Goal: Task Accomplishment & Management: Complete application form

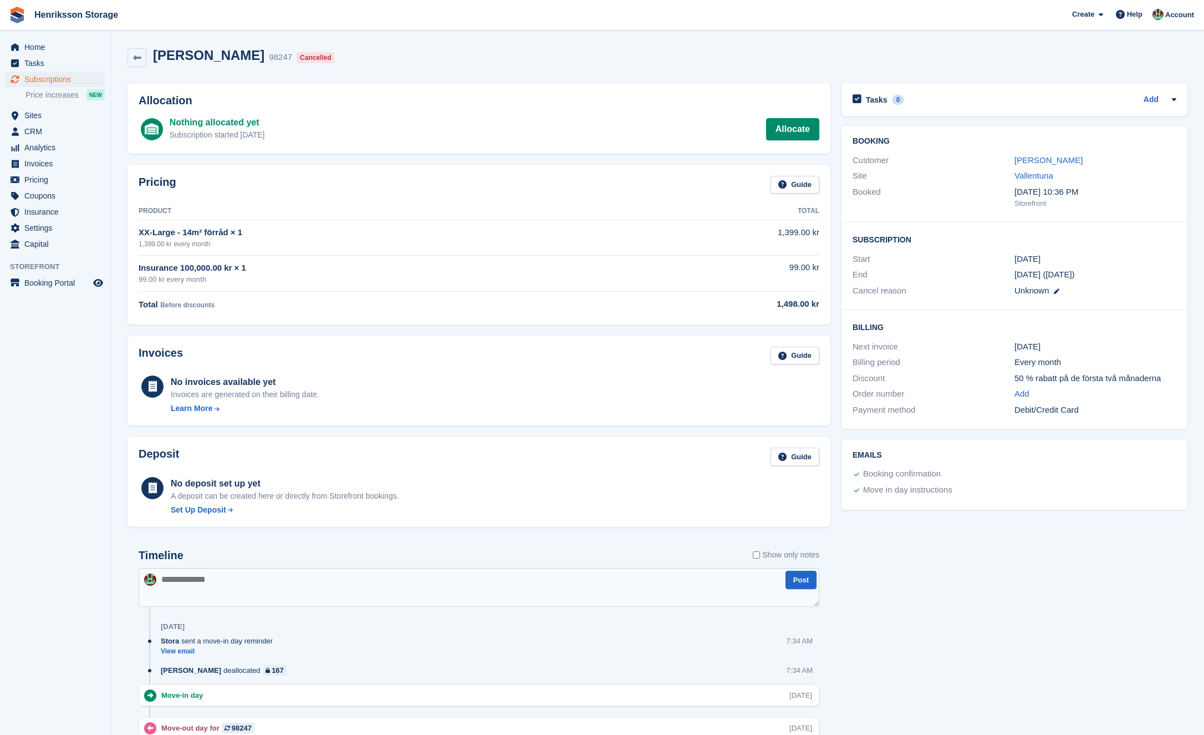
scroll to position [186, 0]
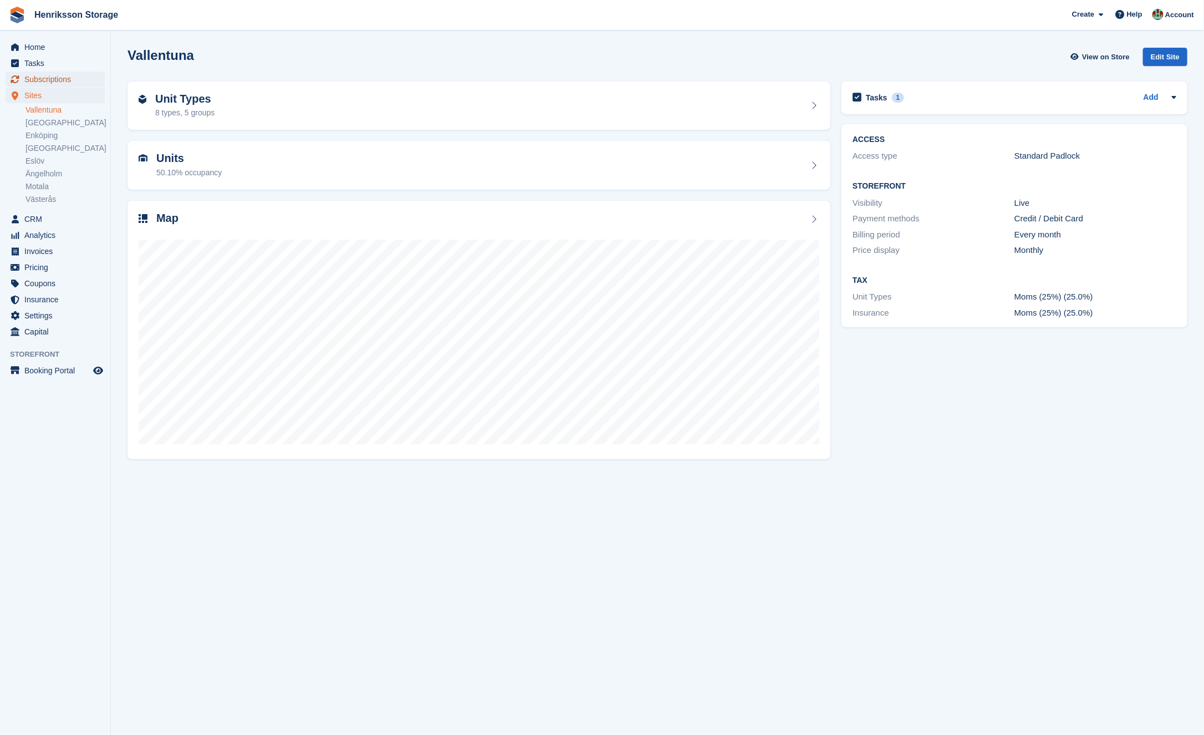
click at [74, 77] on span "Subscriptions" at bounding box center [57, 80] width 67 height 16
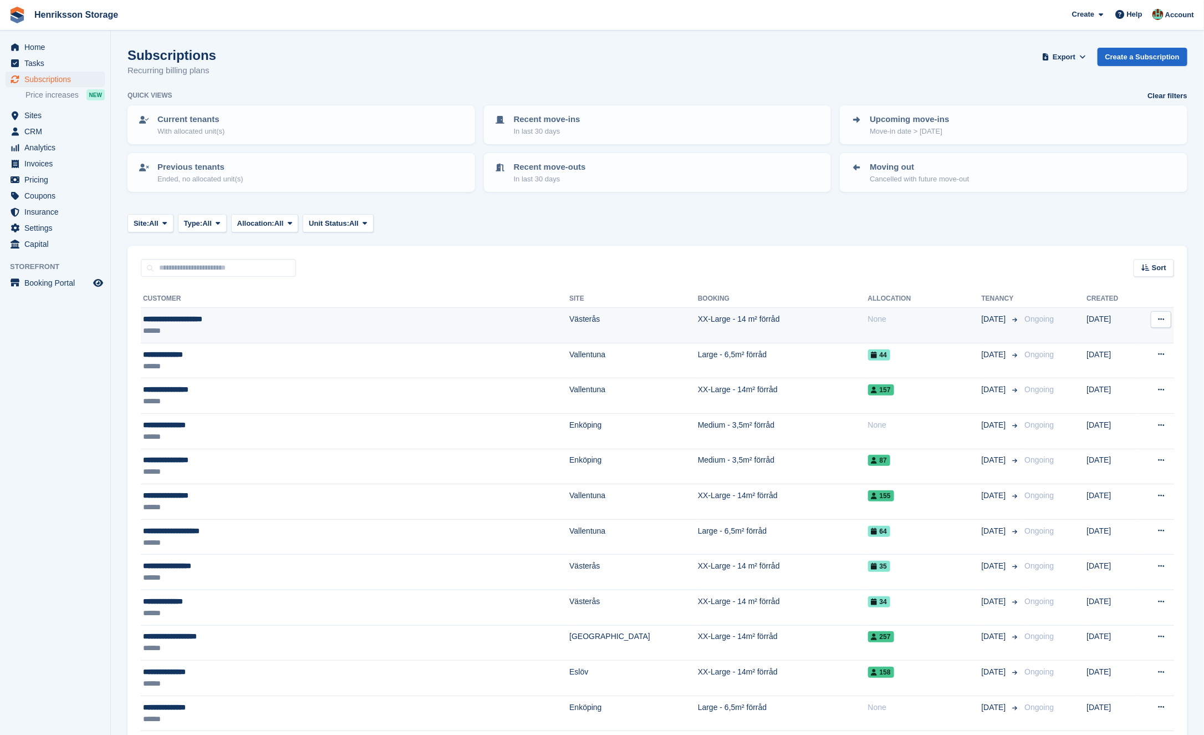
click at [698, 320] on td "XX-Large - 14 m² förråd" at bounding box center [783, 325] width 170 height 35
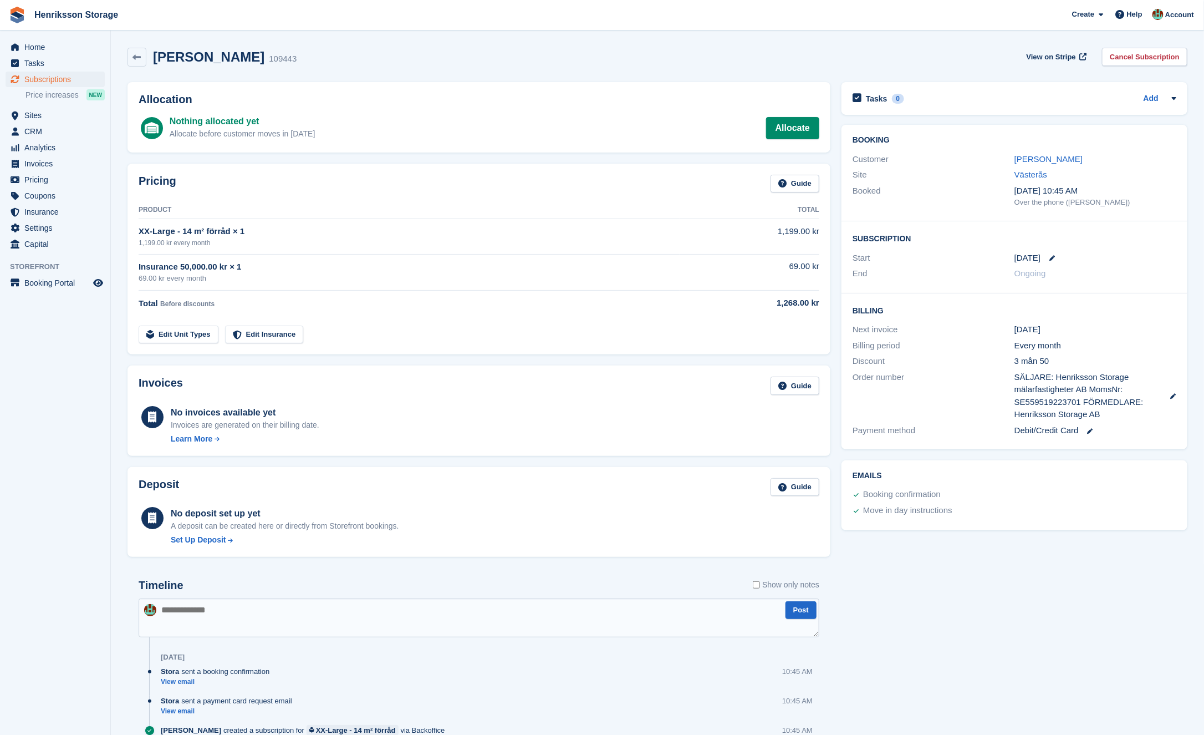
click at [1043, 151] on div "Customer Anders Sven Ternström" at bounding box center [1015, 159] width 324 height 16
click at [1043, 153] on div "Anders Sven Ternström" at bounding box center [1095, 159] width 162 height 13
click at [1038, 160] on link "Anders Sven Ternström" at bounding box center [1048, 158] width 68 height 9
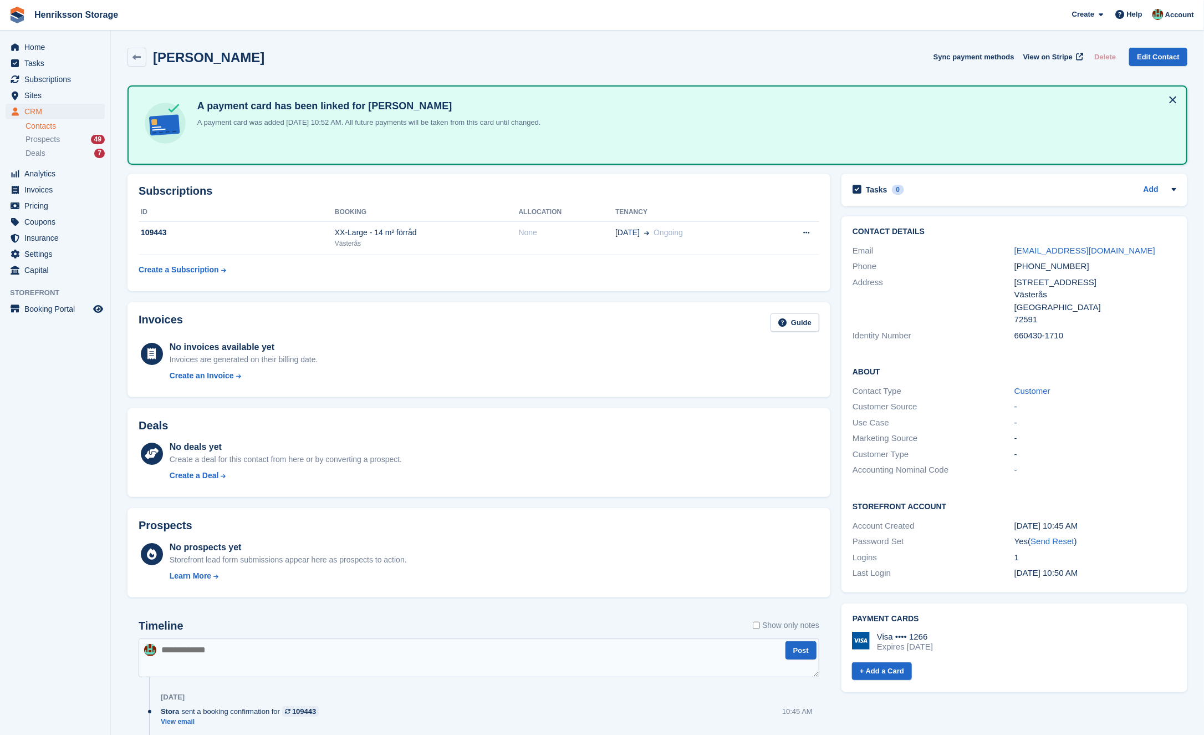
click at [1049, 266] on div "+46704928401" at bounding box center [1095, 266] width 162 height 13
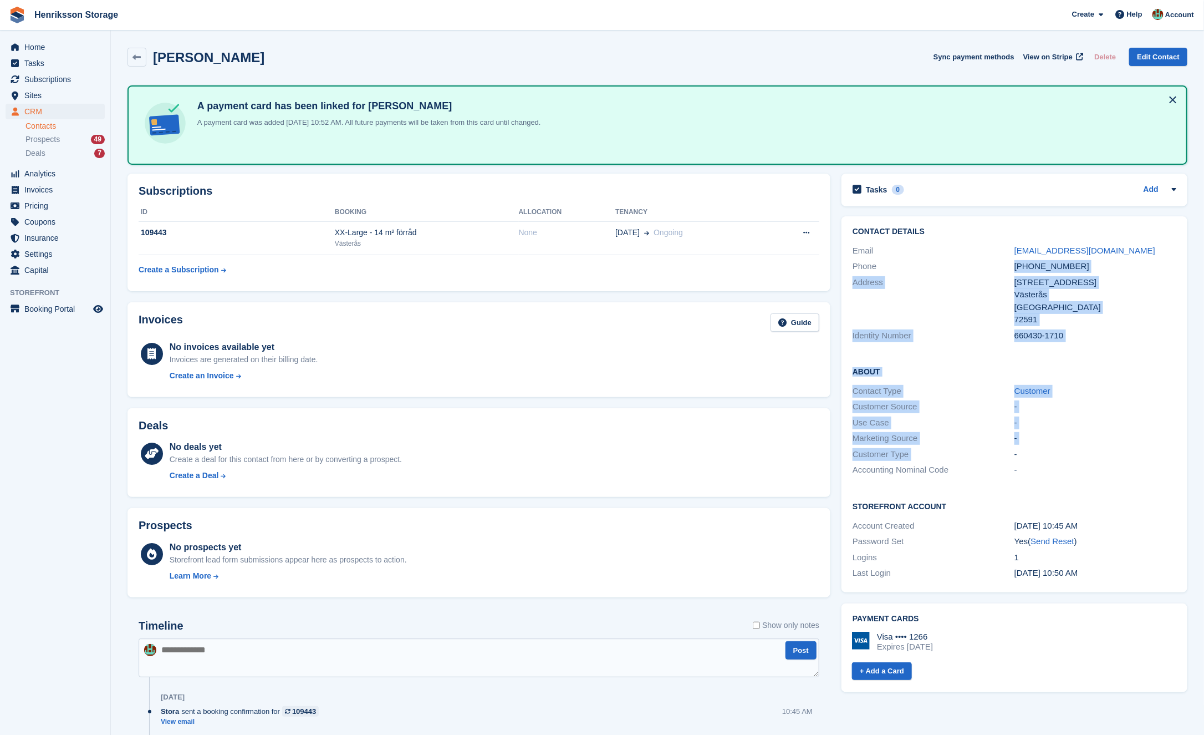
copy div "+46704928401 Address Krusmyntavägen 5 Västerås Sverige 72591 Identity Number 66…"
drag, startPoint x: 1049, startPoint y: 266, endPoint x: 664, endPoint y: 675, distance: 562.0
click at [664, 675] on div "Subscriptions ID Booking Allocation Tenancy 109443 XX-Large - 14 m² förråd Väst…" at bounding box center [657, 500] width 1071 height 665
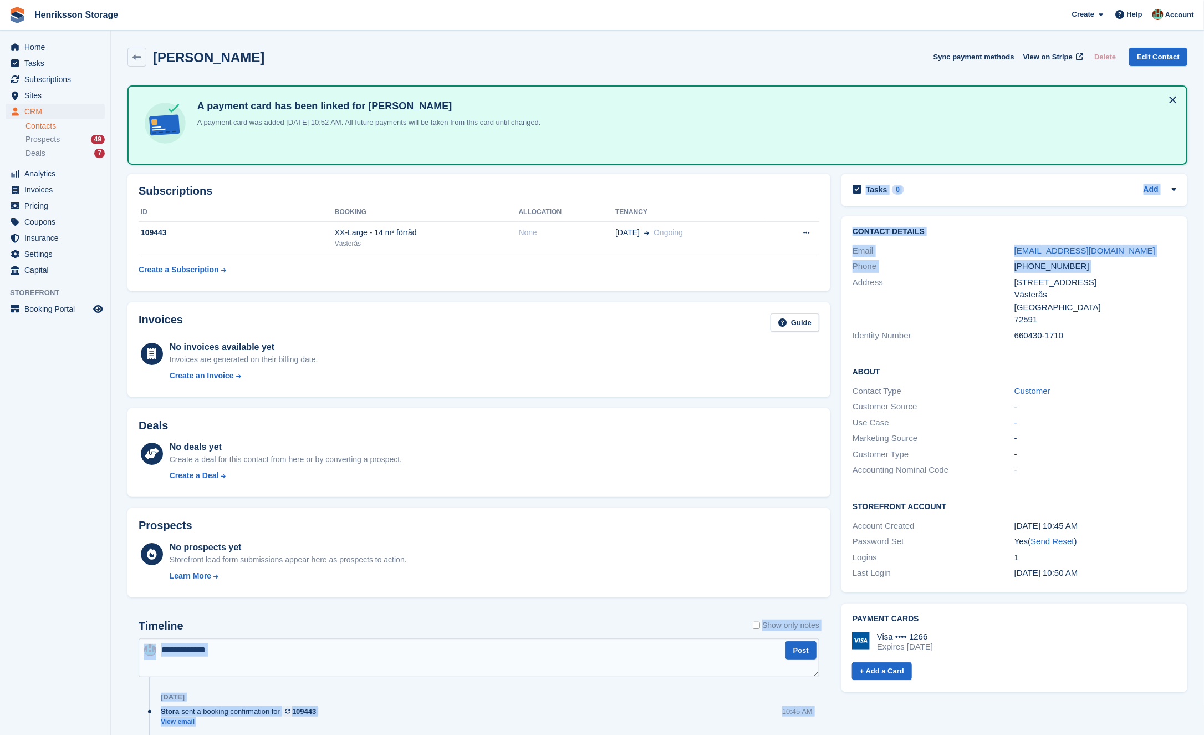
copy div "Show only notes Post Today Stora sent a booking confirmation for 109443 View em…"
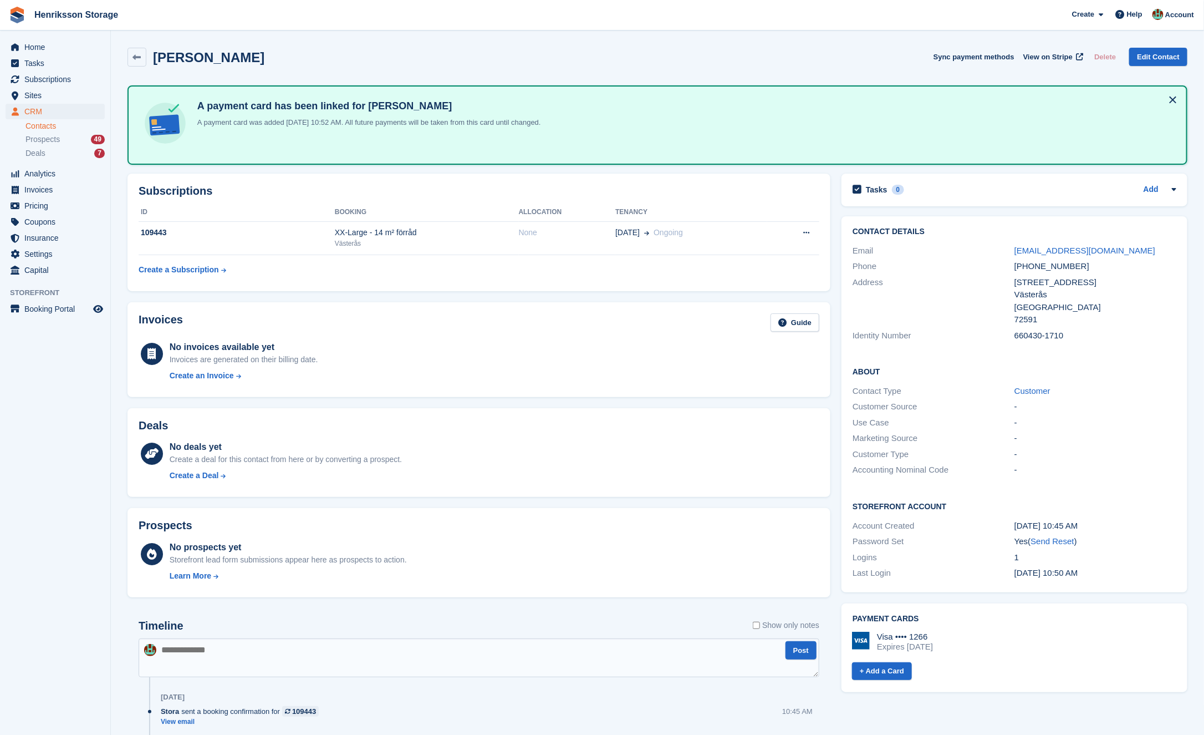
click at [1119, 295] on div "Västerås" at bounding box center [1095, 294] width 162 height 13
click at [1055, 263] on div "+46704928401" at bounding box center [1095, 266] width 162 height 13
copy div "+46704928401"
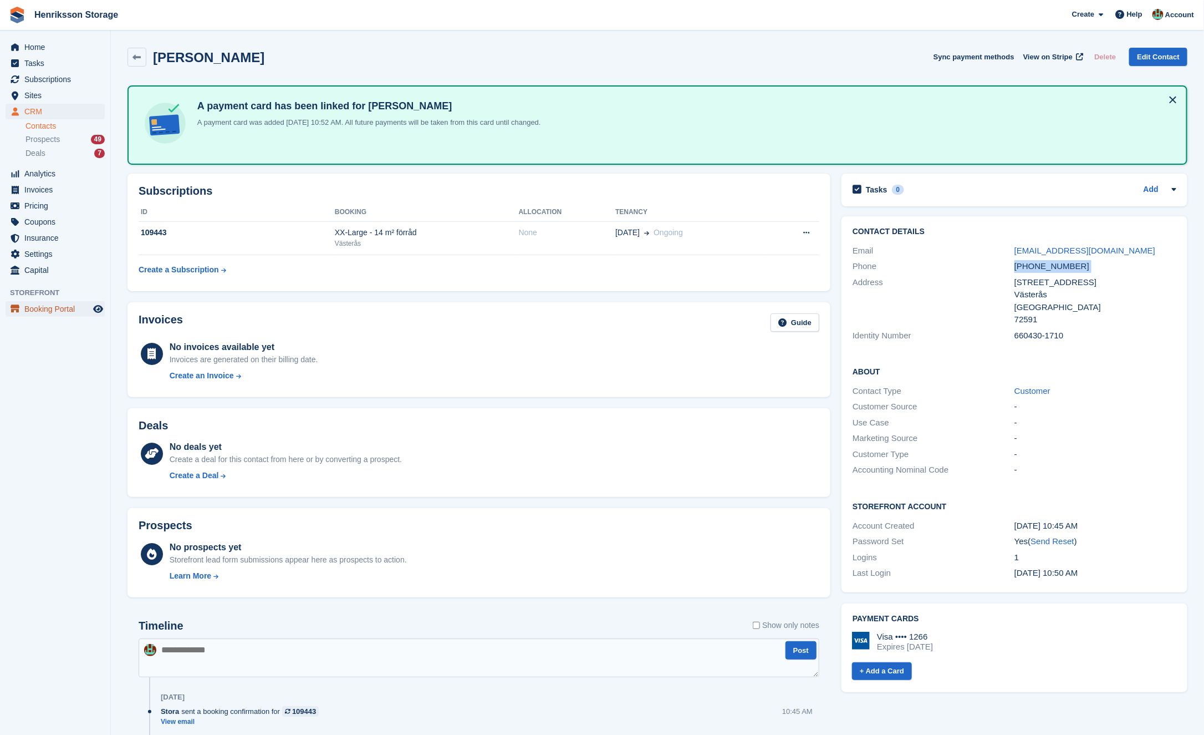
click at [48, 301] on span "Booking Portal" at bounding box center [57, 309] width 67 height 16
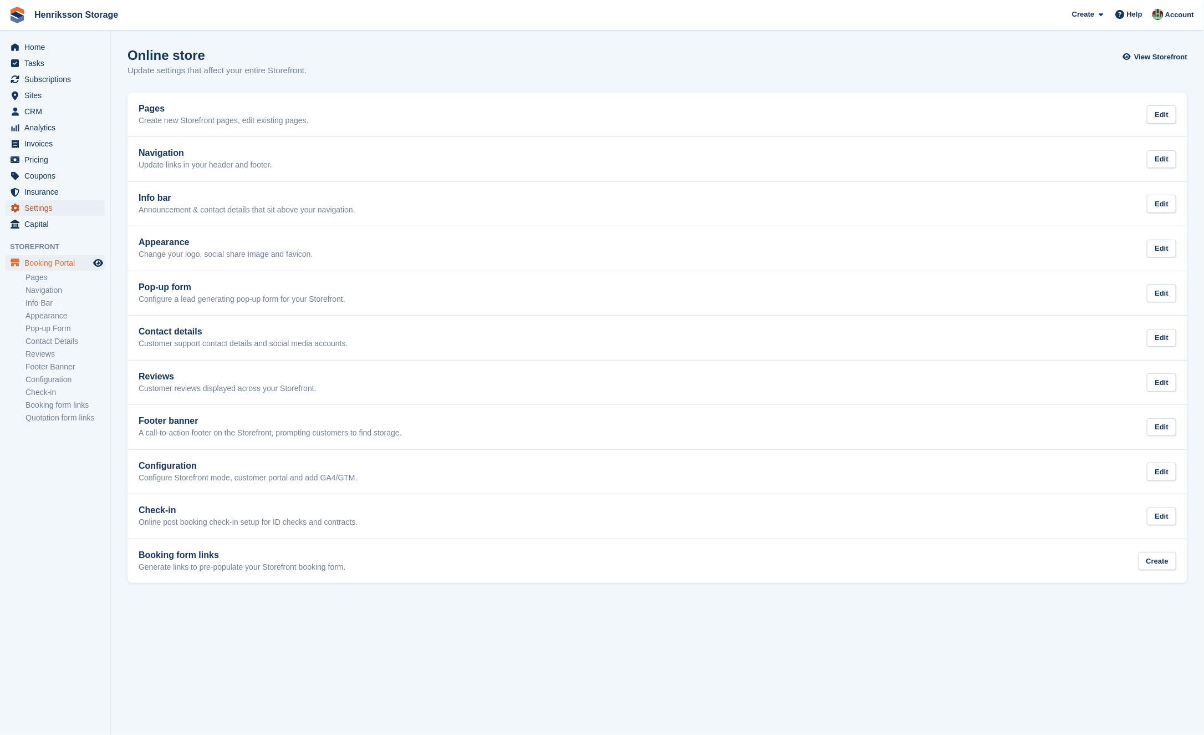
click at [37, 207] on span "Settings" at bounding box center [57, 208] width 67 height 16
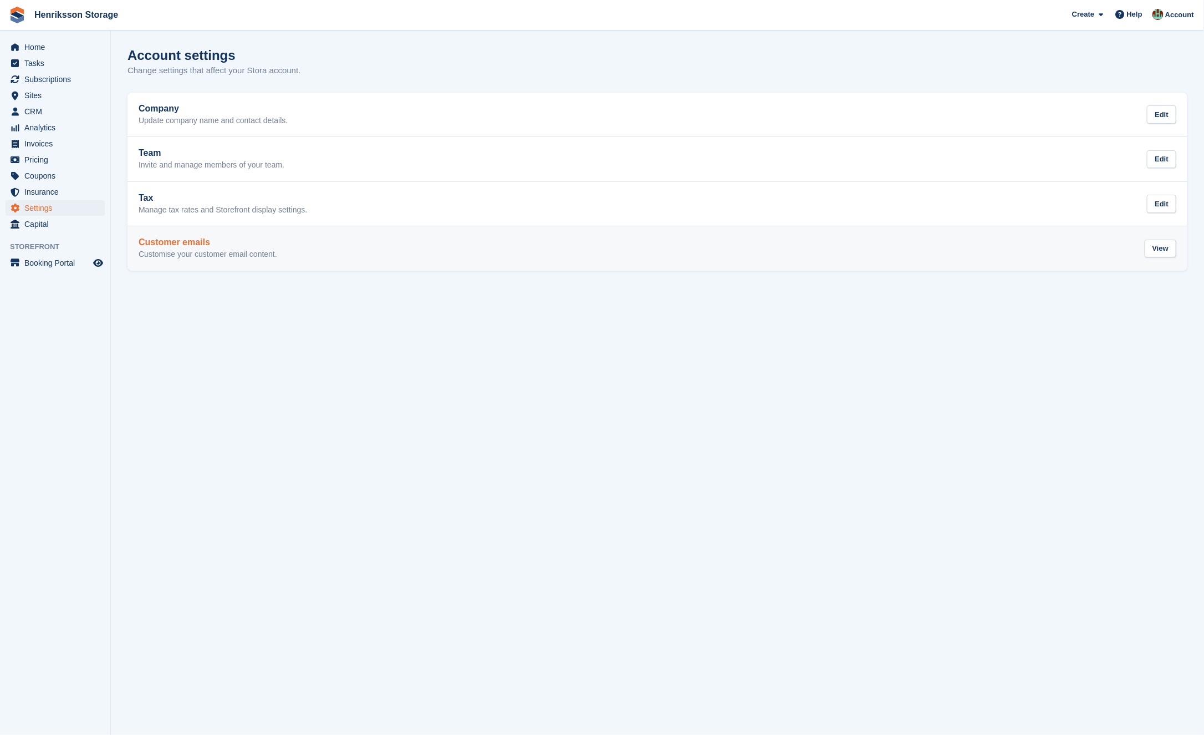
click at [229, 264] on link "Customer emails Customise your customer email content. View" at bounding box center [658, 248] width 1060 height 44
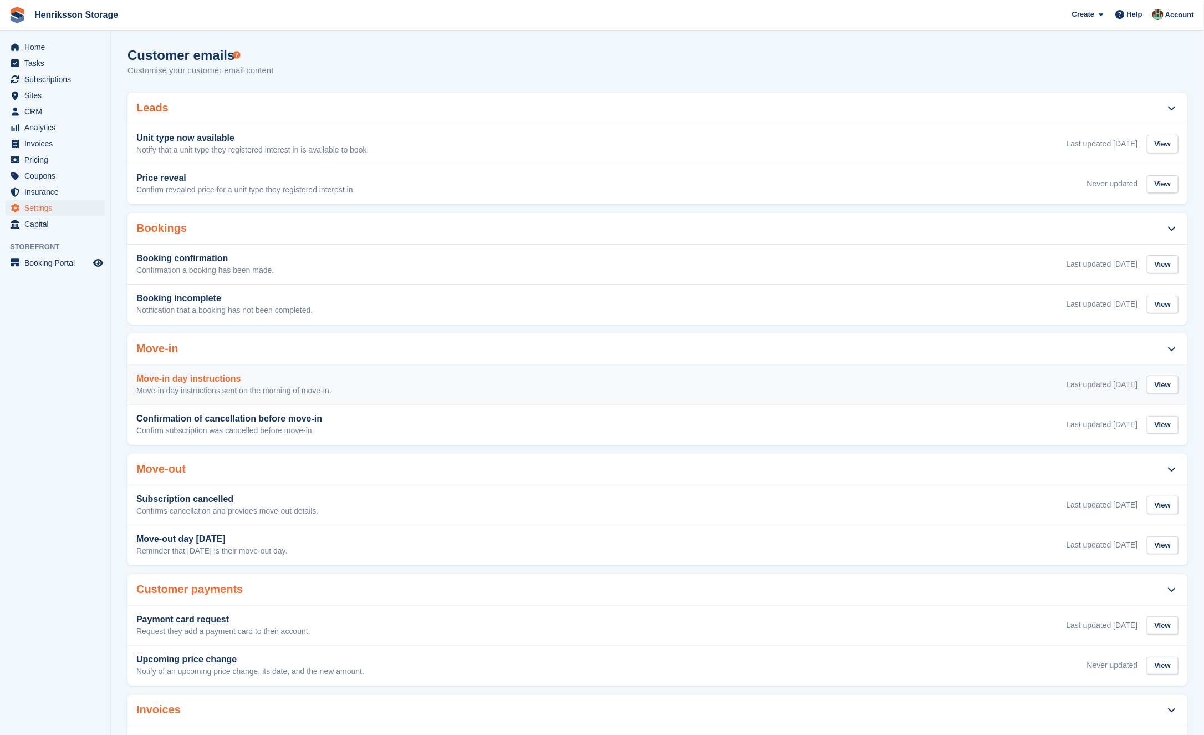
click at [697, 374] on div "Move-in day instructions Move-in day instructions sent on the morning of move-i…" at bounding box center [657, 385] width 1042 height 22
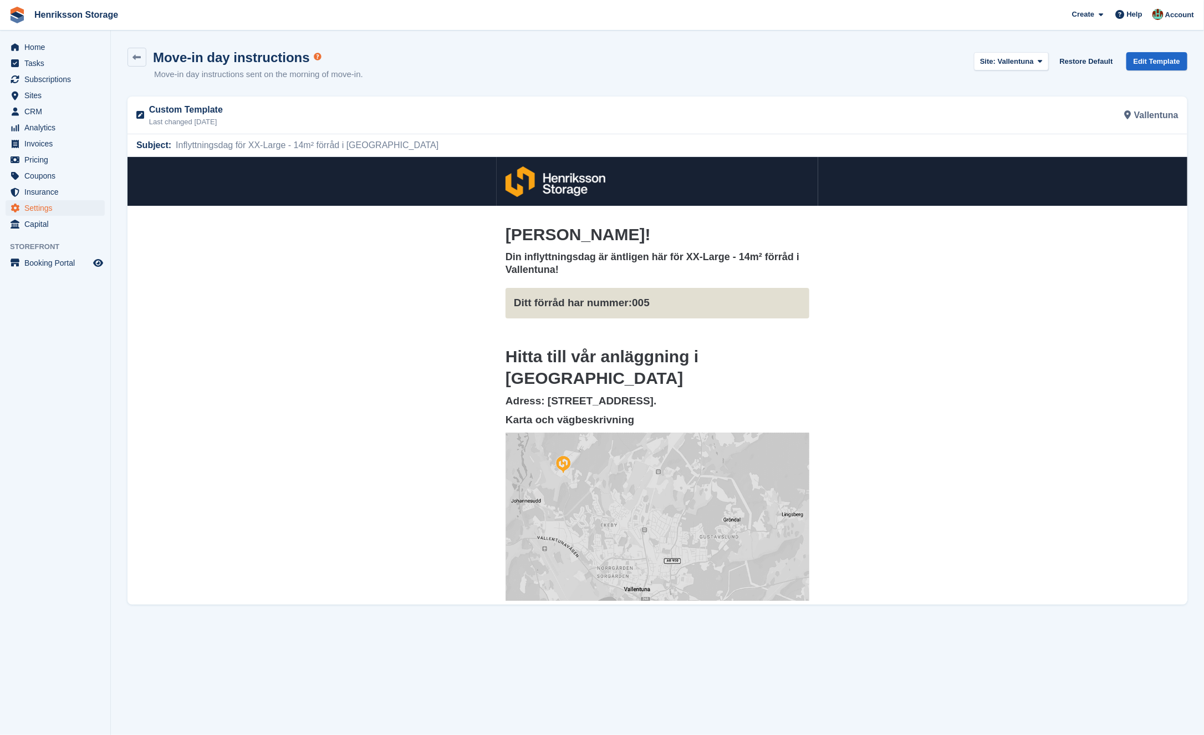
click at [508, 329] on h2 "Hitta till vår anläggning i Vallentuna" at bounding box center [657, 355] width 304 height 65
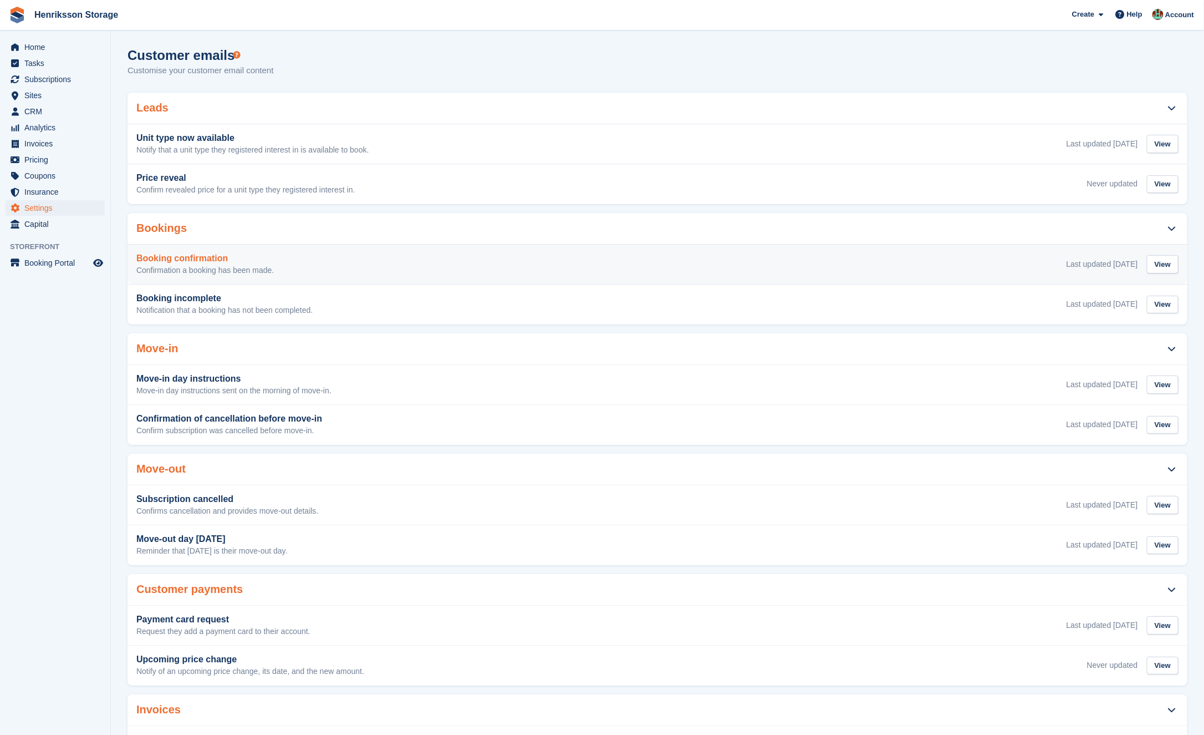
click at [336, 258] on div "Booking confirmation Confirmation a booking has been made. Last updated 16 Sep …" at bounding box center [657, 264] width 1042 height 22
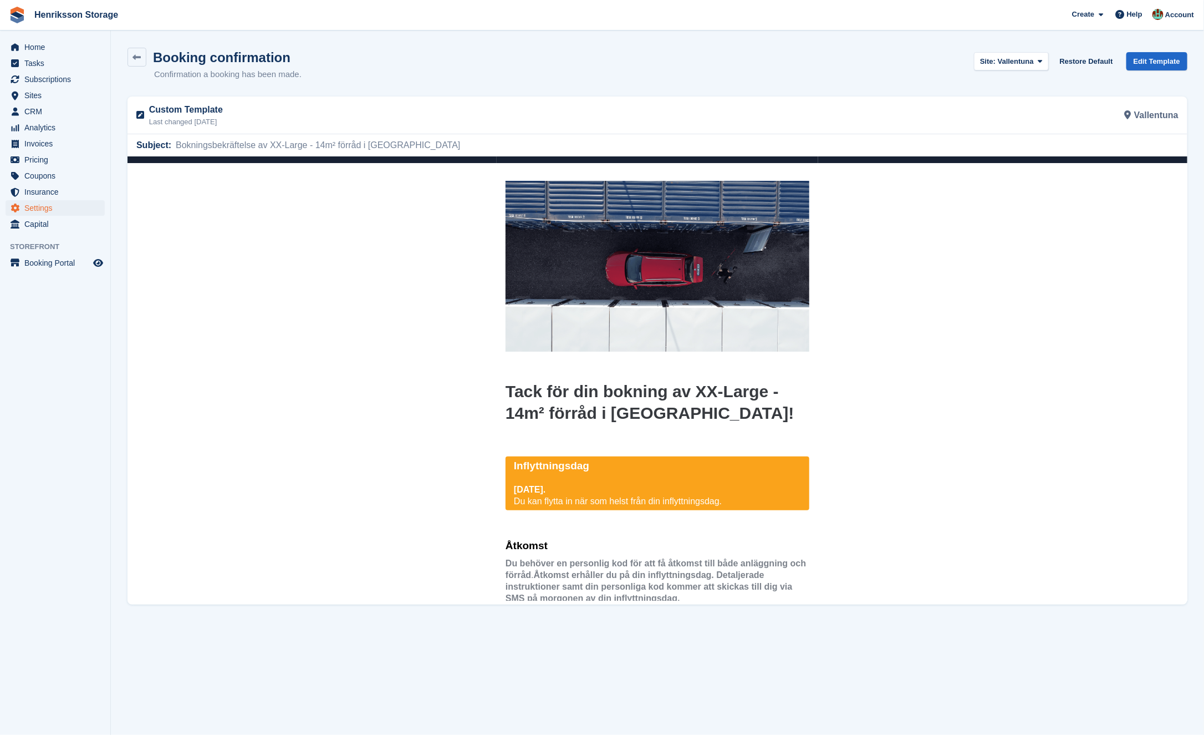
scroll to position [43, 0]
click at [1152, 55] on link "Edit Template" at bounding box center [1156, 61] width 61 height 18
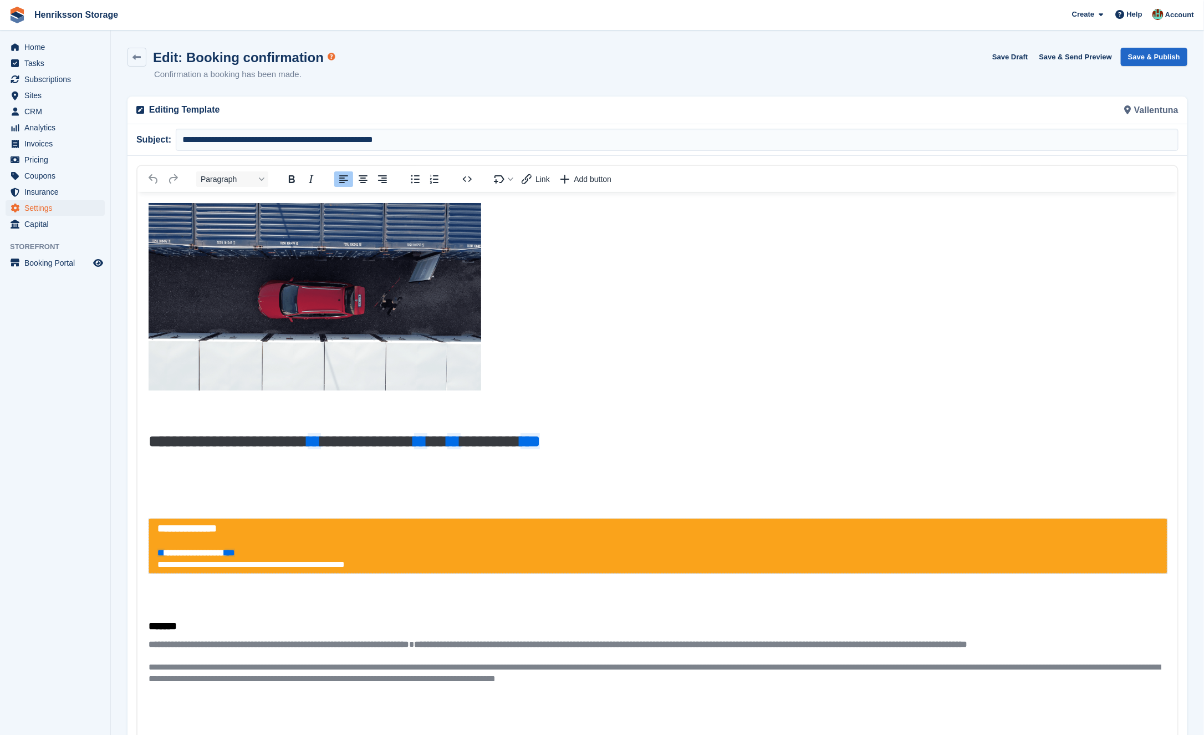
scroll to position [17, 0]
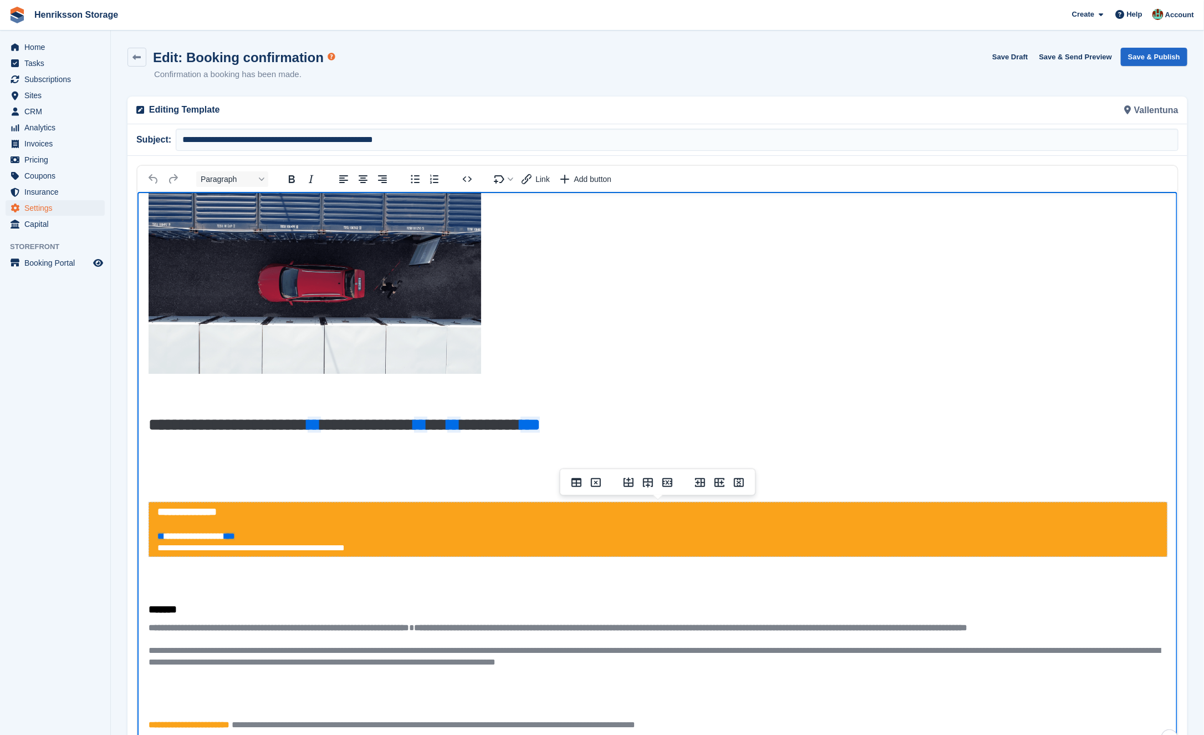
click at [391, 548] on p "**********" at bounding box center [657, 541] width 1001 height 23
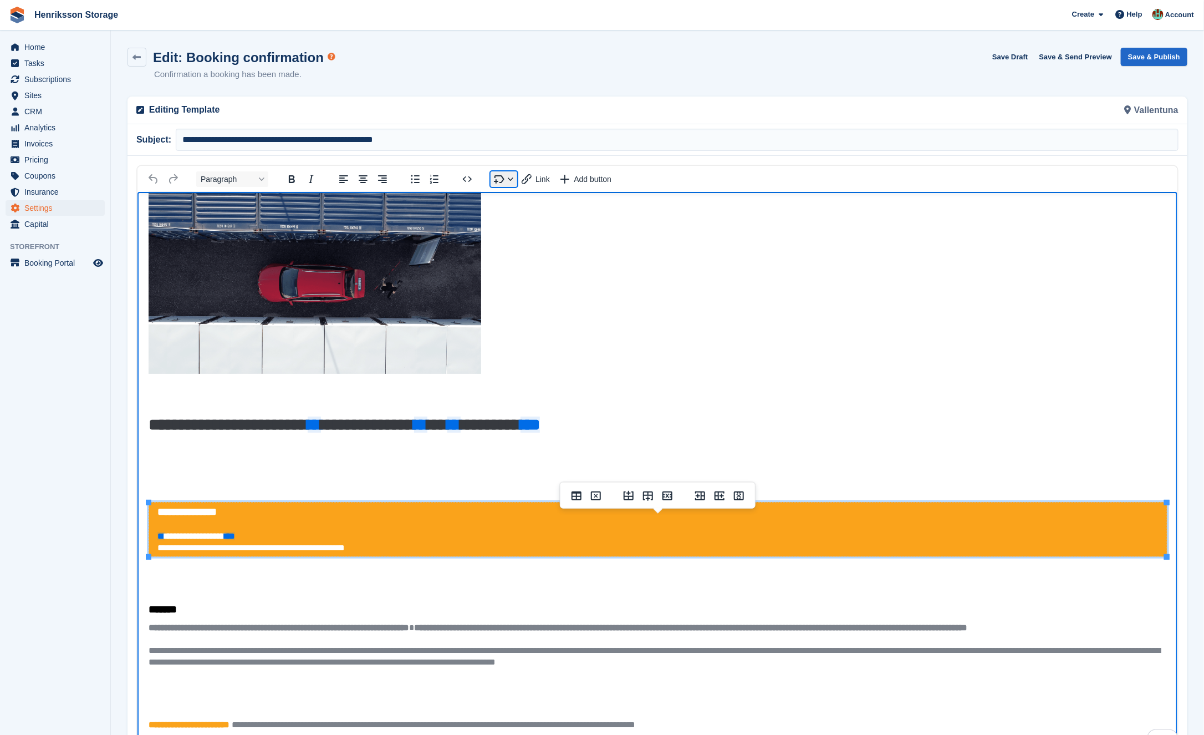
click at [508, 177] on button "Insert merge tag" at bounding box center [504, 179] width 27 height 16
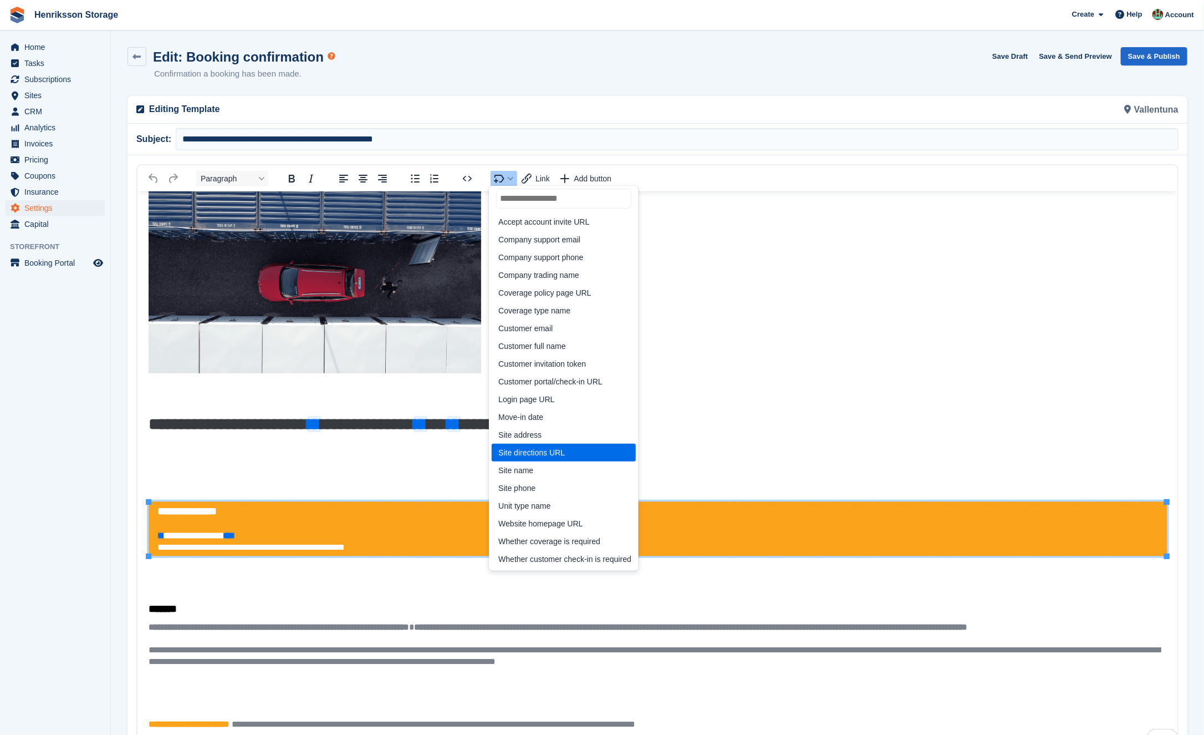
scroll to position [3, 0]
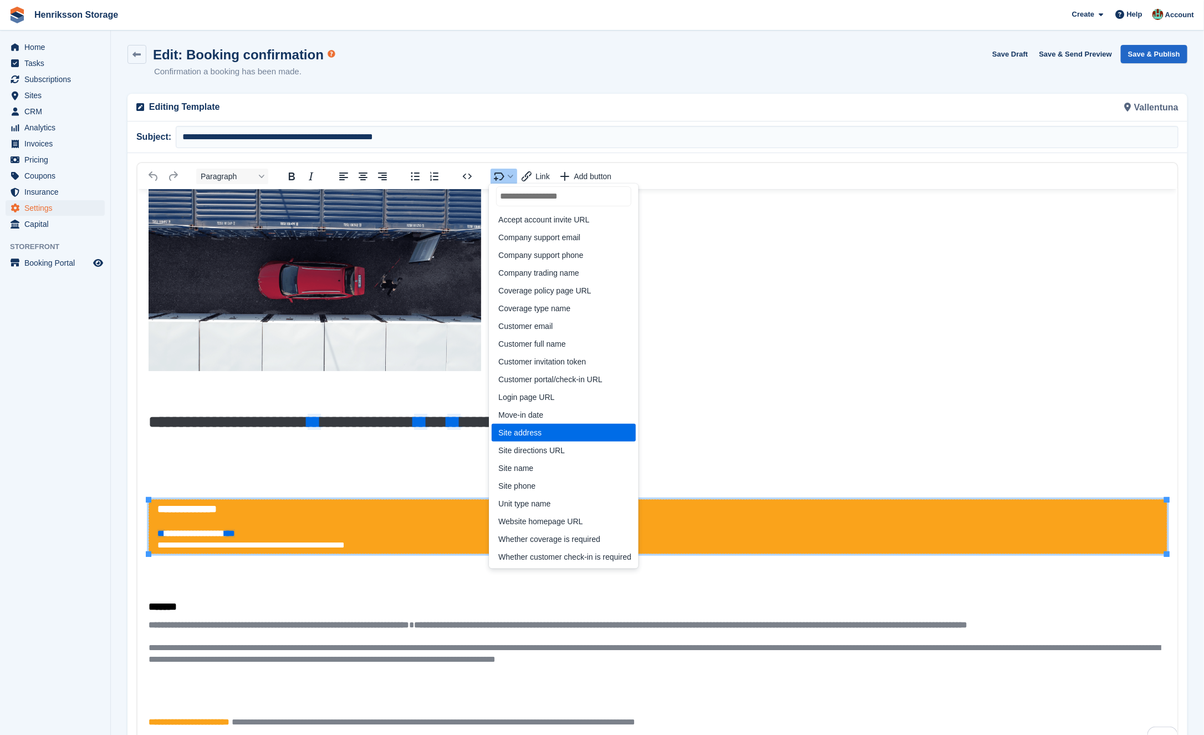
click at [351, 532] on p "**********" at bounding box center [657, 538] width 1001 height 23
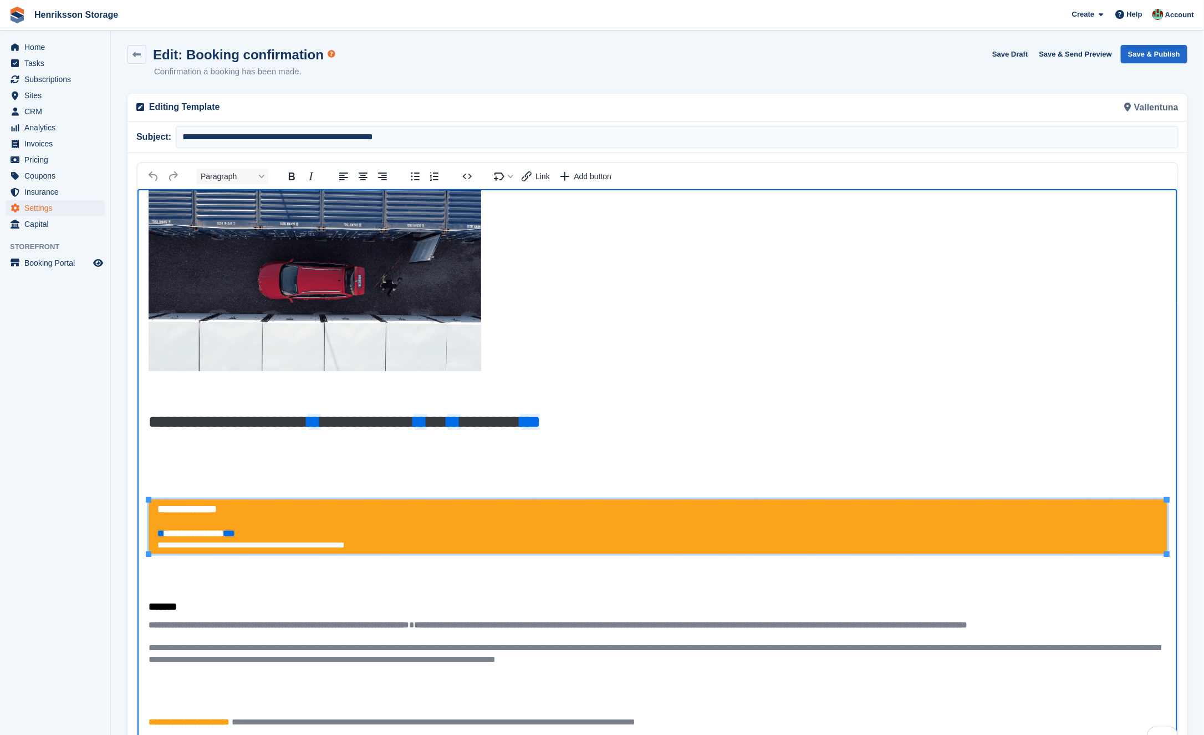
click at [383, 565] on p "To enrich screen reader interactions, please activate Accessibility in Grammarl…" at bounding box center [657, 564] width 1018 height 23
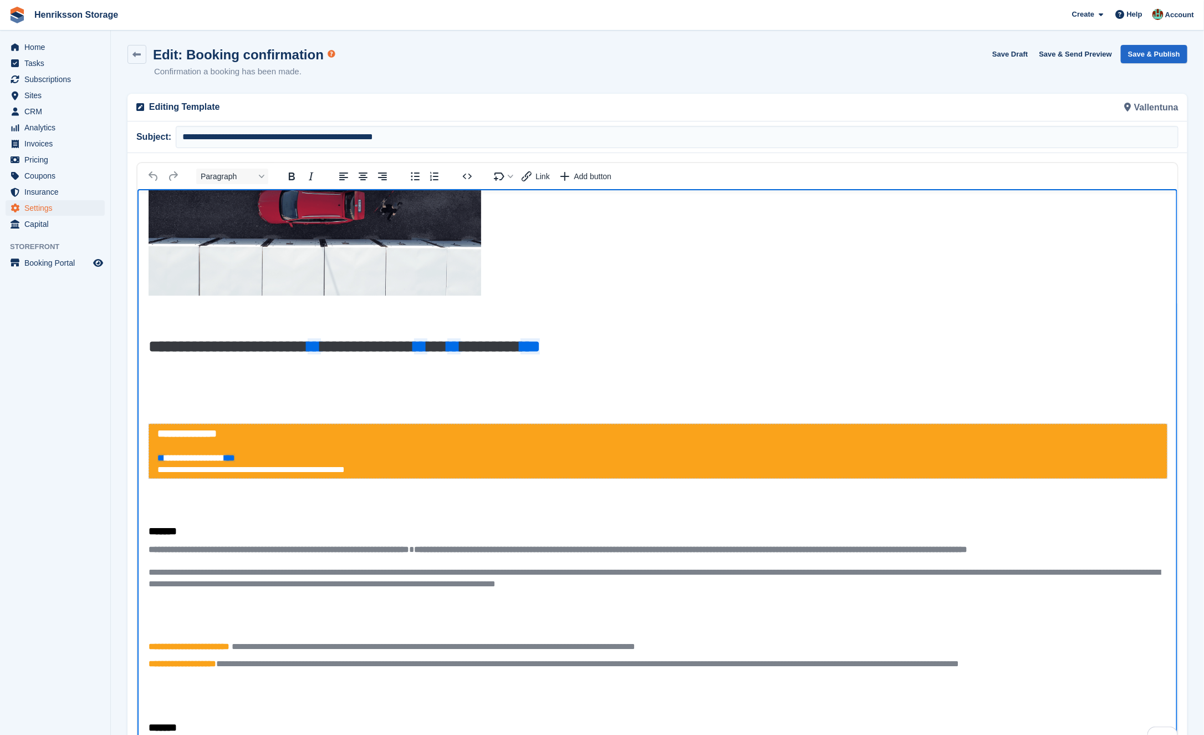
scroll to position [0, 0]
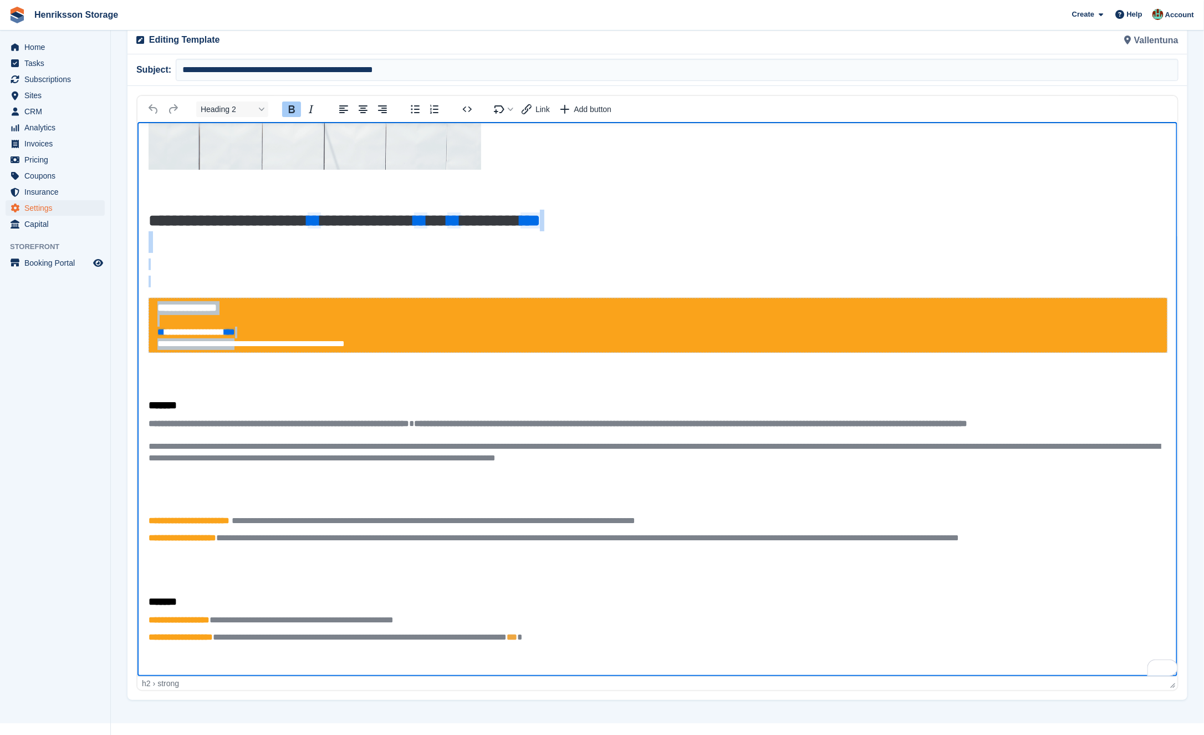
drag, startPoint x: 151, startPoint y: 247, endPoint x: 242, endPoint y: 344, distance: 133.4
click at [242, 344] on body "**********" at bounding box center [657, 367] width 1040 height 793
click at [211, 259] on p "To enrich screen reader interactions, please activate Accessibility in Grammarl…" at bounding box center [657, 264] width 1018 height 12
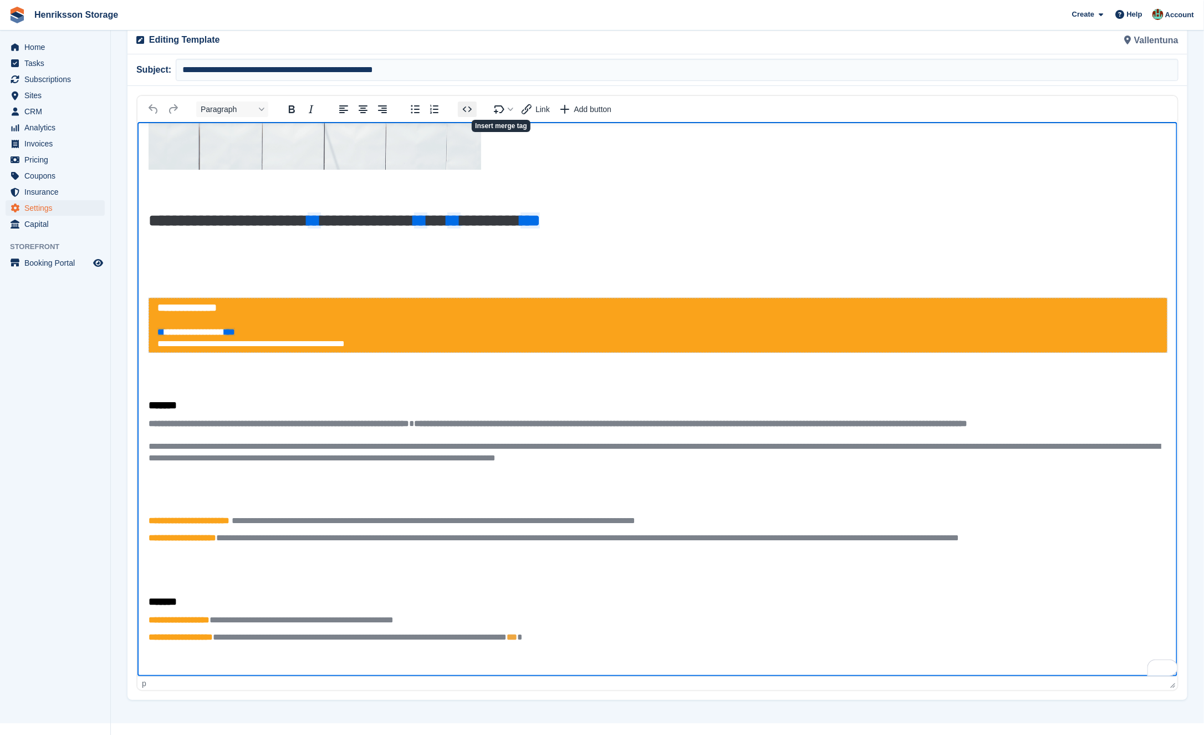
click at [458, 110] on button "Source code" at bounding box center [467, 109] width 19 height 16
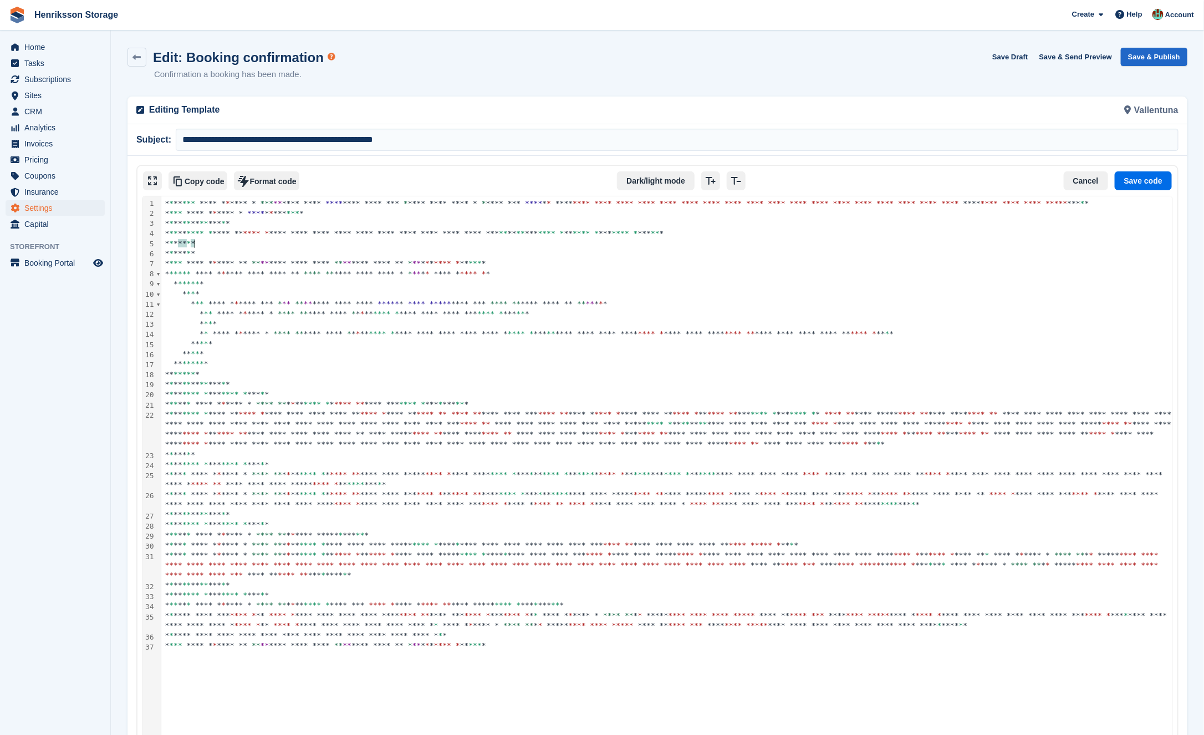
click at [290, 243] on div "* * * ** * *" at bounding box center [669, 243] width 1016 height 10
click at [290, 243] on div "* * *** * *" at bounding box center [669, 243] width 1016 height 10
click at [312, 243] on div "* * *** * *" at bounding box center [669, 243] width 1016 height 10
click at [297, 248] on div "* * *** * *" at bounding box center [669, 253] width 1016 height 10
click at [296, 286] on div "* ***** *" at bounding box center [669, 284] width 1016 height 10
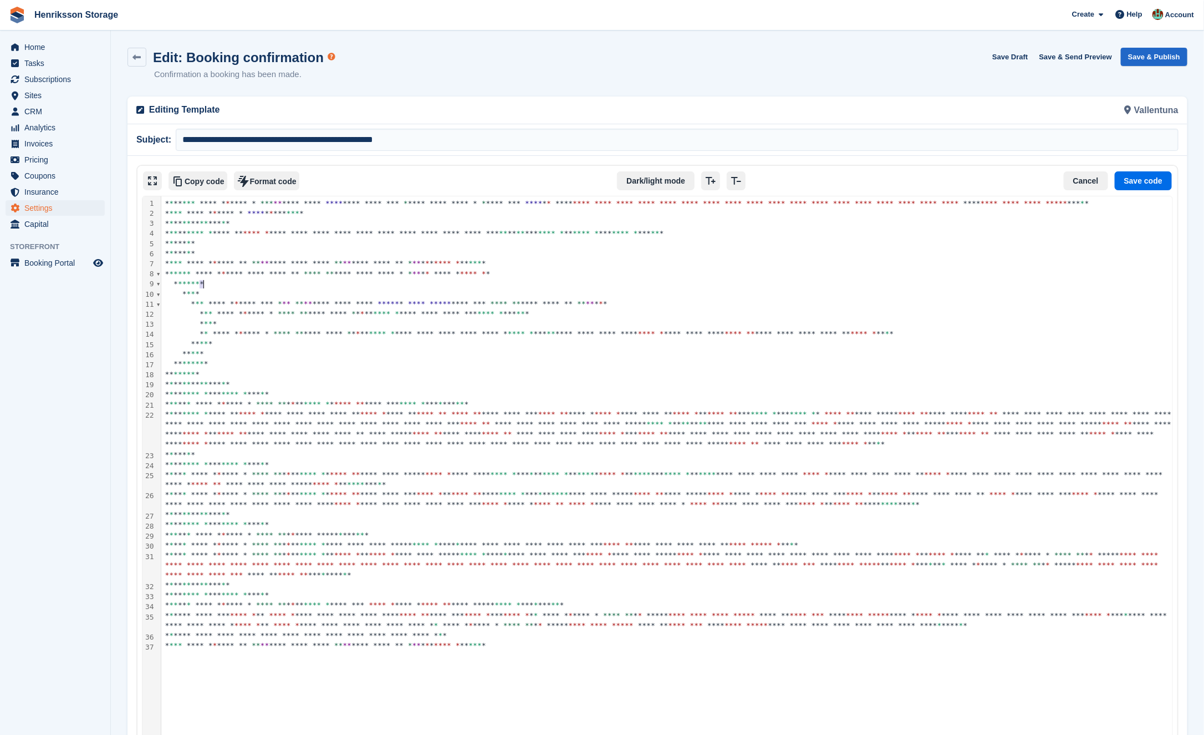
click at [296, 286] on div "* ***** *" at bounding box center [669, 284] width 1016 height 10
click at [296, 334] on span "*******" at bounding box center [288, 333] width 30 height 8
click at [296, 350] on div "** ** *" at bounding box center [669, 354] width 1016 height 10
drag, startPoint x: 929, startPoint y: 345, endPoint x: 489, endPoint y: 344, distance: 439.1
click at [490, 344] on div "** ** *" at bounding box center [669, 344] width 1016 height 10
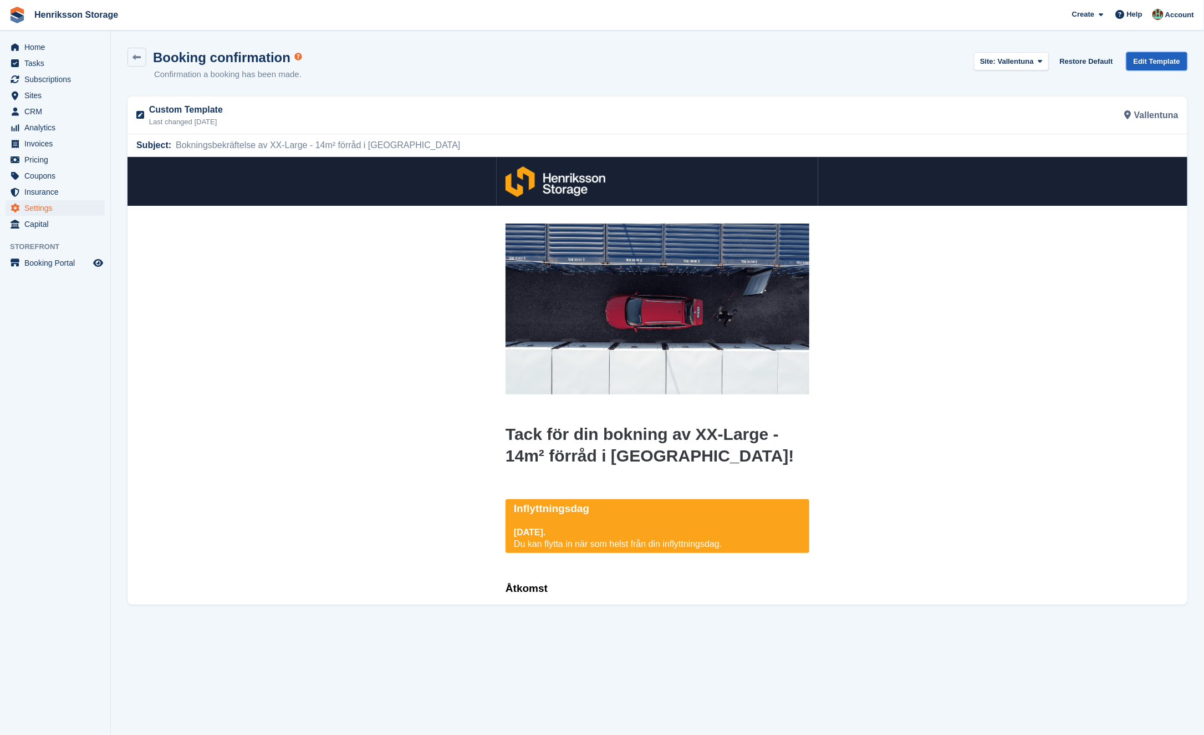
click at [1156, 59] on link "Edit Template" at bounding box center [1156, 61] width 61 height 18
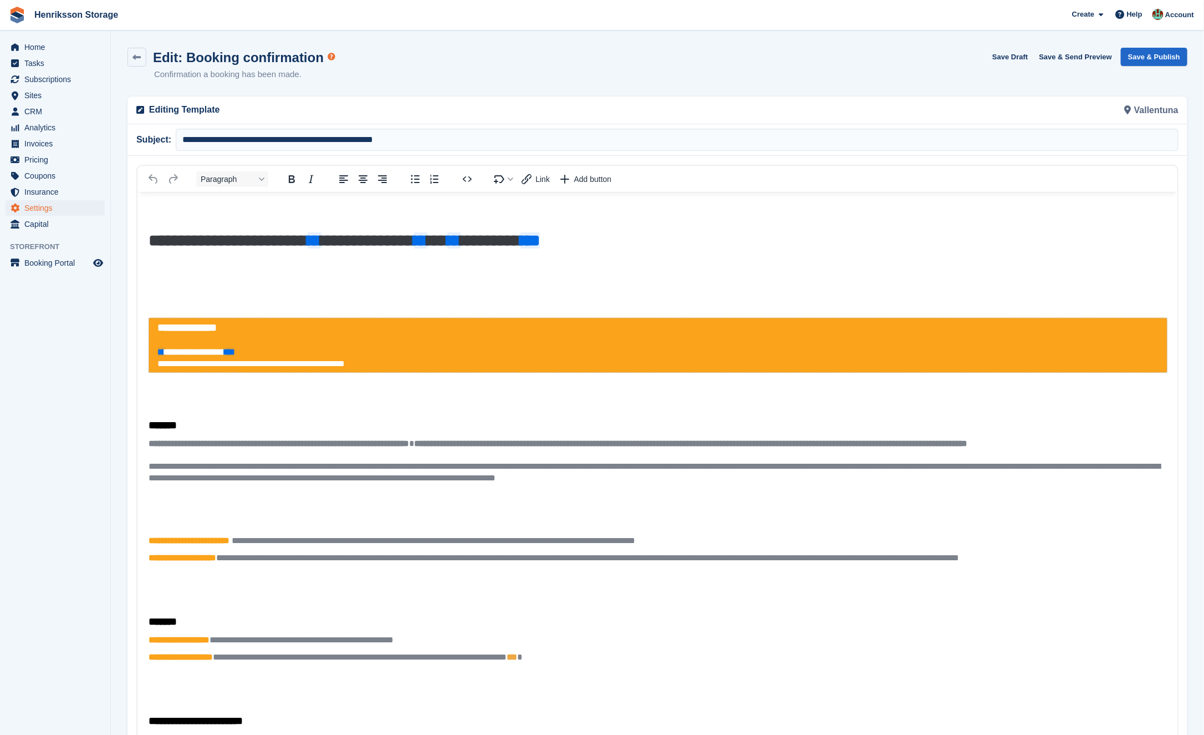
click at [167, 298] on p "To enrich screen reader interactions, please activate Accessibility in Grammarl…" at bounding box center [657, 301] width 1018 height 12
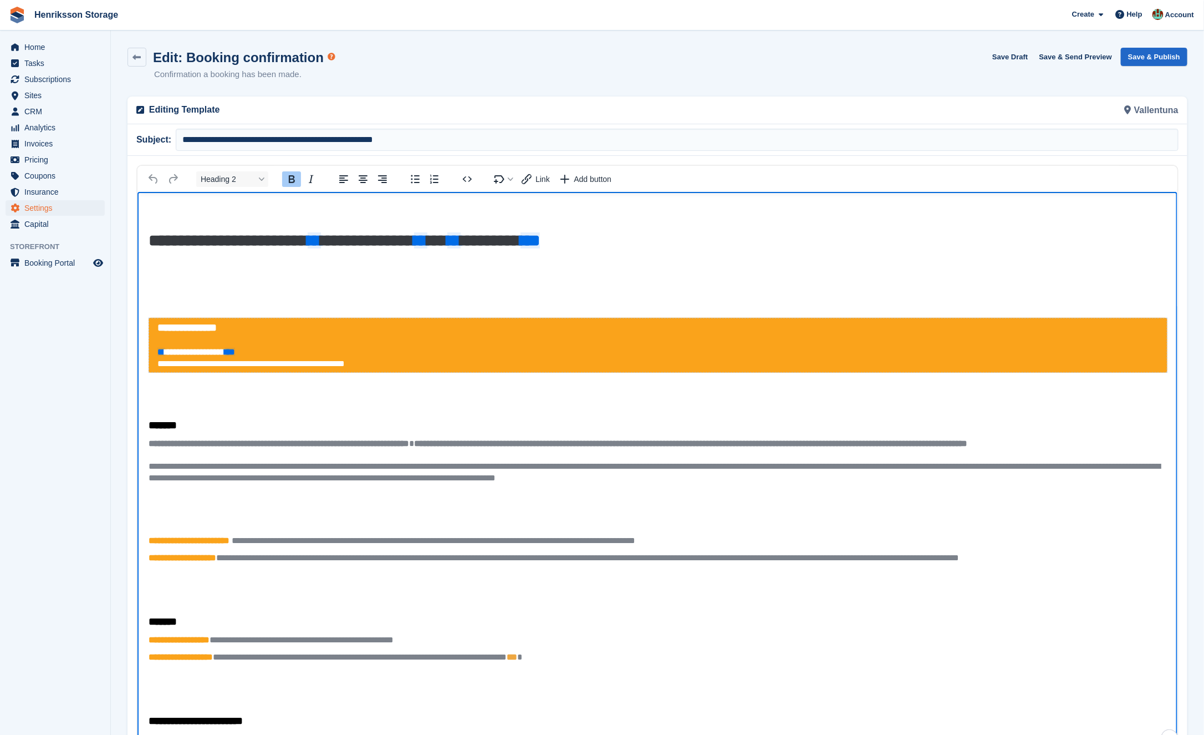
click at [165, 267] on h2 "**********" at bounding box center [657, 250] width 1018 height 43
drag, startPoint x: 159, startPoint y: 263, endPoint x: 305, endPoint y: 380, distance: 187.0
click at [305, 380] on body "**********" at bounding box center [657, 387] width 1040 height 793
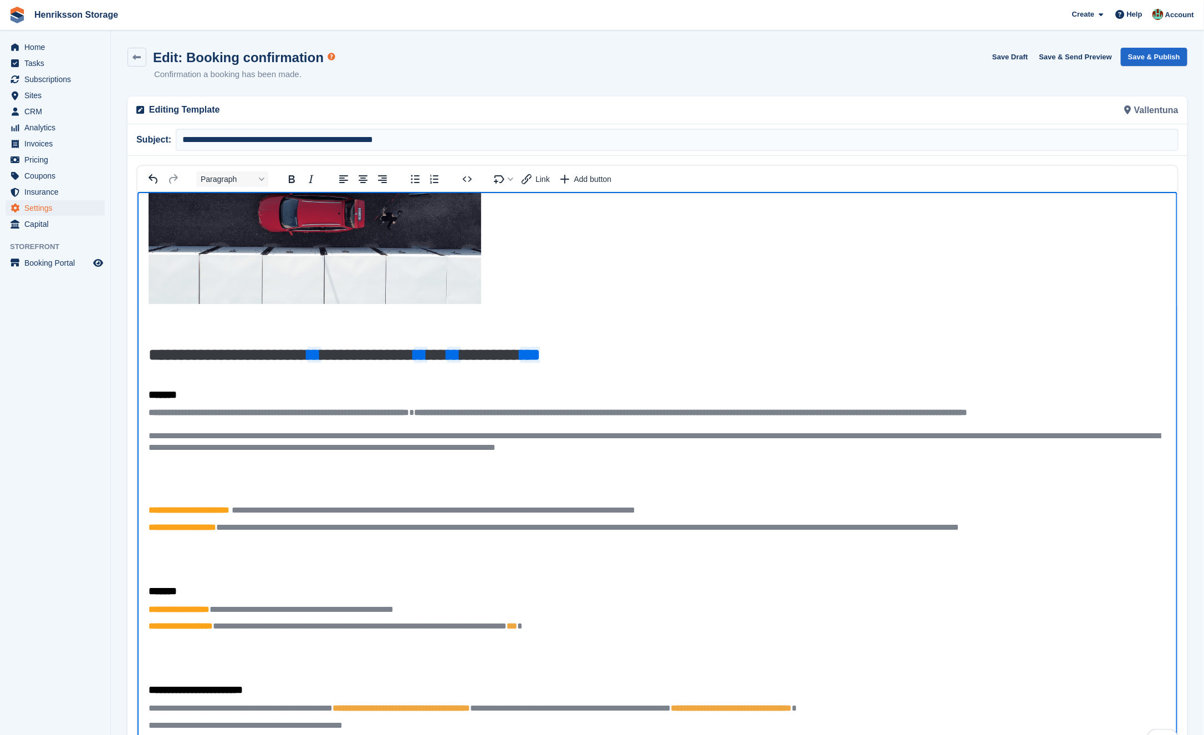
click at [304, 369] on body "**********" at bounding box center [657, 429] width 1040 height 648
click at [1140, 40] on section "**********" at bounding box center [657, 396] width 1093 height 793
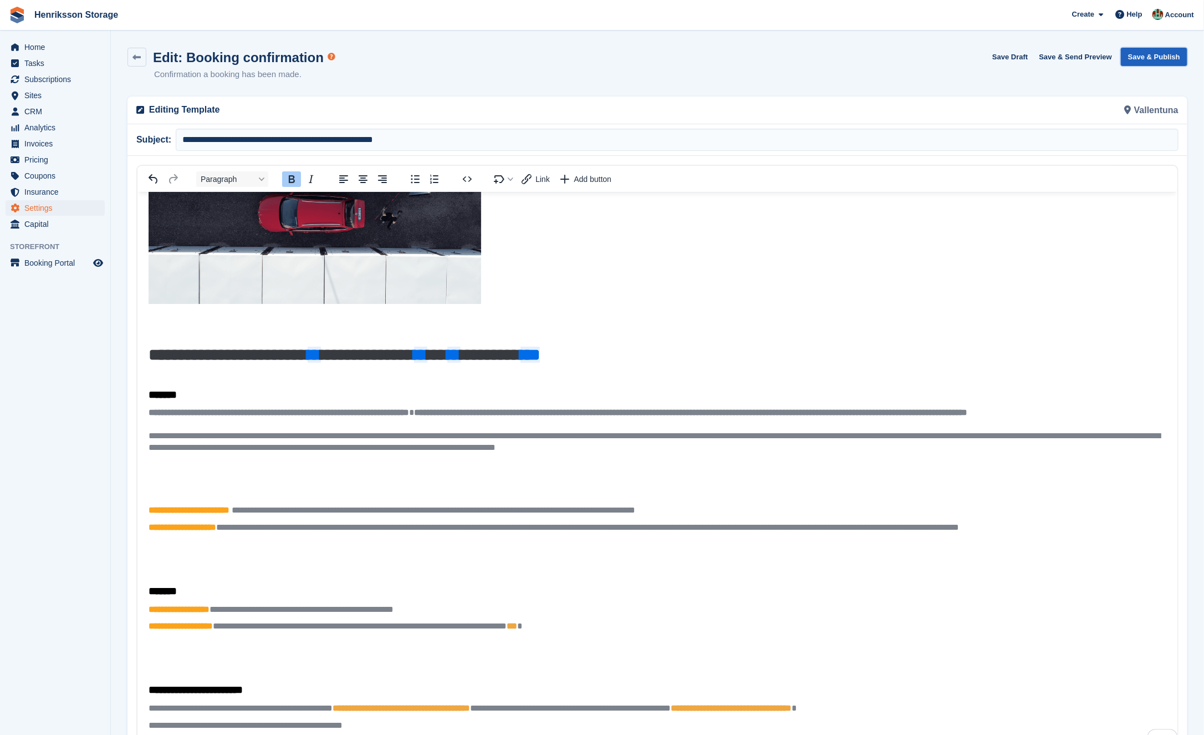
click at [1140, 50] on button "Save & Publish" at bounding box center [1154, 57] width 67 height 18
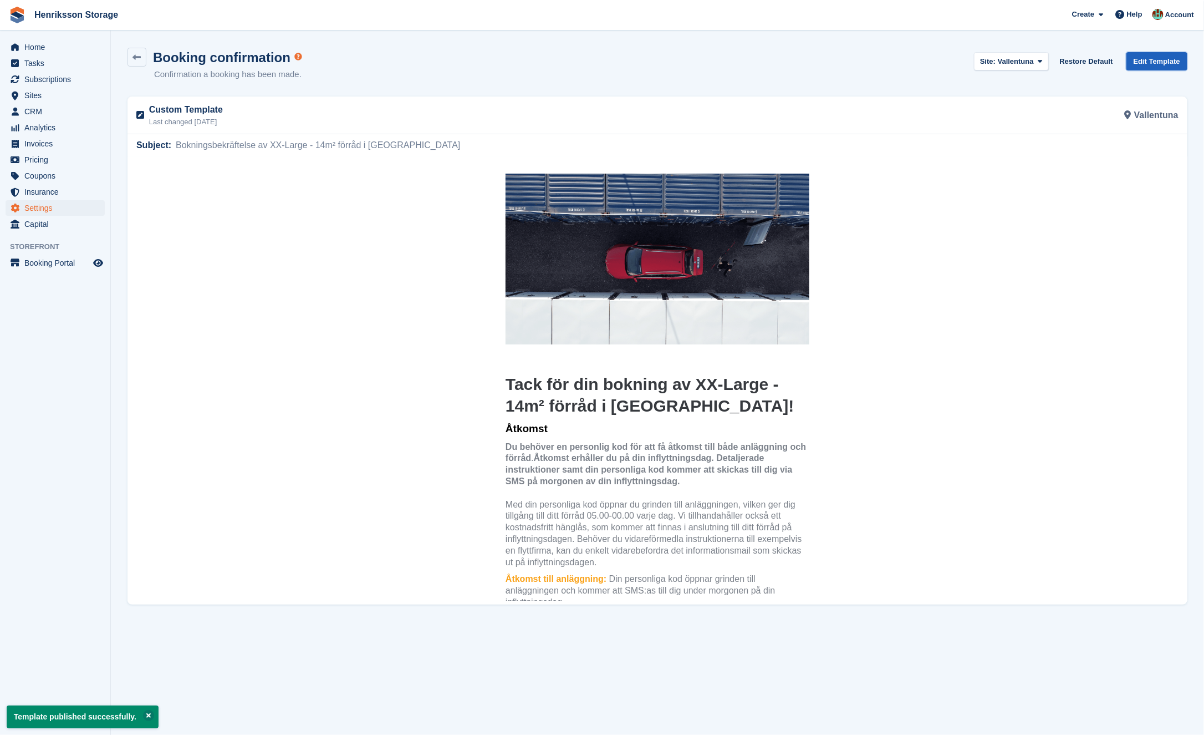
click at [1162, 65] on link "Edit Template" at bounding box center [1156, 61] width 61 height 18
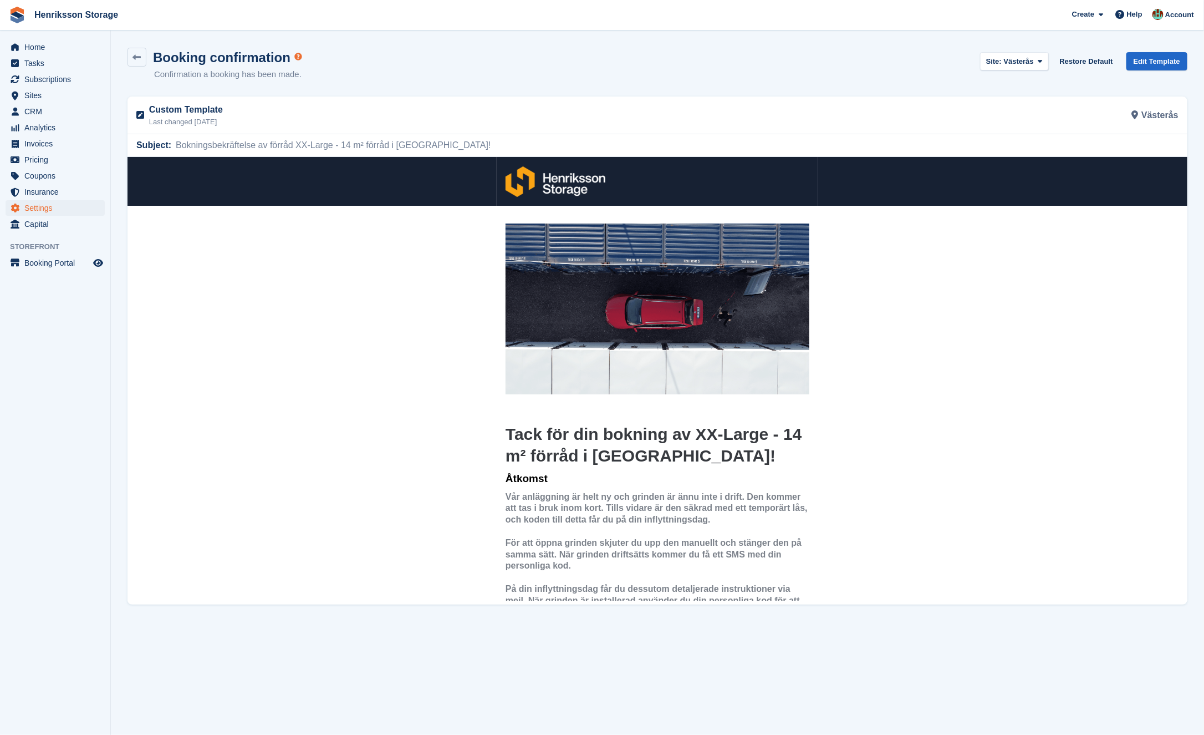
click at [370, 201] on td at bounding box center [657, 180] width 1060 height 49
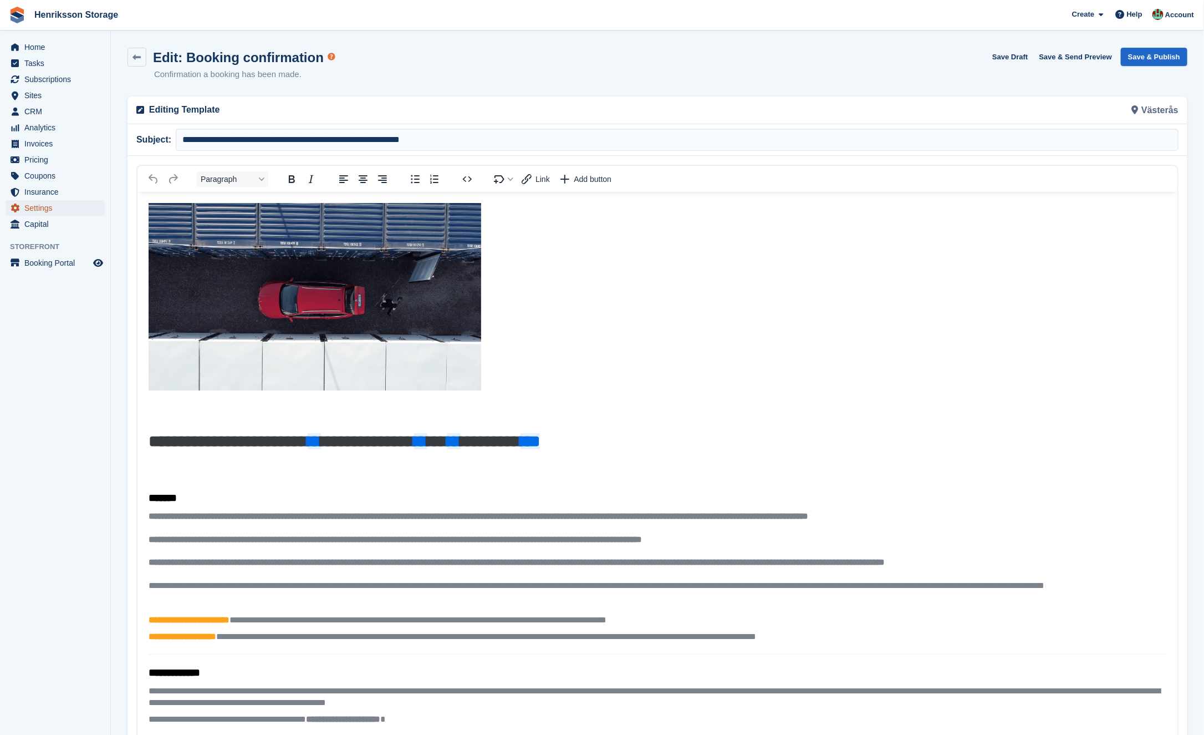
click at [49, 212] on span "Settings" at bounding box center [57, 208] width 67 height 16
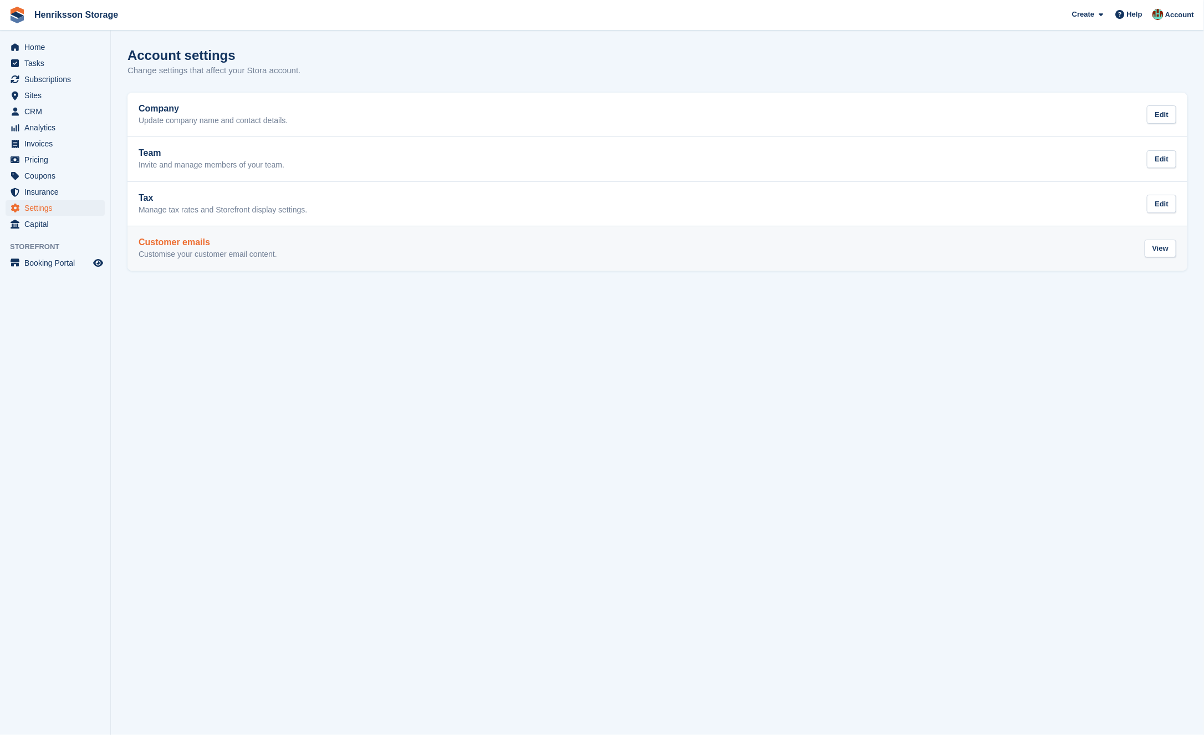
click at [325, 239] on div "Customer emails Customise your customer email content. View" at bounding box center [658, 248] width 1038 height 22
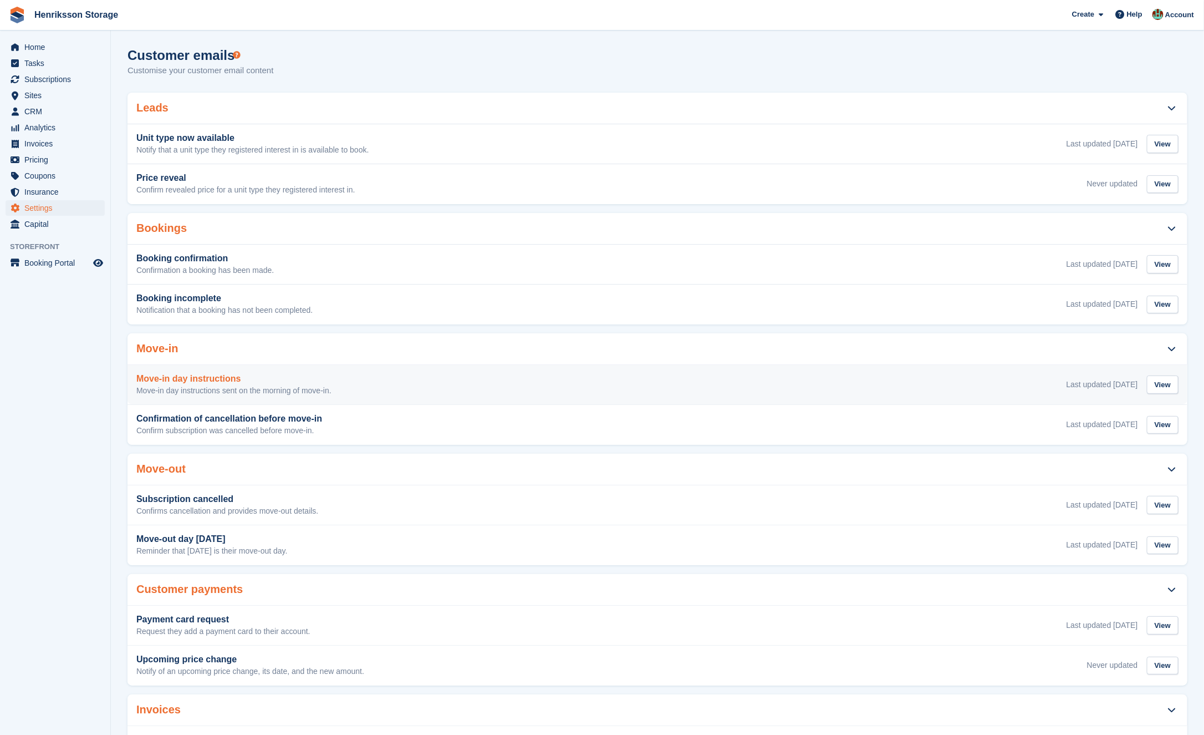
click at [389, 371] on div "Move-in day instructions Move-in day instructions sent on the morning of move-i…" at bounding box center [658, 385] width 1060 height 40
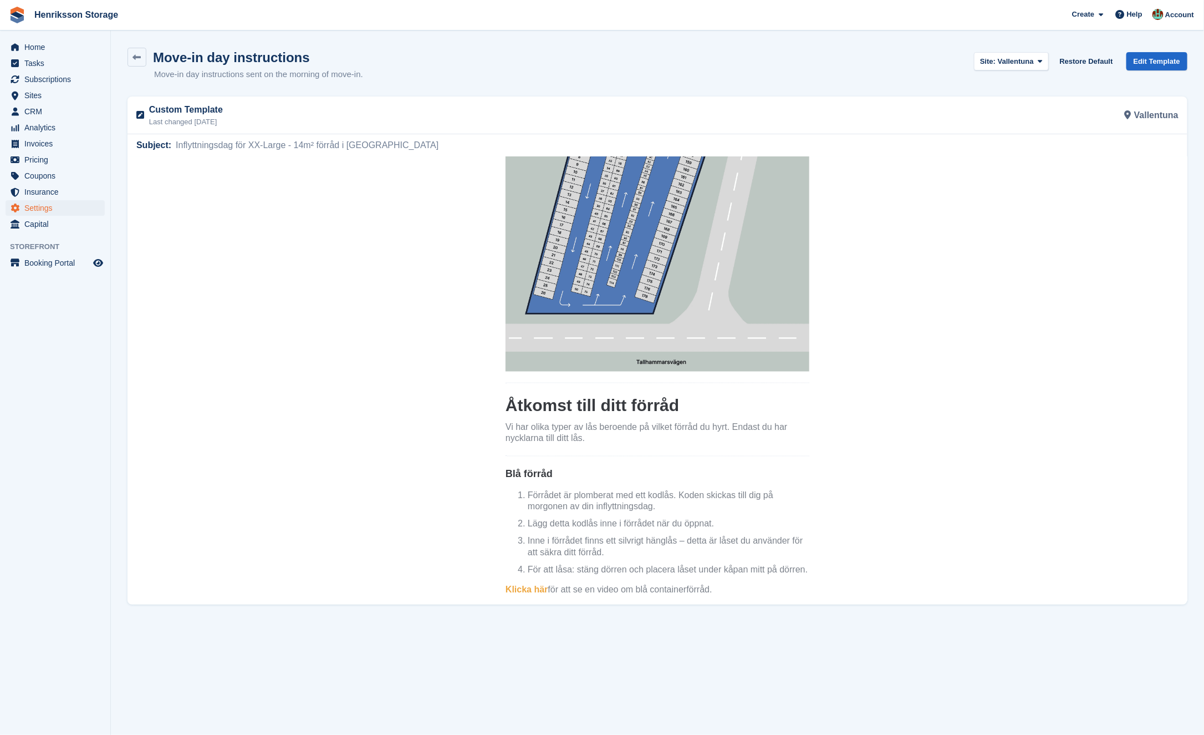
scroll to position [1621, 0]
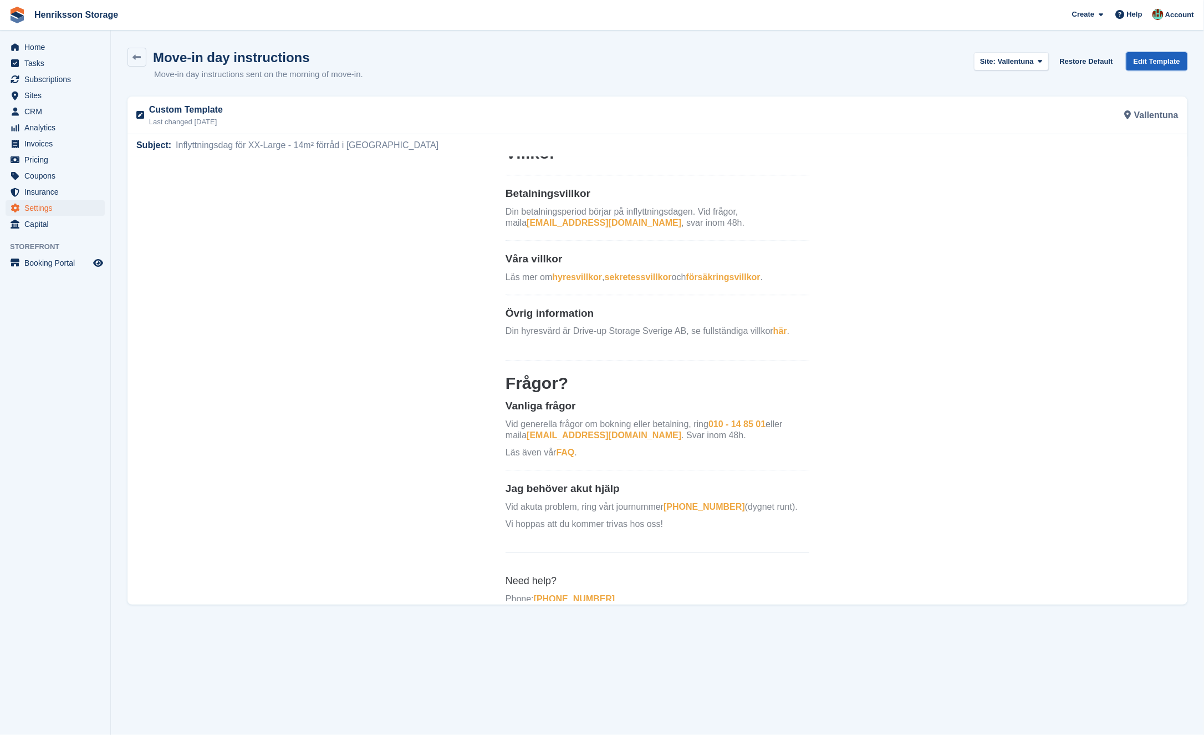
click at [1158, 57] on link "Edit Template" at bounding box center [1156, 61] width 61 height 18
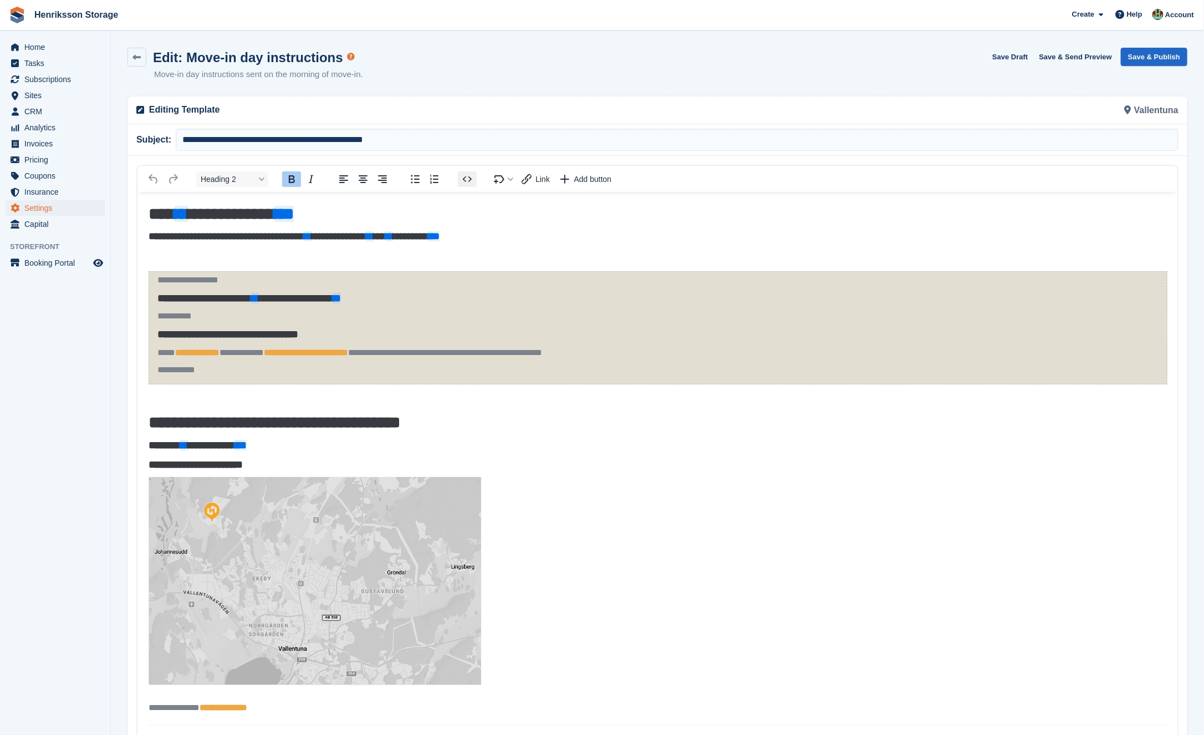
click at [467, 177] on icon "Source code" at bounding box center [467, 178] width 13 height 13
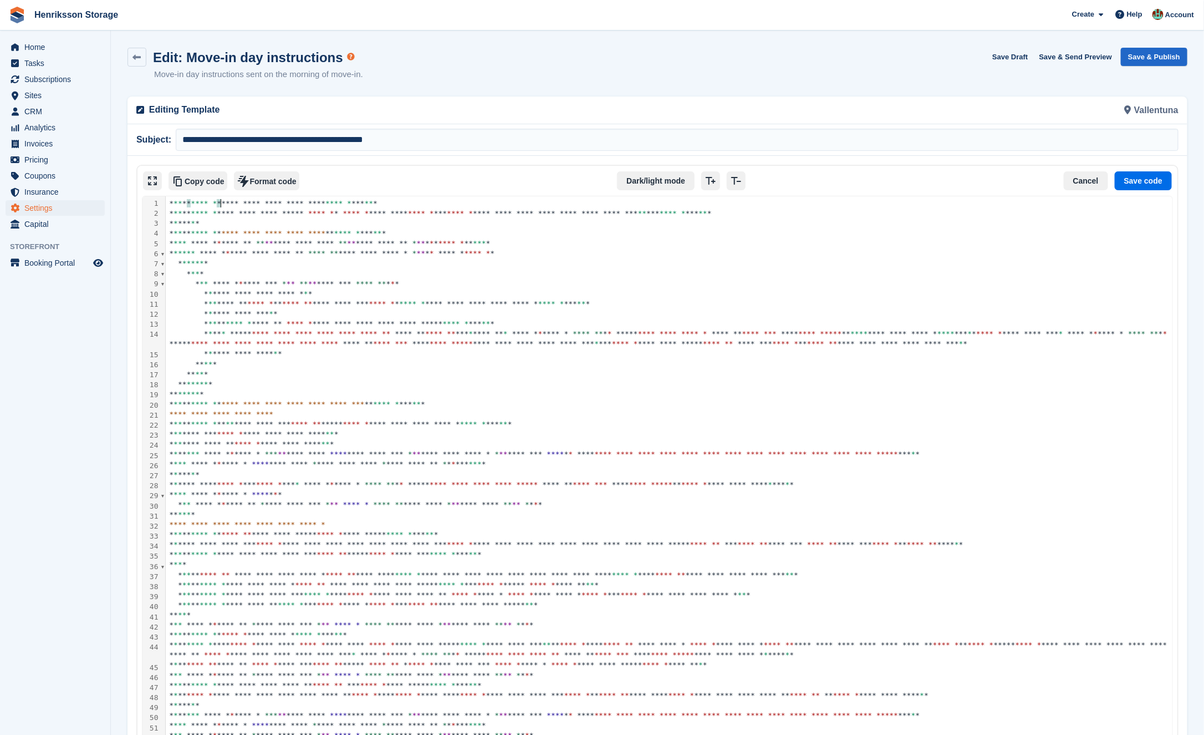
click at [167, 198] on div "**********" at bounding box center [672, 203] width 1012 height 10
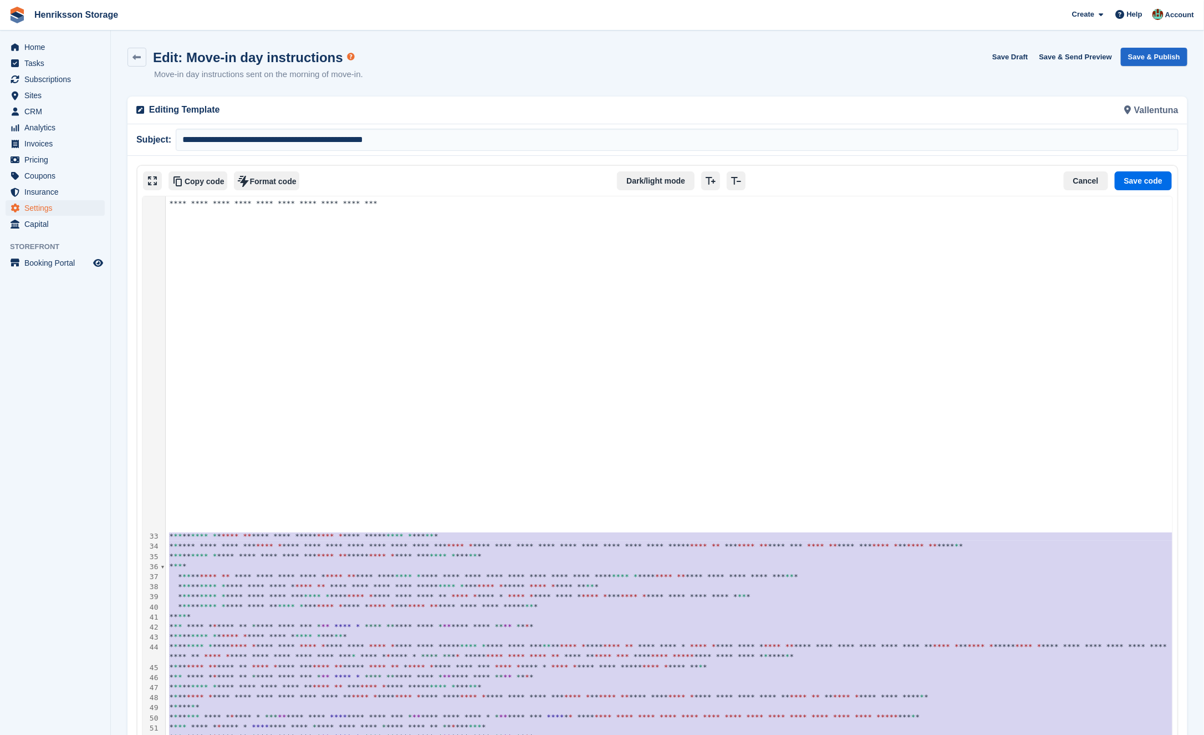
scroll to position [19, 0]
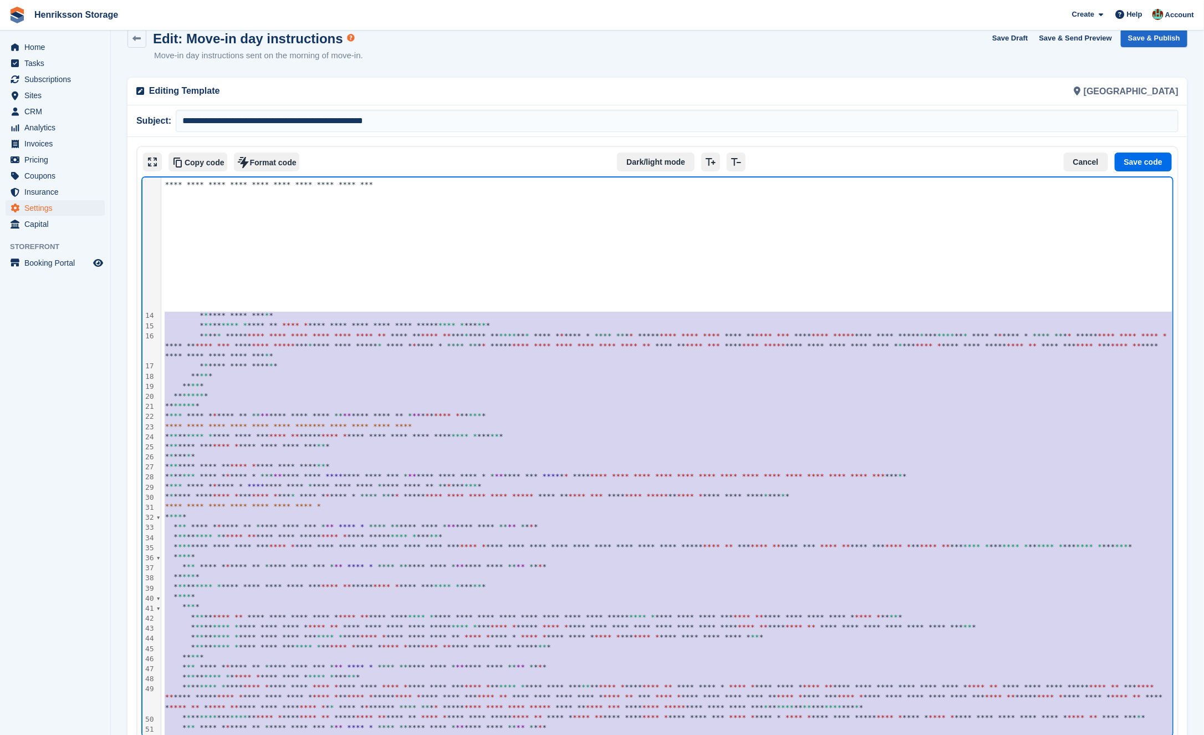
scroll to position [414, 0]
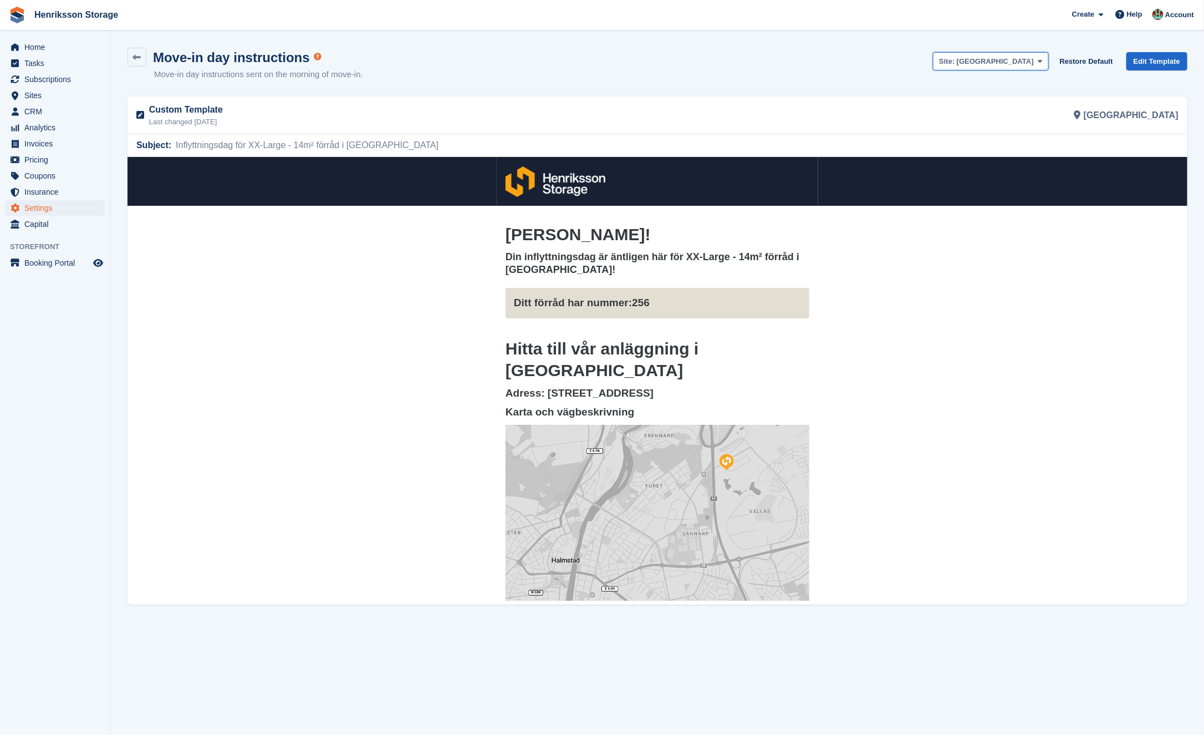
click at [1027, 62] on span "[GEOGRAPHIC_DATA]" at bounding box center [995, 61] width 77 height 8
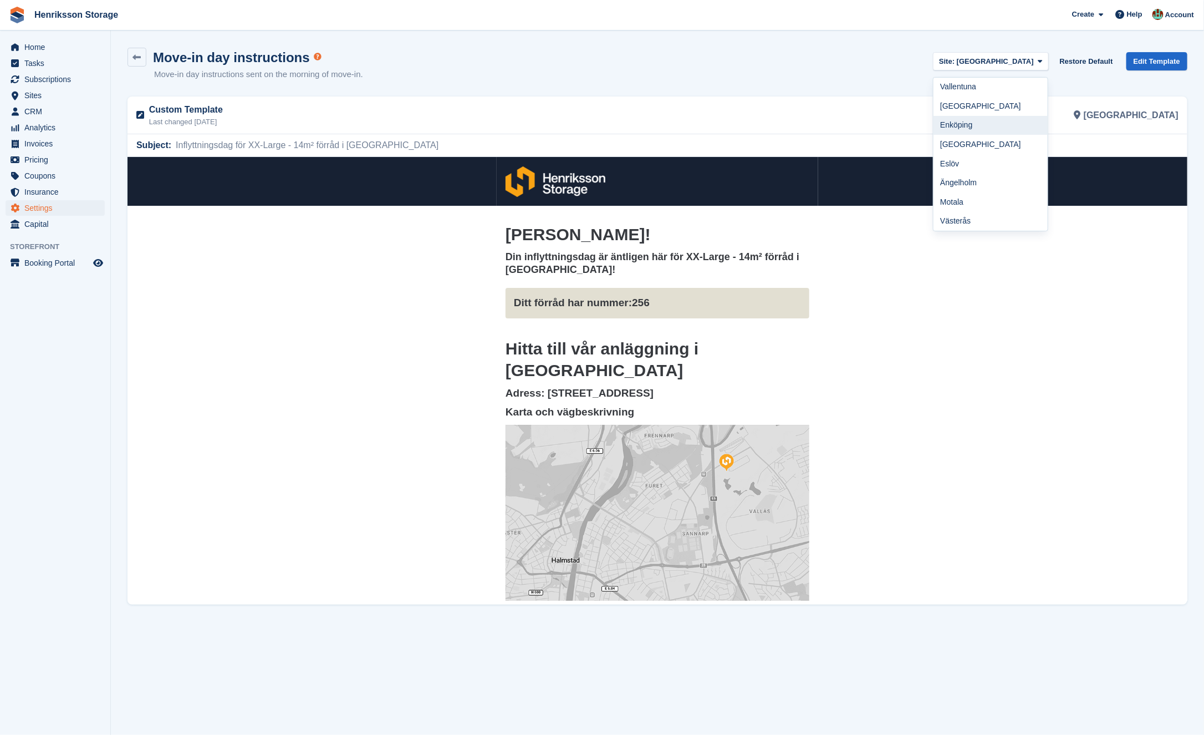
click at [1016, 121] on link "Enköping" at bounding box center [991, 125] width 114 height 19
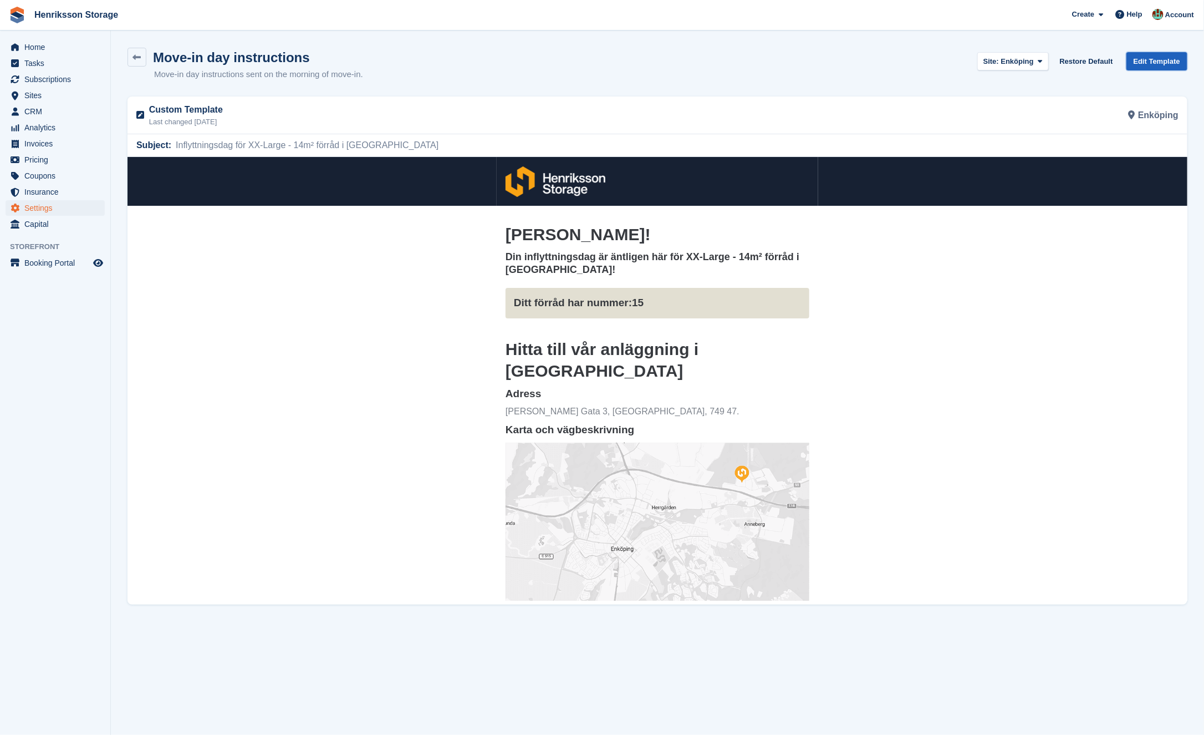
click at [1139, 59] on link "Edit Template" at bounding box center [1156, 61] width 61 height 18
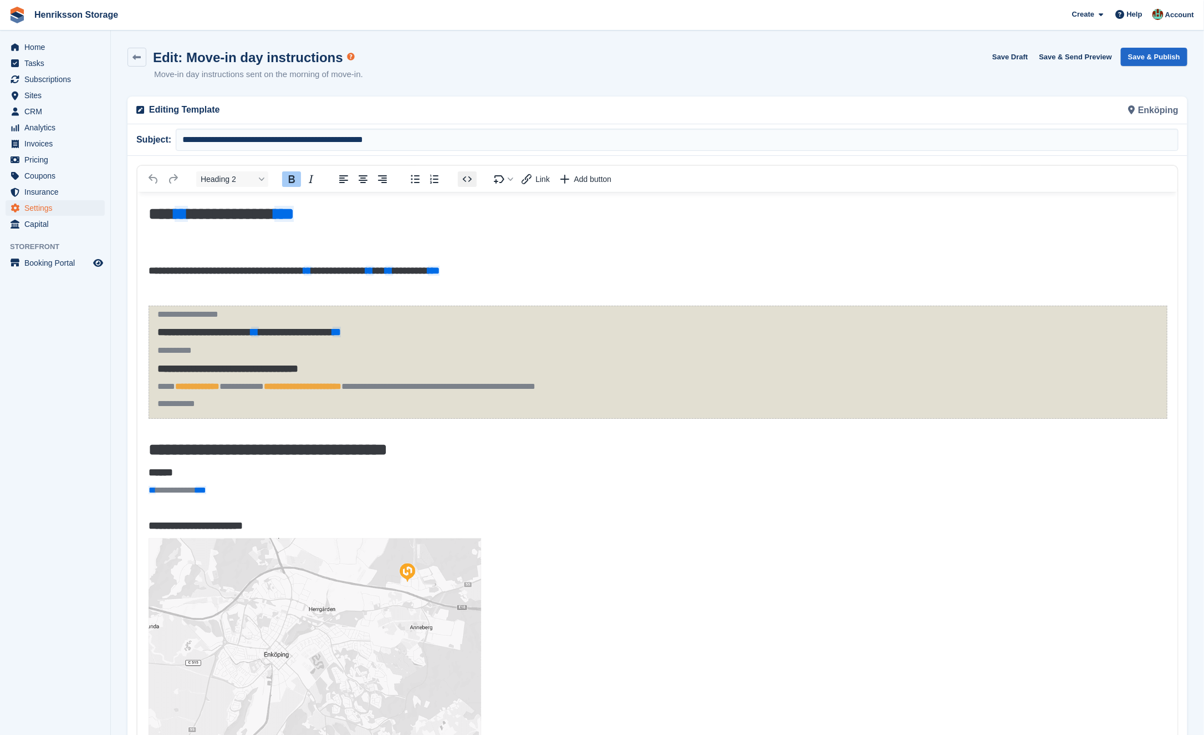
click at [468, 174] on icon "Source code" at bounding box center [467, 178] width 13 height 13
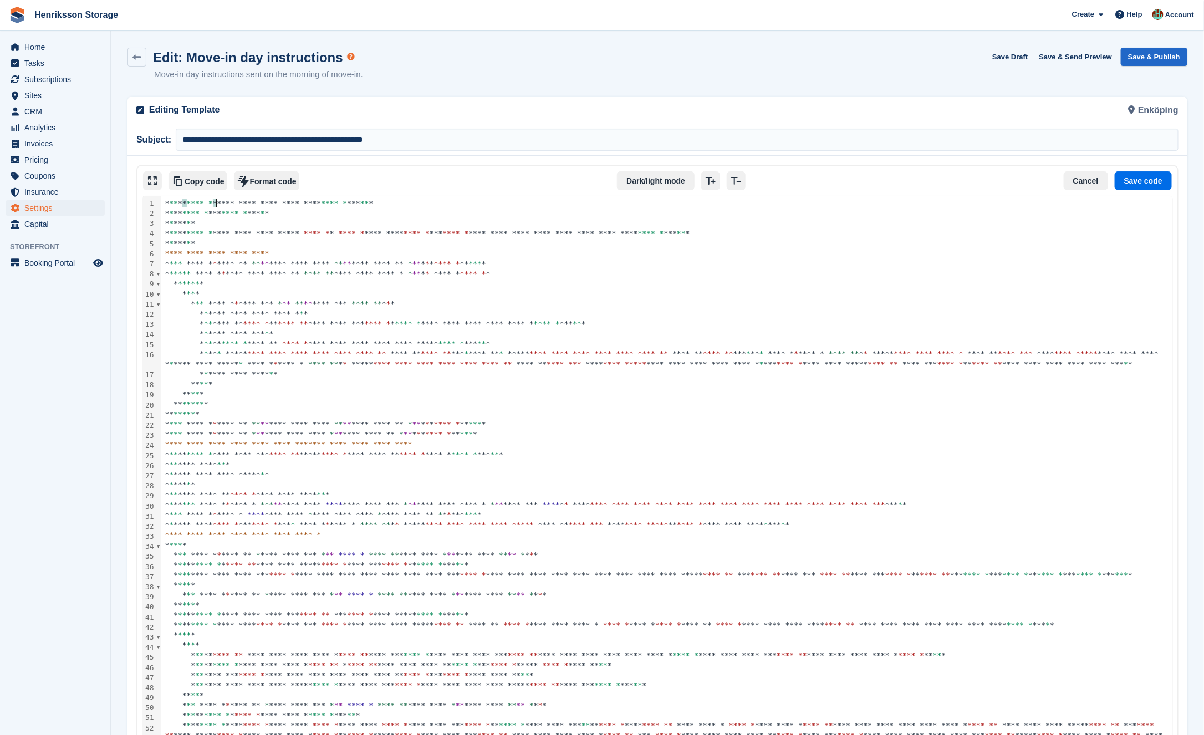
click at [166, 201] on div "**********" at bounding box center [669, 203] width 1016 height 10
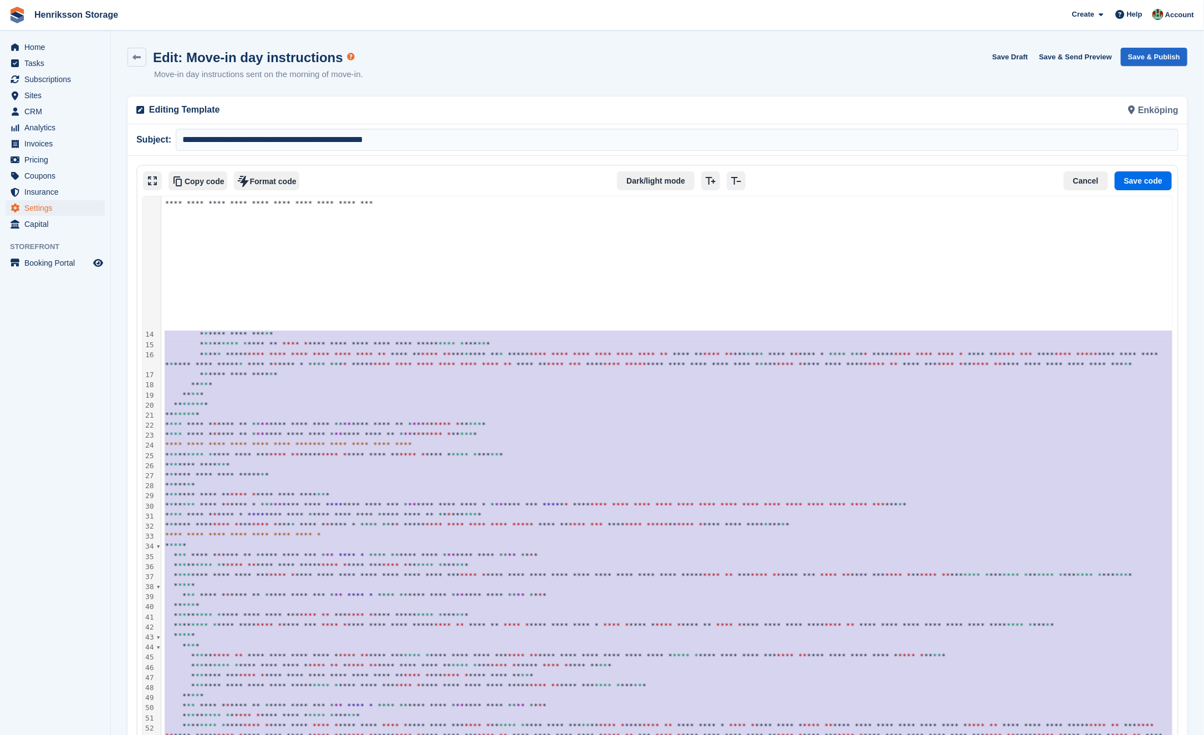
scroll to position [413, 0]
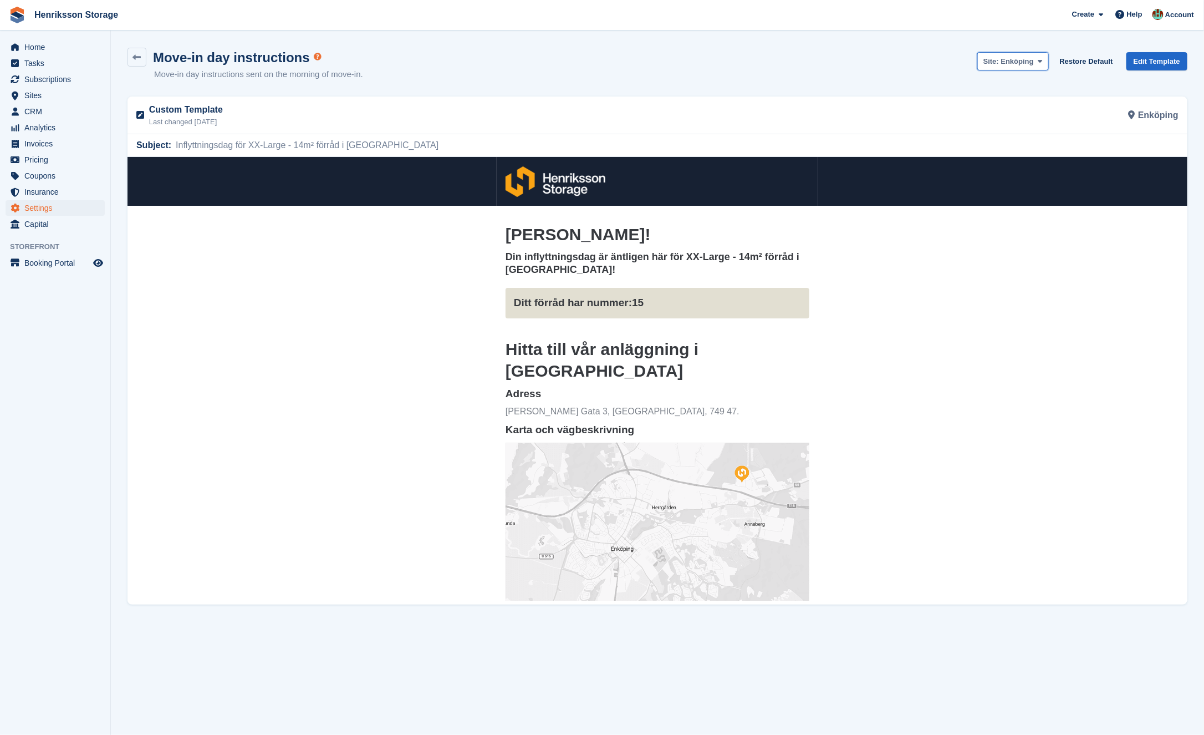
click at [1021, 53] on button "Site: Enköping" at bounding box center [1013, 61] width 72 height 18
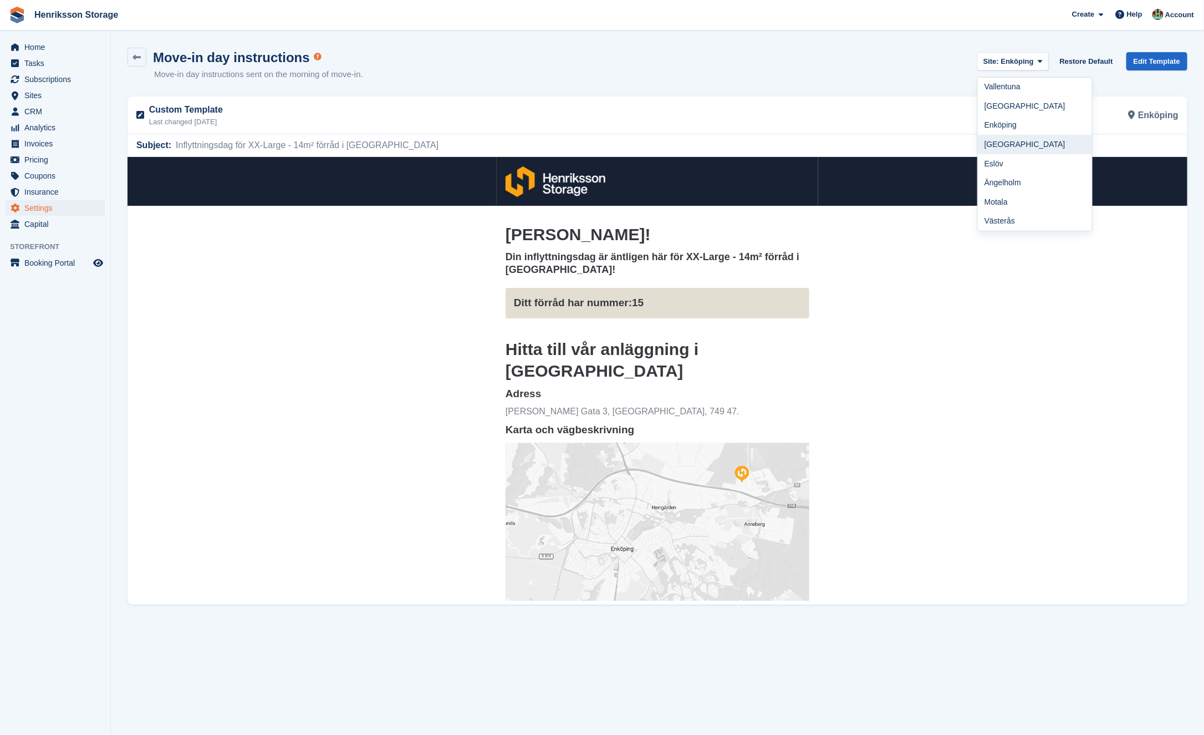
click at [1017, 139] on link "[GEOGRAPHIC_DATA]" at bounding box center [1035, 144] width 114 height 19
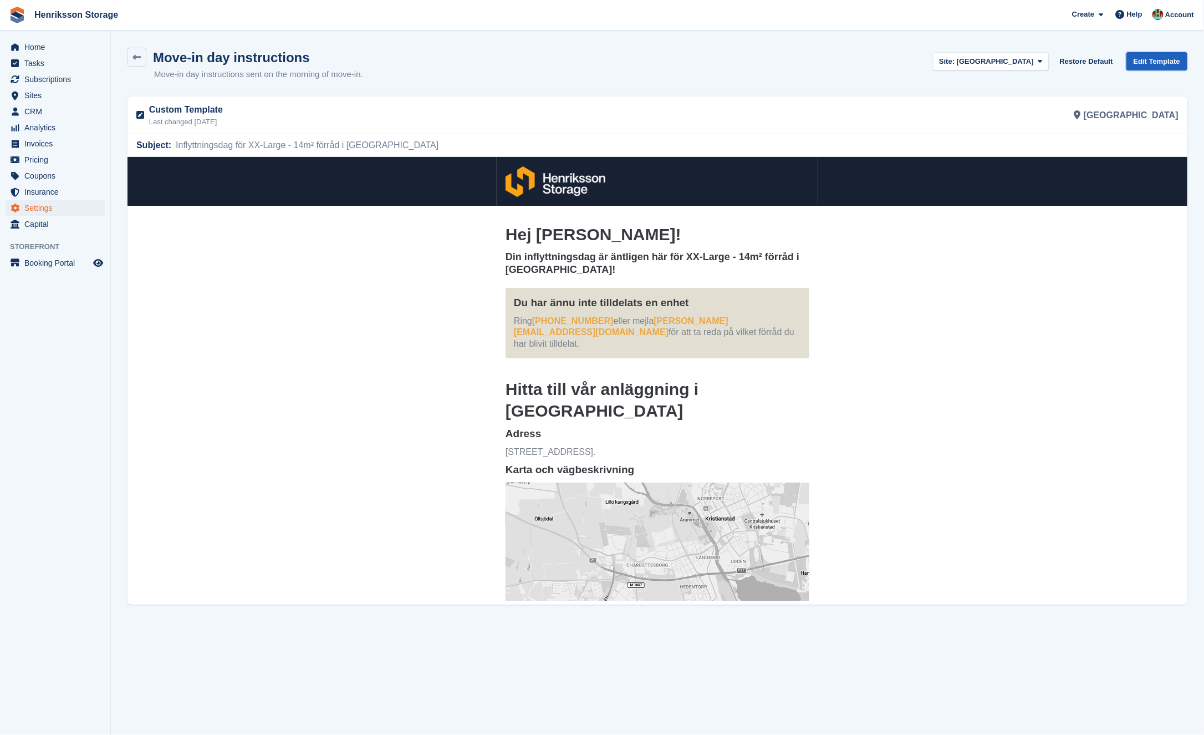
click at [1159, 52] on link "Edit Template" at bounding box center [1156, 61] width 61 height 18
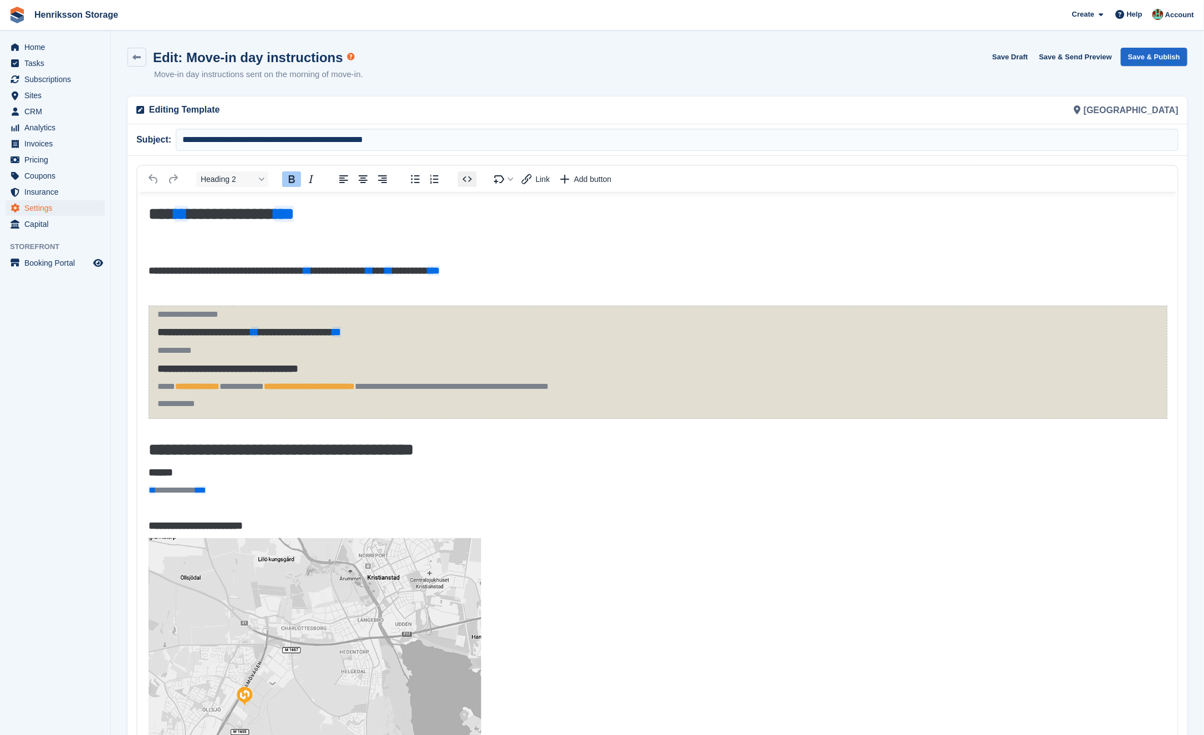
click at [468, 172] on icon "Source code" at bounding box center [467, 178] width 13 height 13
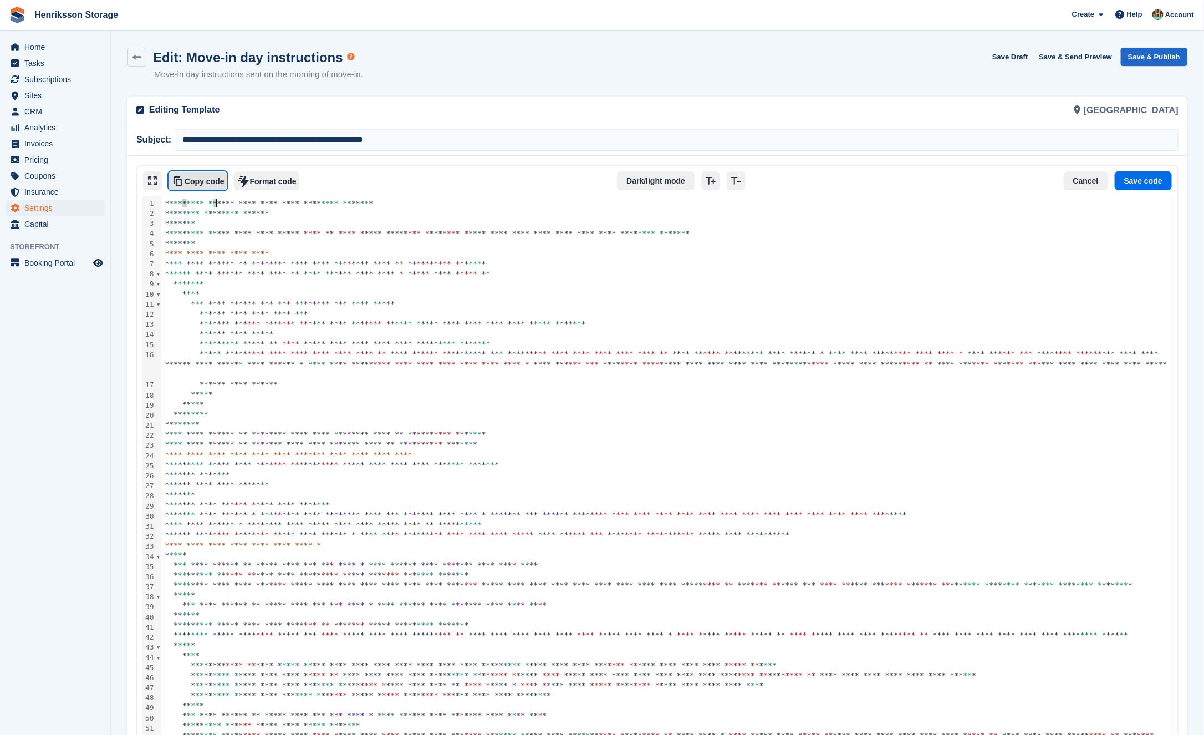
click at [223, 185] on button "Copy code" at bounding box center [198, 180] width 59 height 19
click at [192, 172] on button "Copy code" at bounding box center [198, 180] width 59 height 19
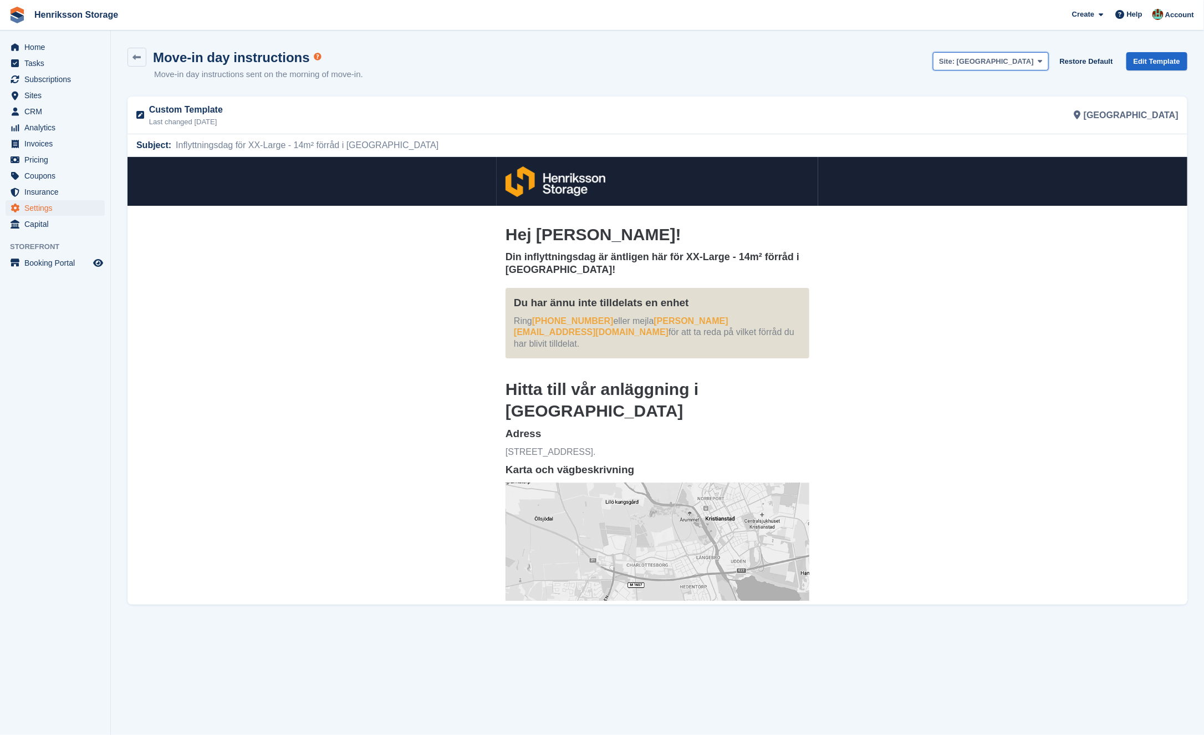
click at [1001, 63] on span "[GEOGRAPHIC_DATA]" at bounding box center [995, 61] width 77 height 8
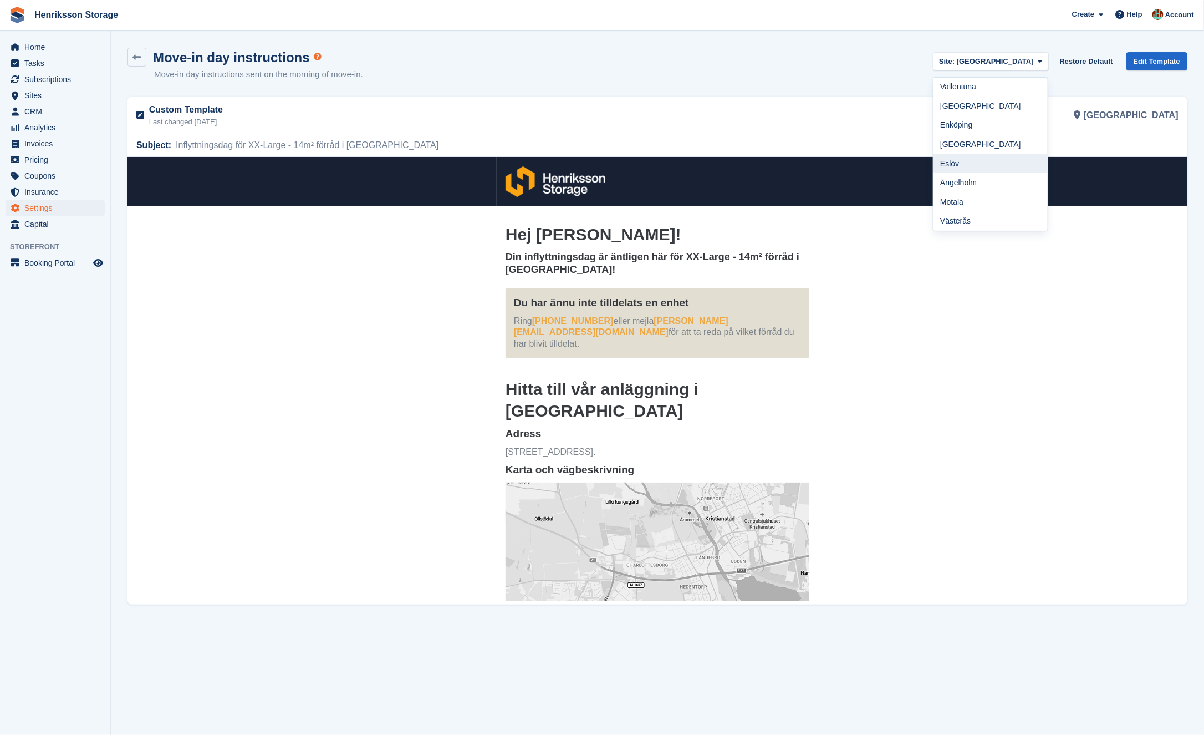
click at [1000, 166] on link "Eslöv" at bounding box center [991, 163] width 114 height 19
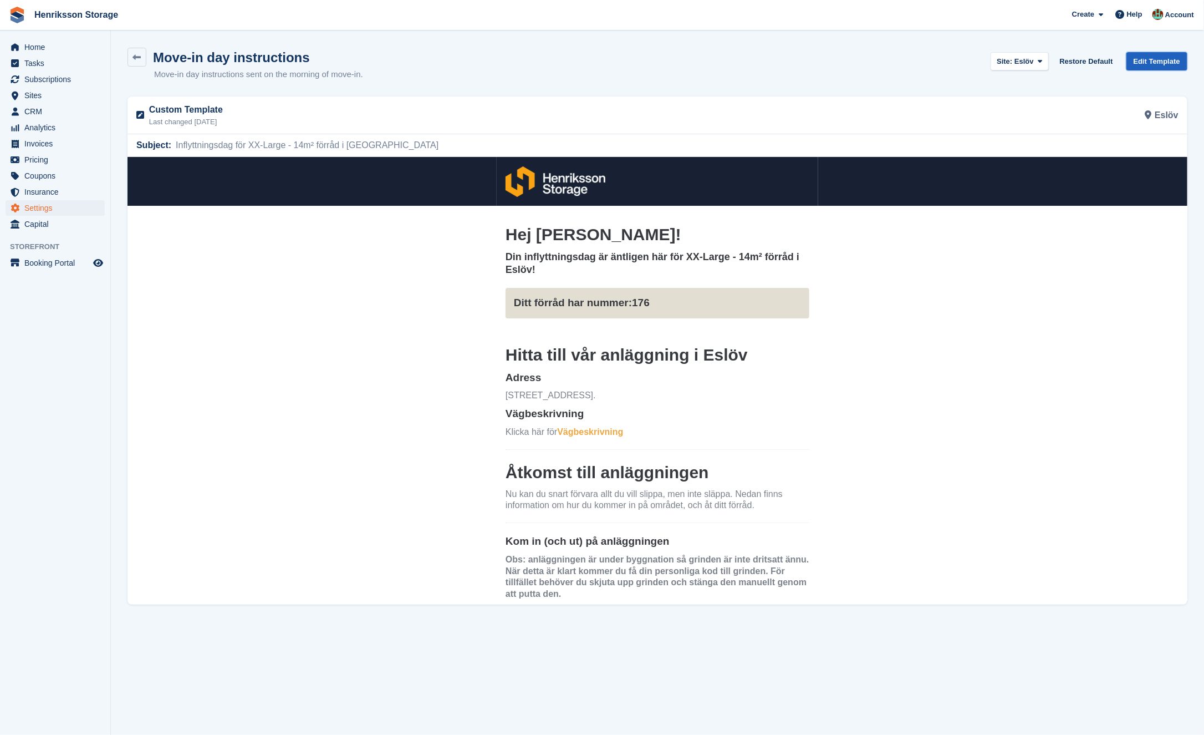
click at [1142, 67] on link "Edit Template" at bounding box center [1156, 61] width 61 height 18
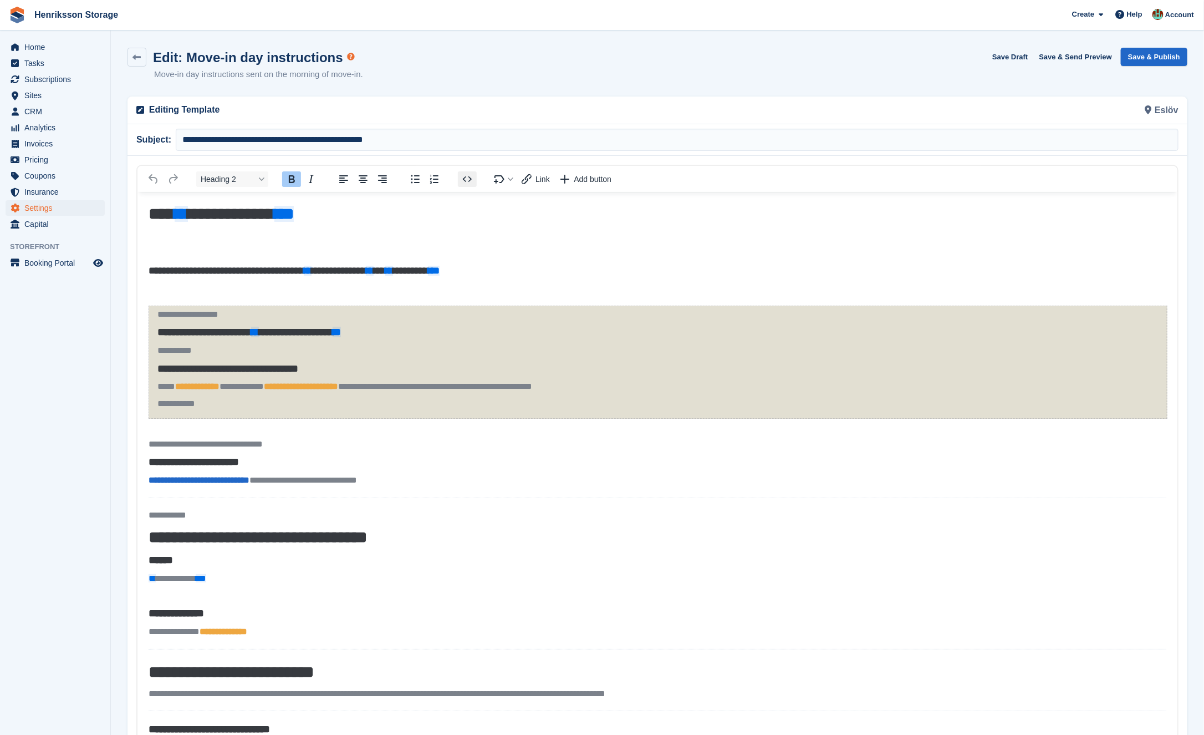
click at [461, 176] on icon "Source code" at bounding box center [467, 178] width 13 height 13
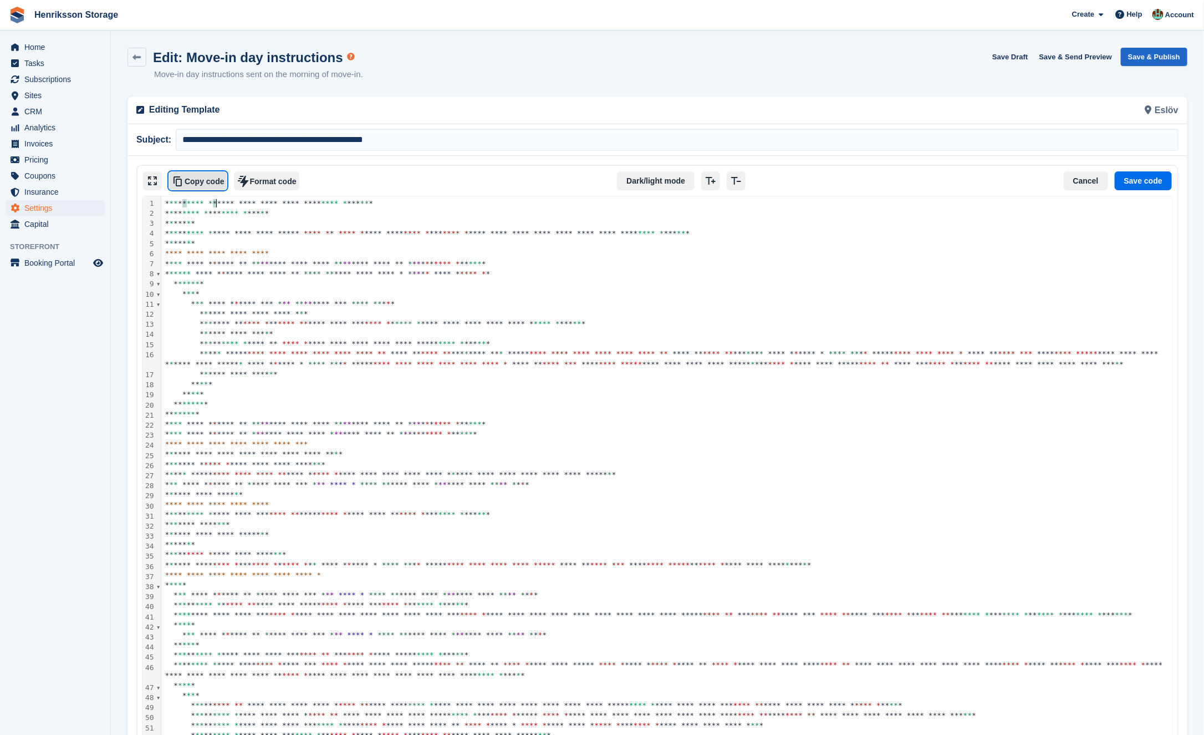
click at [213, 179] on button "Copy code" at bounding box center [198, 180] width 59 height 19
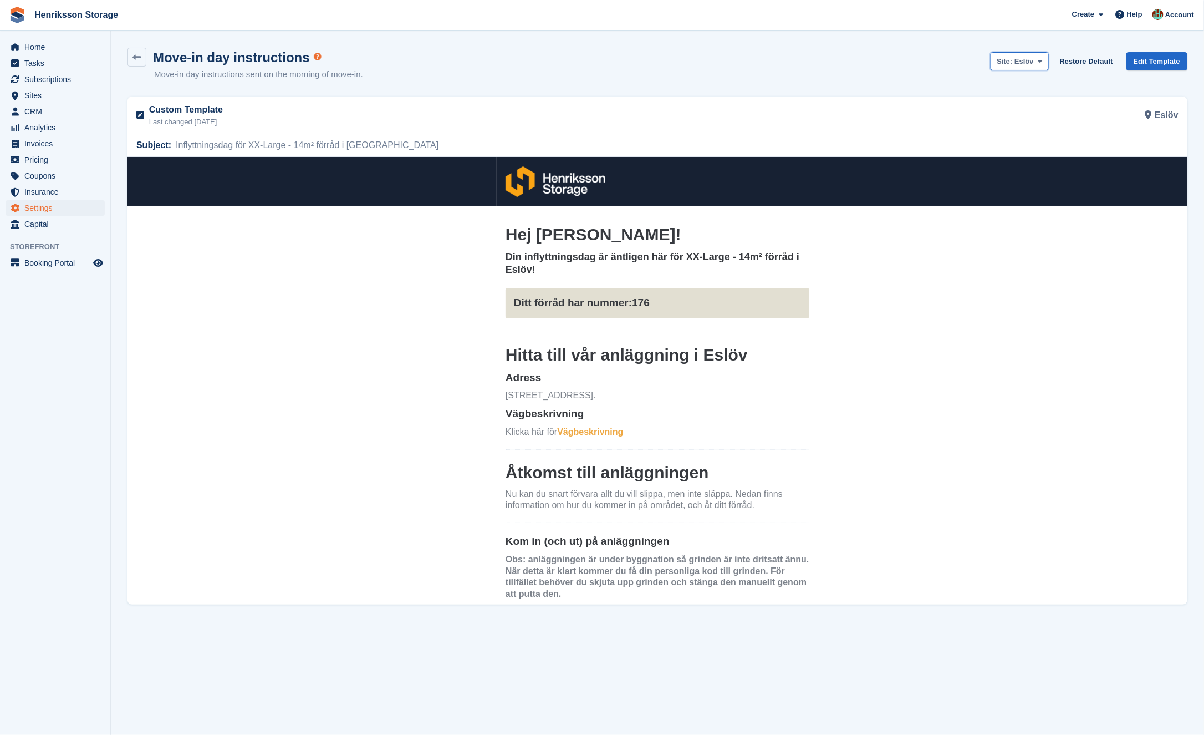
click at [1018, 65] on span "Site: Eslöv" at bounding box center [1015, 61] width 37 height 11
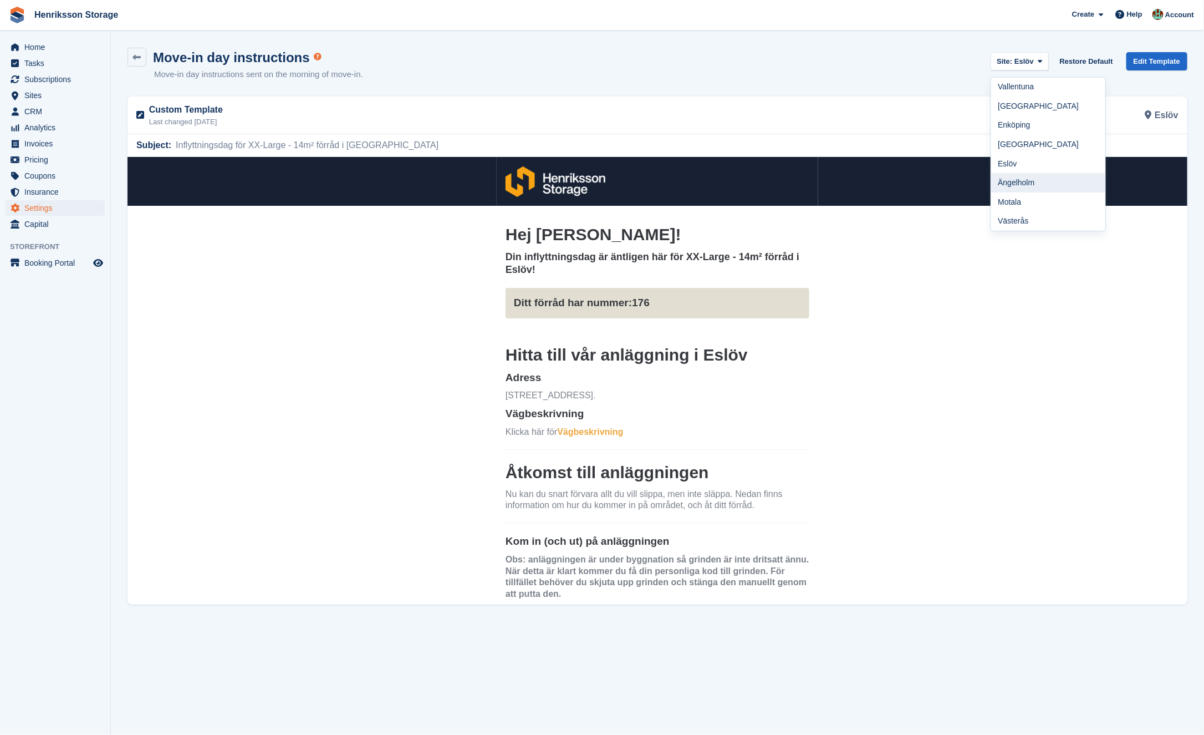
click at [1033, 177] on link "Ängelholm" at bounding box center [1048, 182] width 114 height 19
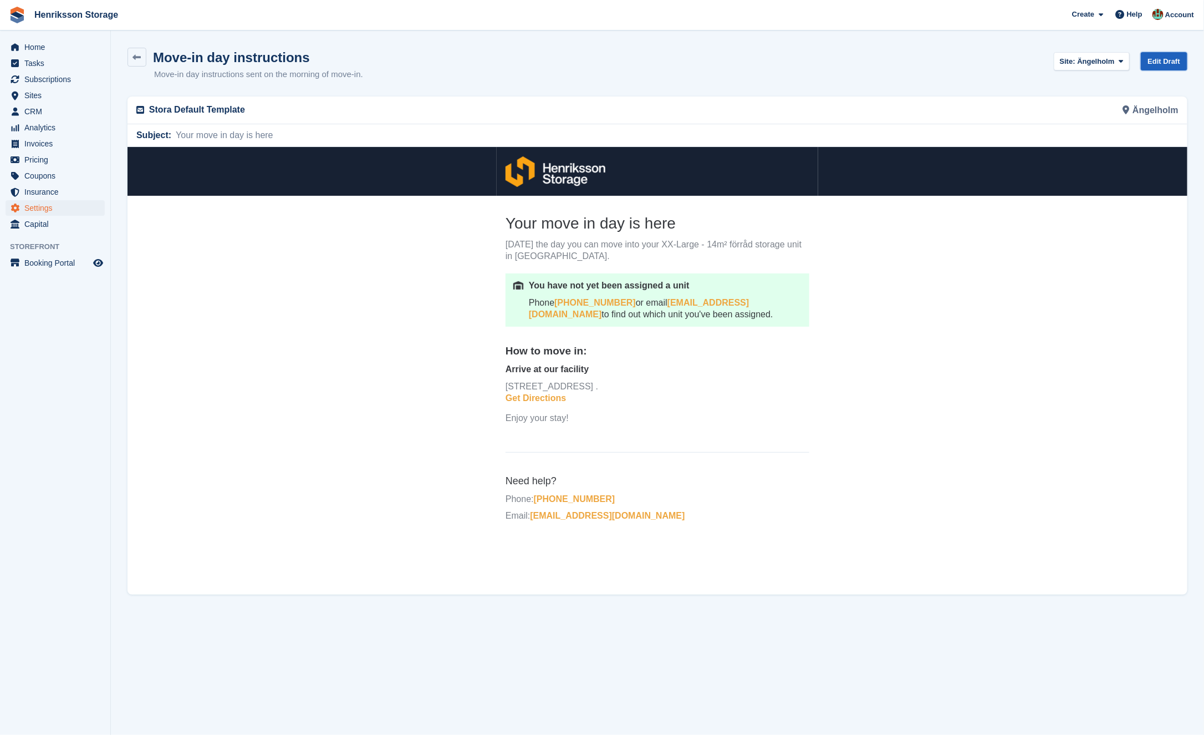
click at [1141, 59] on link "Edit Draft" at bounding box center [1164, 61] width 47 height 18
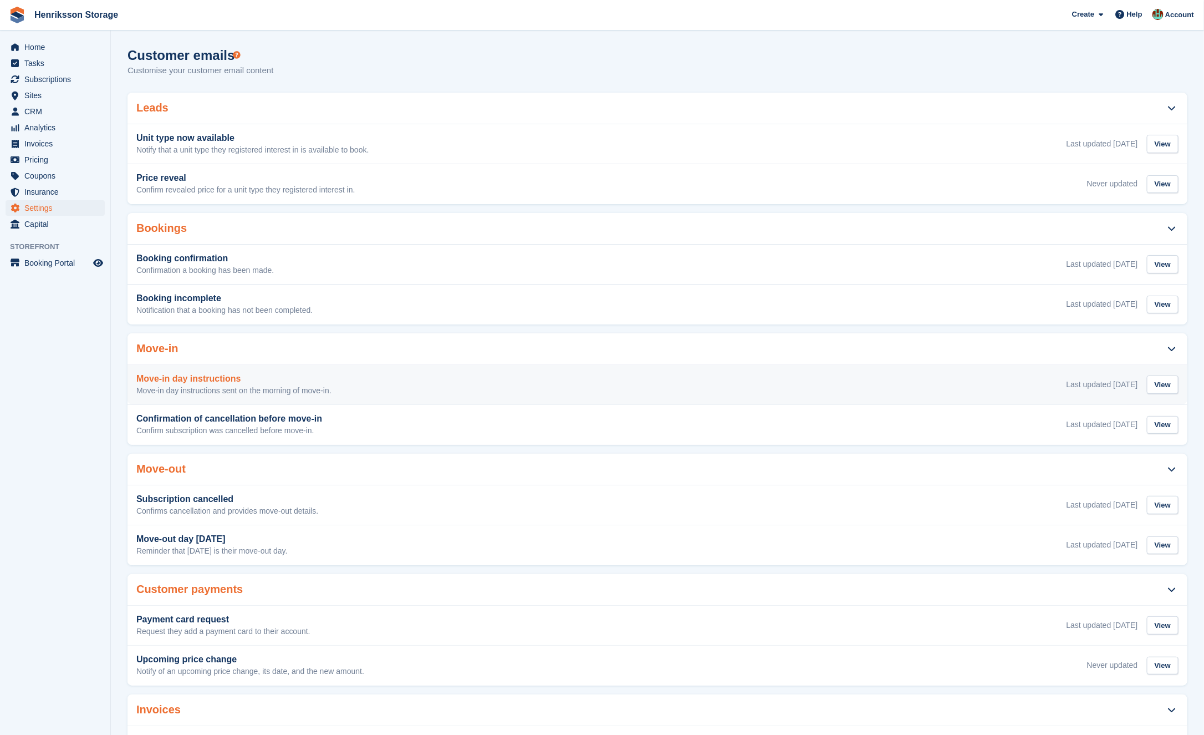
click at [468, 386] on div "Move-in day instructions Move-in day instructions sent on the morning of move-i…" at bounding box center [657, 385] width 1042 height 22
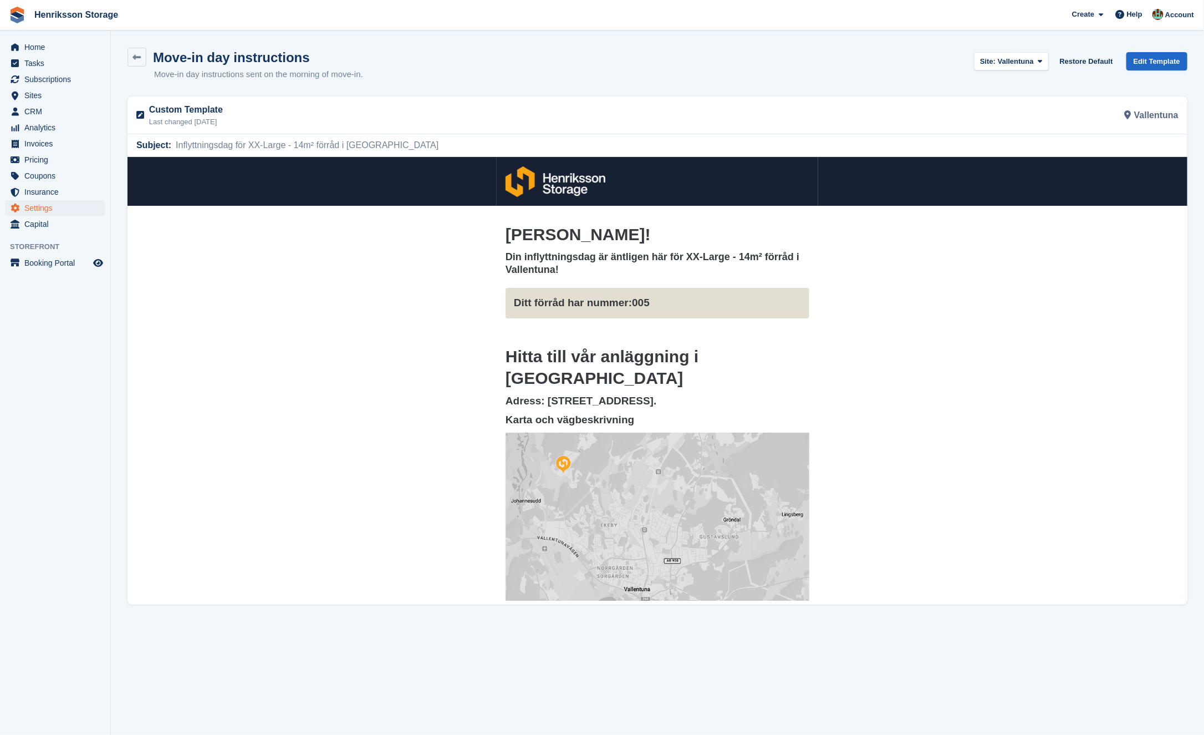
click at [1018, 50] on div "Site: Vallentuna Vallentuna Halmstad Enköping Kristianstad Eslöv Ängelholm Mota…" at bounding box center [1011, 61] width 75 height 27
click at [1022, 36] on section "Move-in day instructions Move-in day instructions sent on the morning of move-i…" at bounding box center [657, 367] width 1093 height 735
drag, startPoint x: 1022, startPoint y: 46, endPoint x: 1014, endPoint y: 60, distance: 16.2
click at [1014, 60] on section "Move-in day instructions Move-in day instructions sent on the morning of move-i…" at bounding box center [657, 367] width 1093 height 735
click at [1014, 60] on span "Vallentuna" at bounding box center [1016, 61] width 36 height 8
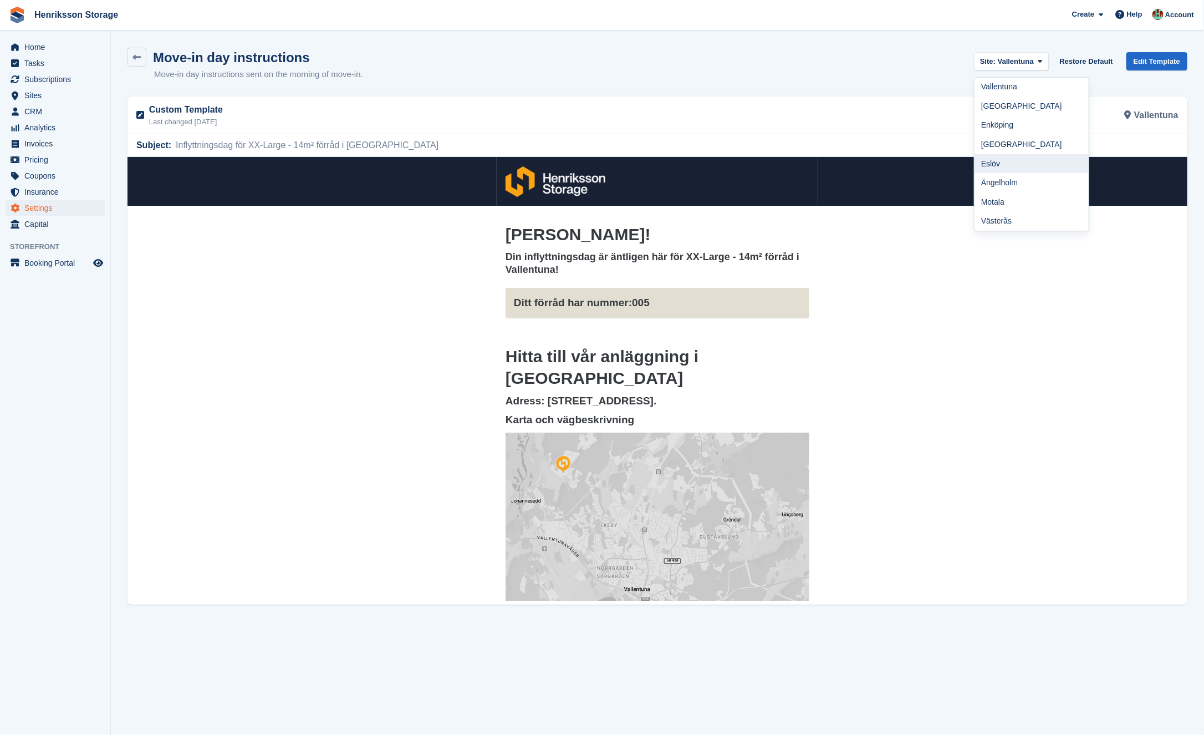
click at [1013, 157] on link "Eslöv" at bounding box center [1032, 163] width 114 height 19
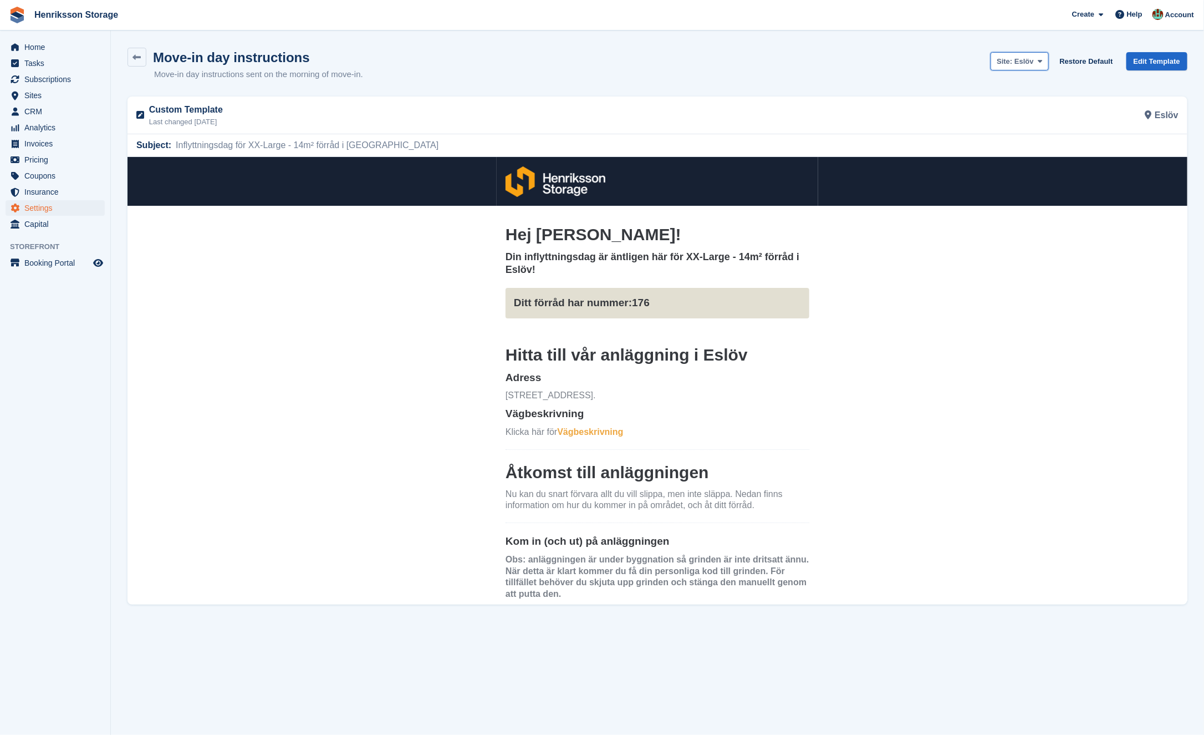
click at [1012, 60] on span "Site: Eslöv" at bounding box center [1015, 61] width 37 height 11
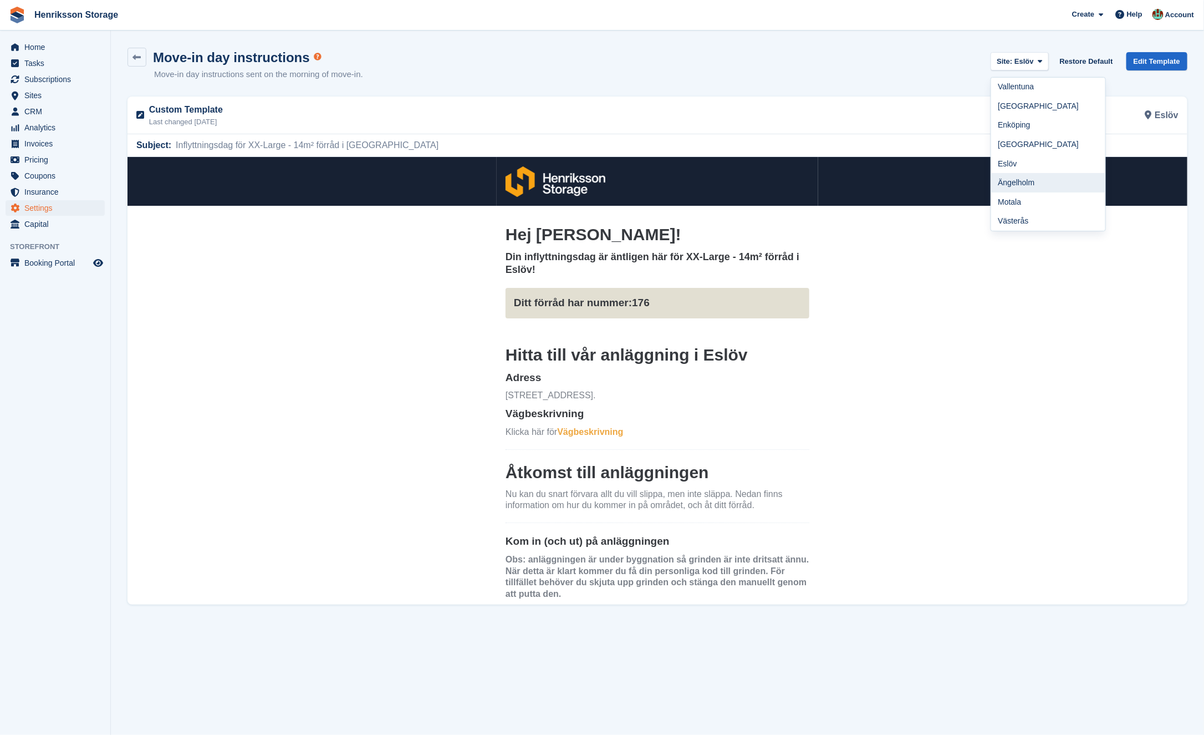
click at [1029, 179] on link "Ängelholm" at bounding box center [1048, 182] width 114 height 19
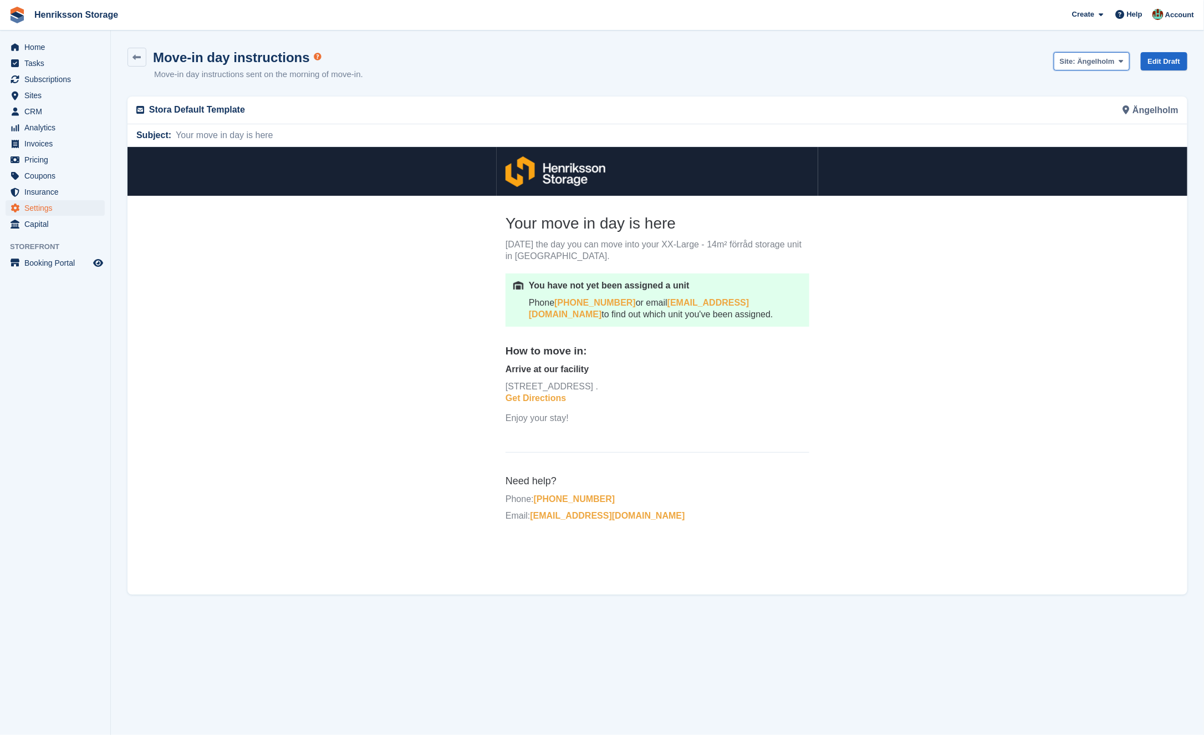
click at [1092, 54] on button "Site: Ängelholm" at bounding box center [1092, 61] width 76 height 18
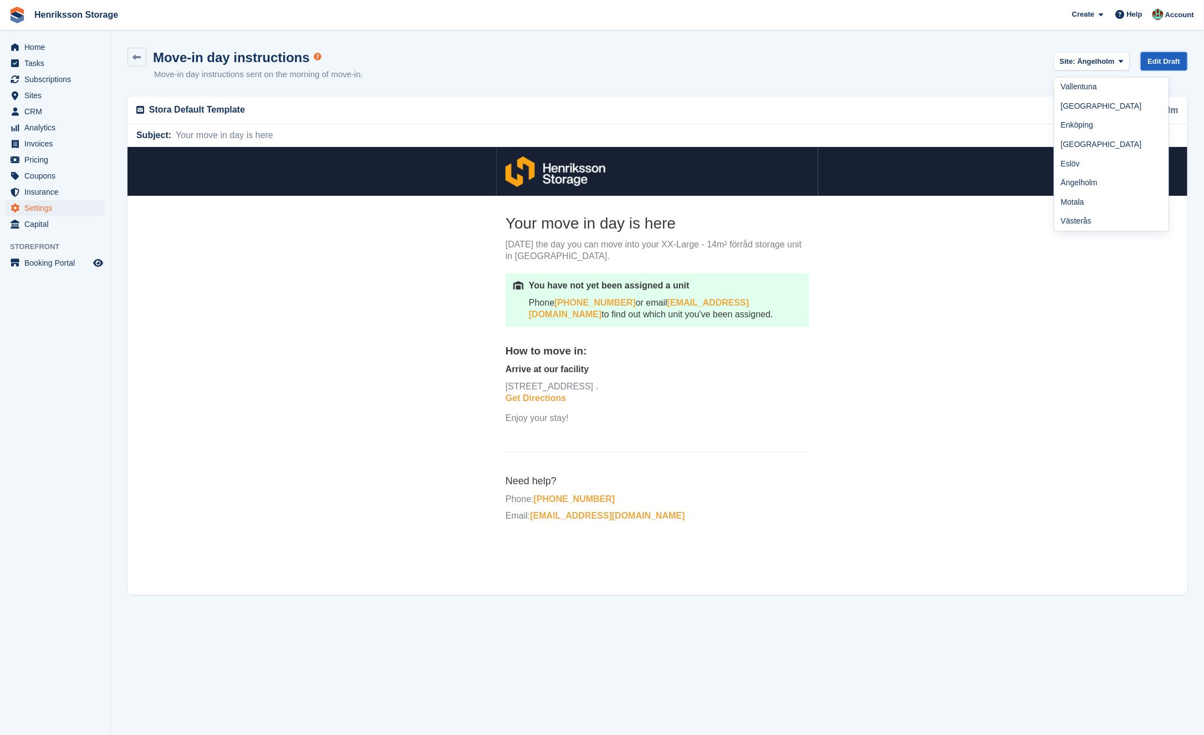
click at [1159, 53] on link "Edit Draft" at bounding box center [1164, 61] width 47 height 18
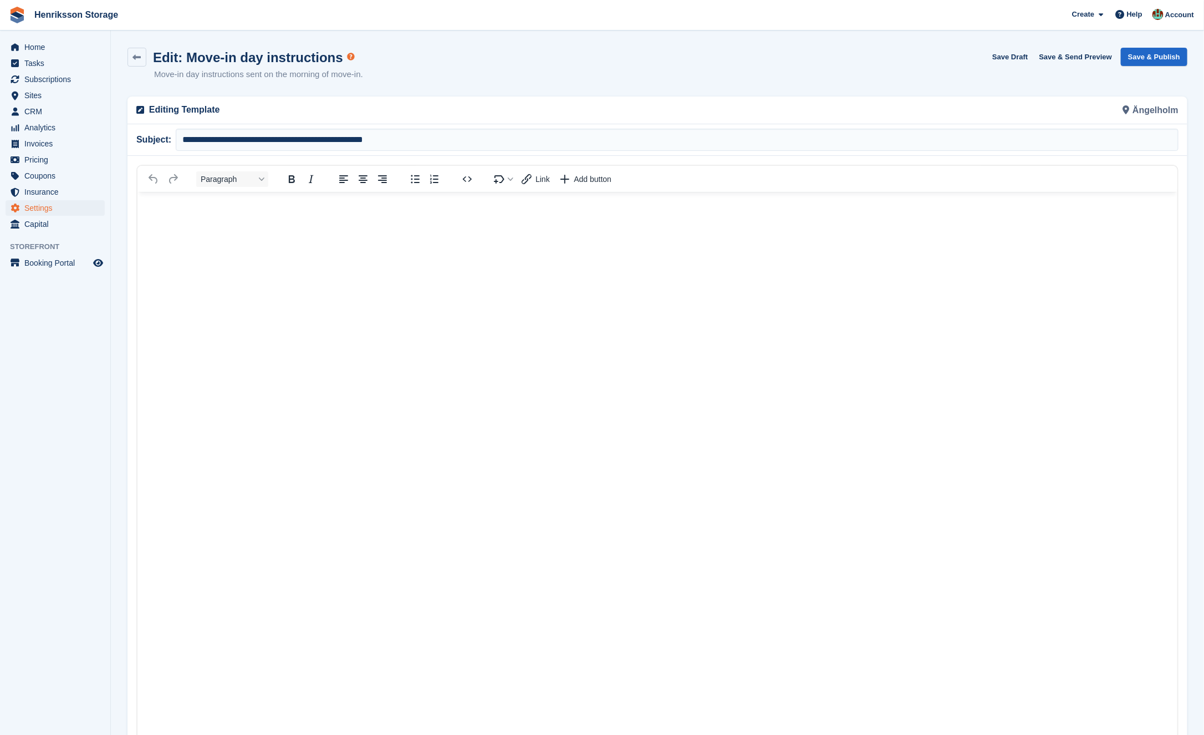
click at [477, 179] on div at bounding box center [467, 179] width 33 height 22
click at [461, 174] on icon "Source code" at bounding box center [467, 178] width 13 height 13
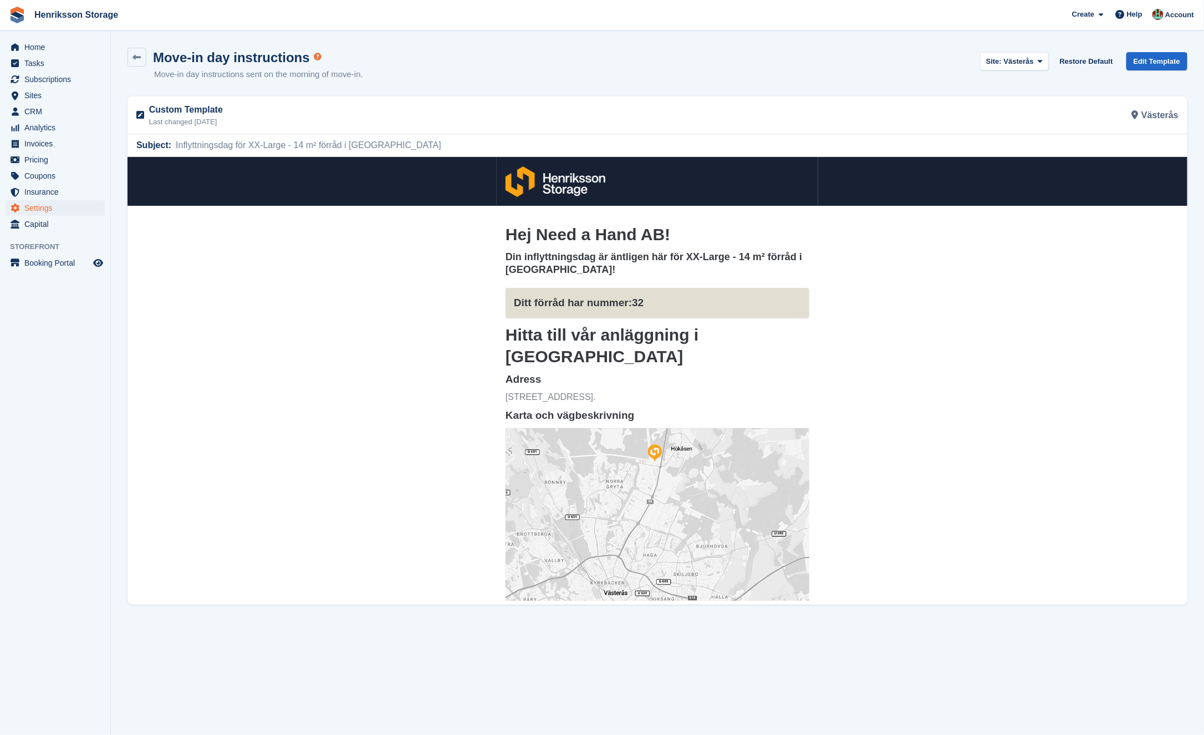
click at [999, 50] on div "Site: Västerås Vallentuna Halmstad Enköping Kristianstad Eslöv Ängelholm Motala…" at bounding box center [1014, 61] width 69 height 27
click at [999, 56] on span "Site: Västerås" at bounding box center [1010, 61] width 48 height 11
drag, startPoint x: 1004, startPoint y: 161, endPoint x: 877, endPoint y: 2, distance: 203.5
click at [1004, 161] on link "Eslöv" at bounding box center [1038, 163] width 114 height 19
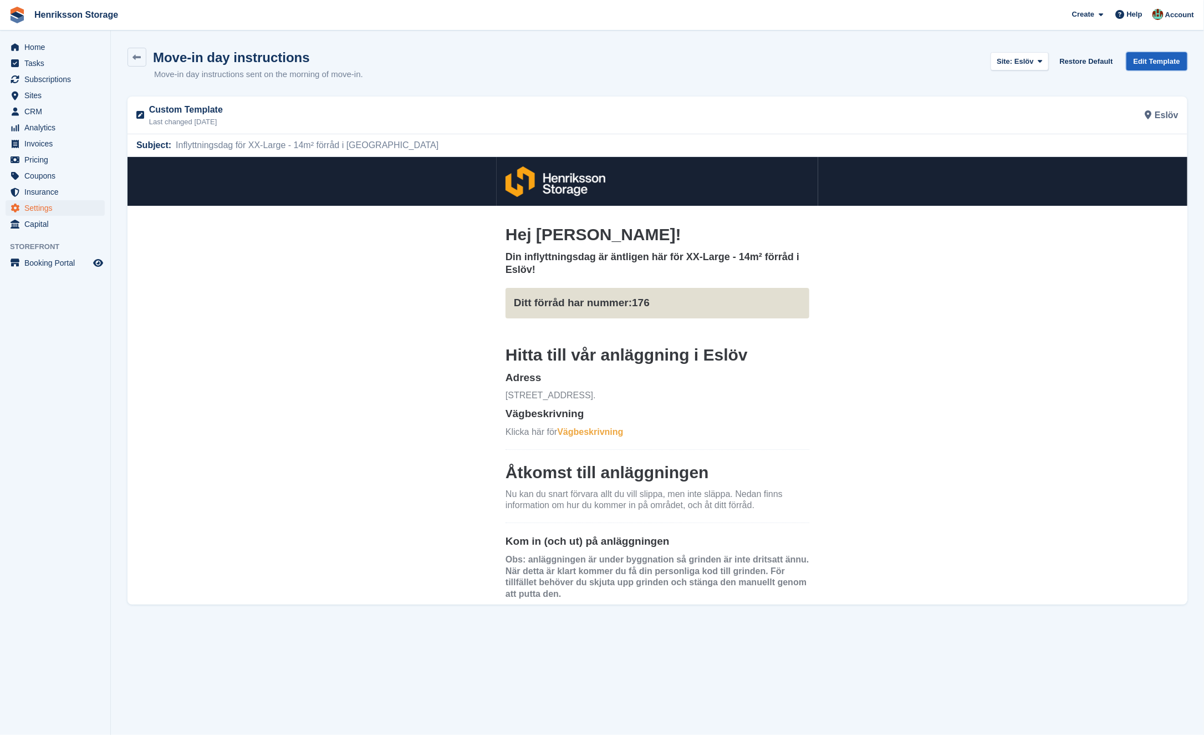
click at [1162, 58] on link "Edit Template" at bounding box center [1156, 61] width 61 height 18
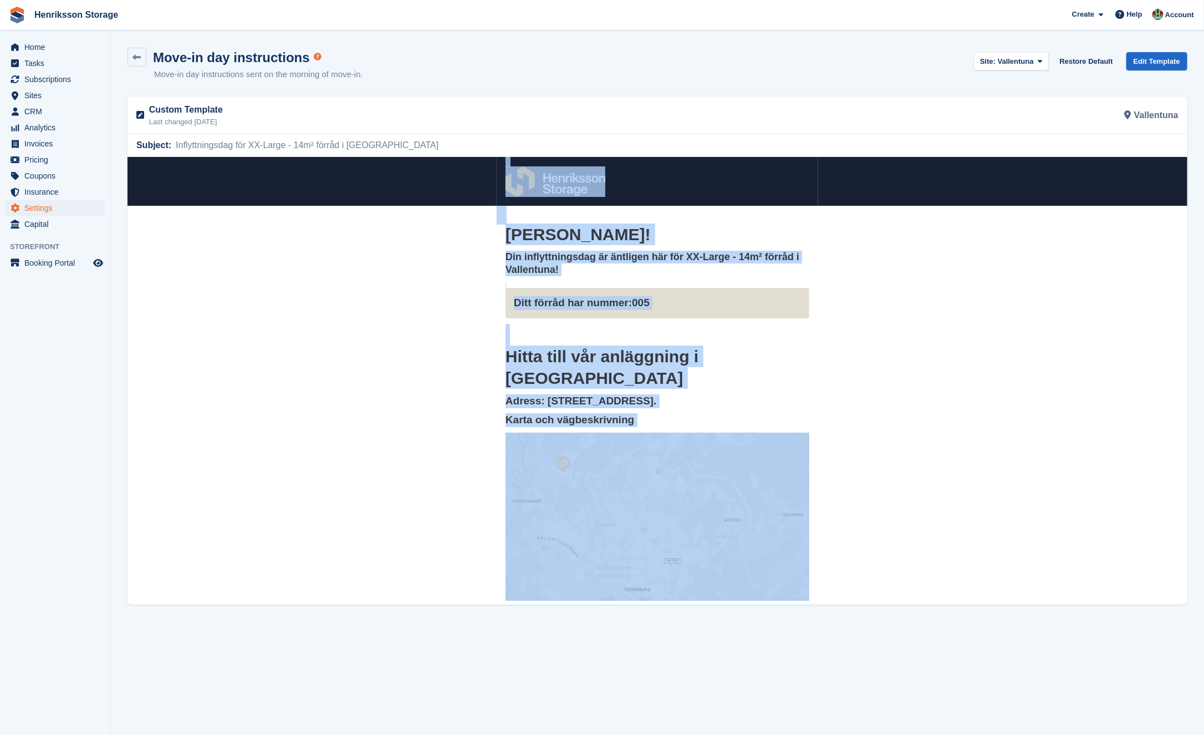
drag, startPoint x: 452, startPoint y: 172, endPoint x: 582, endPoint y: 435, distance: 293.5
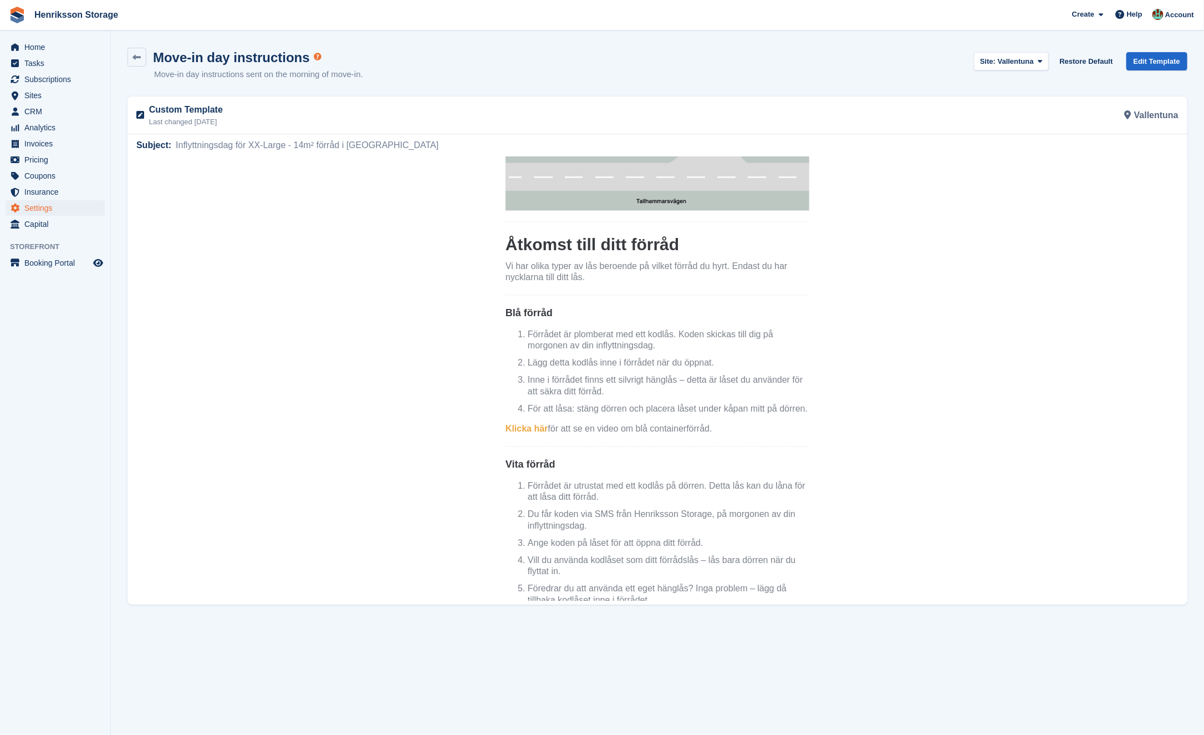
scroll to position [1621, 0]
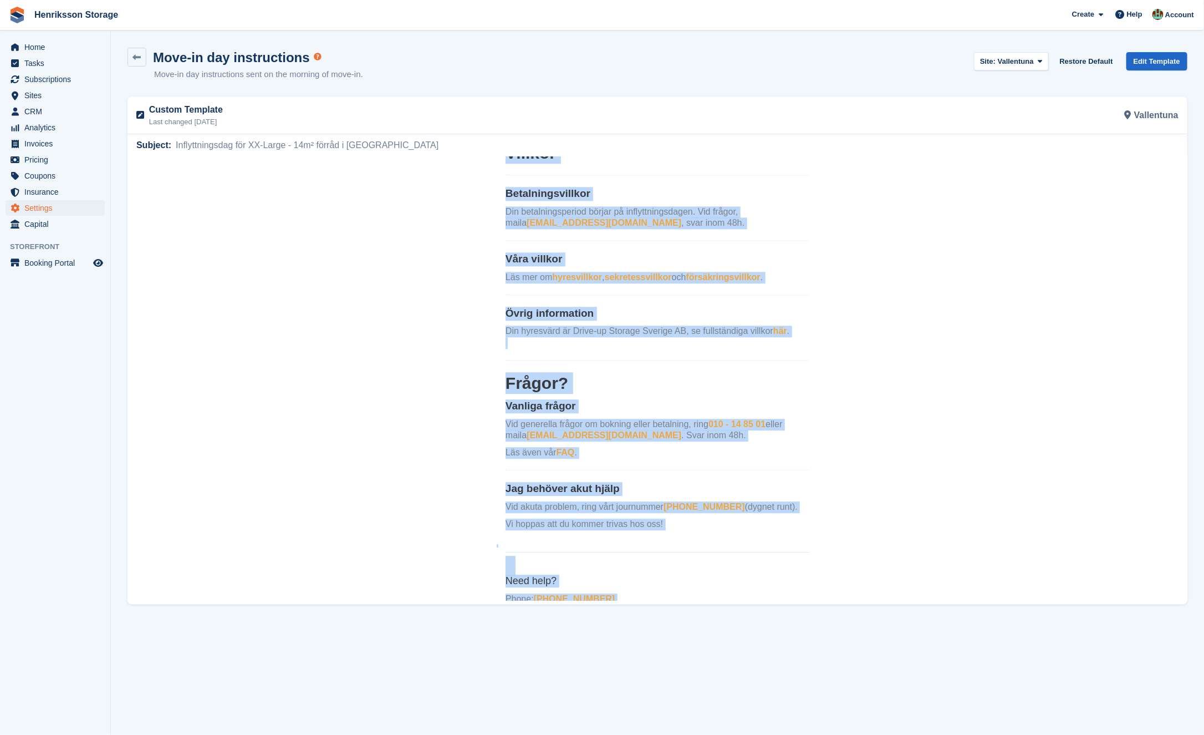
click at [655, 610] on p "Email: [EMAIL_ADDRESS][DOMAIN_NAME]" at bounding box center [657, 616] width 304 height 12
copy center "Hej Johan Sandberg! Din inflyttningsdag är äntligen här för XX-Large - 14m² för…"
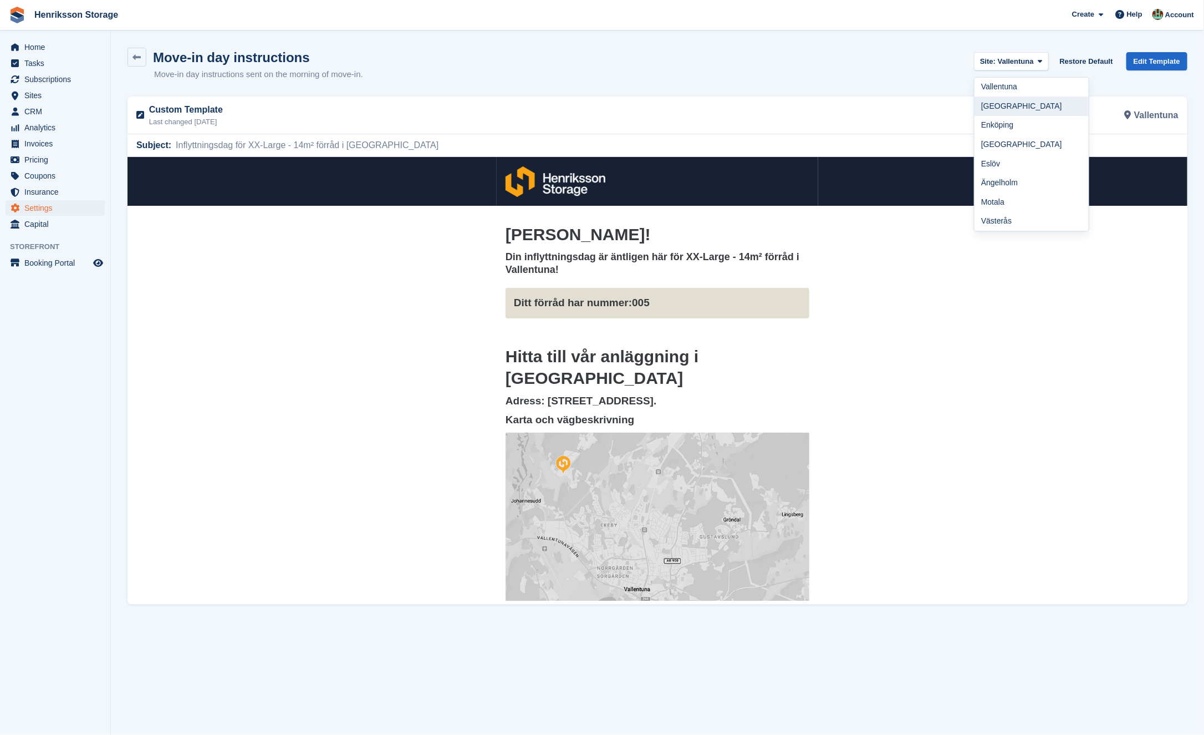
click at [1013, 96] on link "[GEOGRAPHIC_DATA]" at bounding box center [1032, 105] width 114 height 19
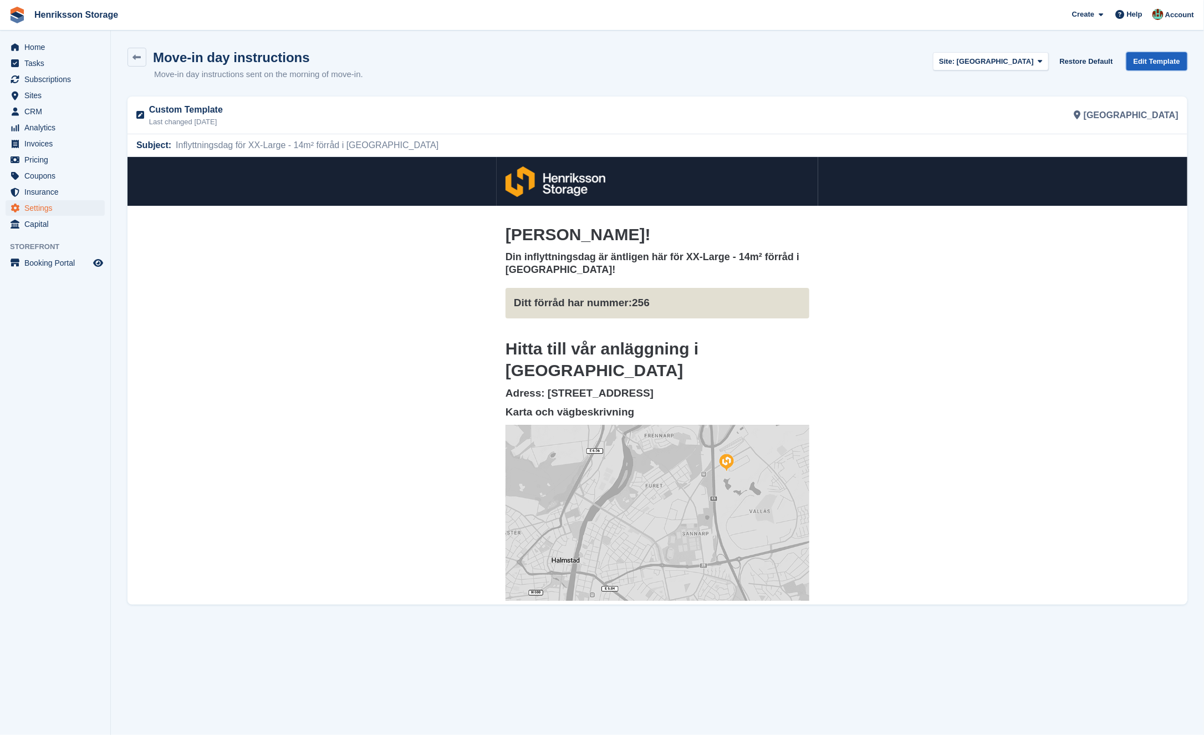
click at [1177, 63] on link "Edit Template" at bounding box center [1156, 61] width 61 height 18
drag, startPoint x: 399, startPoint y: 185, endPoint x: 509, endPoint y: 583, distance: 412.5
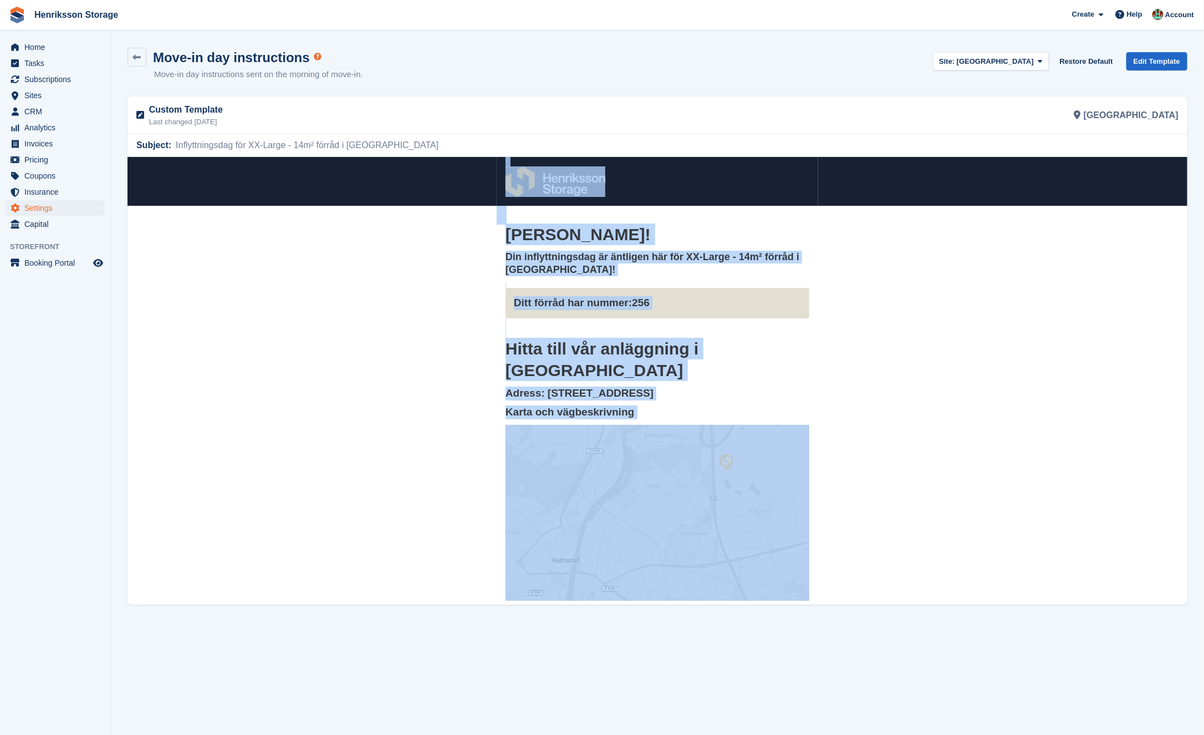
scroll to position [1100, 0]
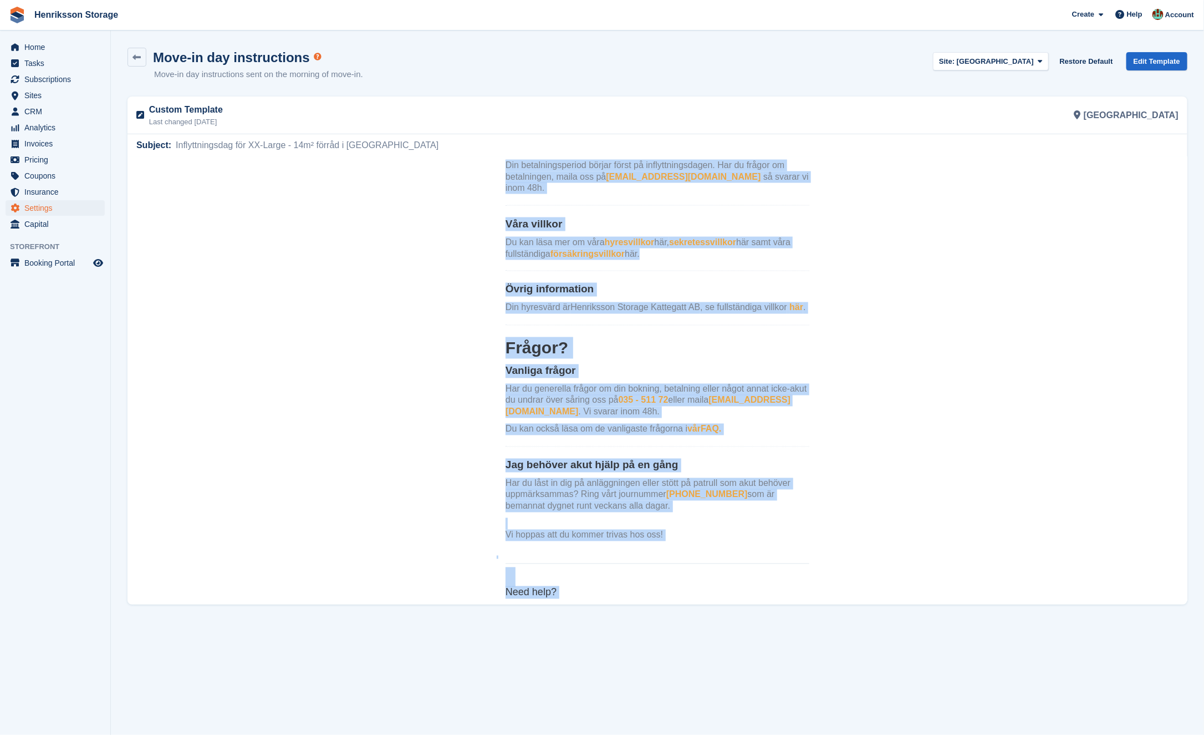
click at [639, 621] on p "Email: [EMAIL_ADDRESS][DOMAIN_NAME]" at bounding box center [657, 627] width 304 height 12
copy center "Lor Ipsumdo sitam! Con adipiscingelits do eiusmodt inc utl ET-Dolor - 28m² aliq…"
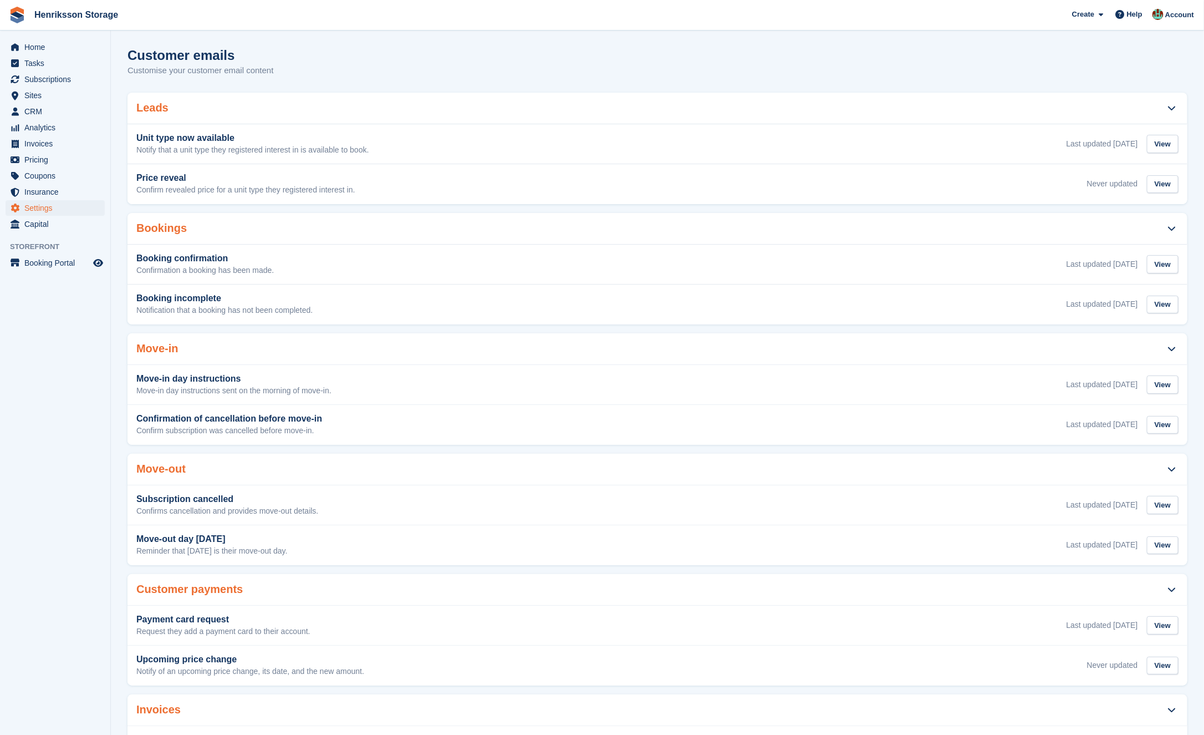
scroll to position [1, 0]
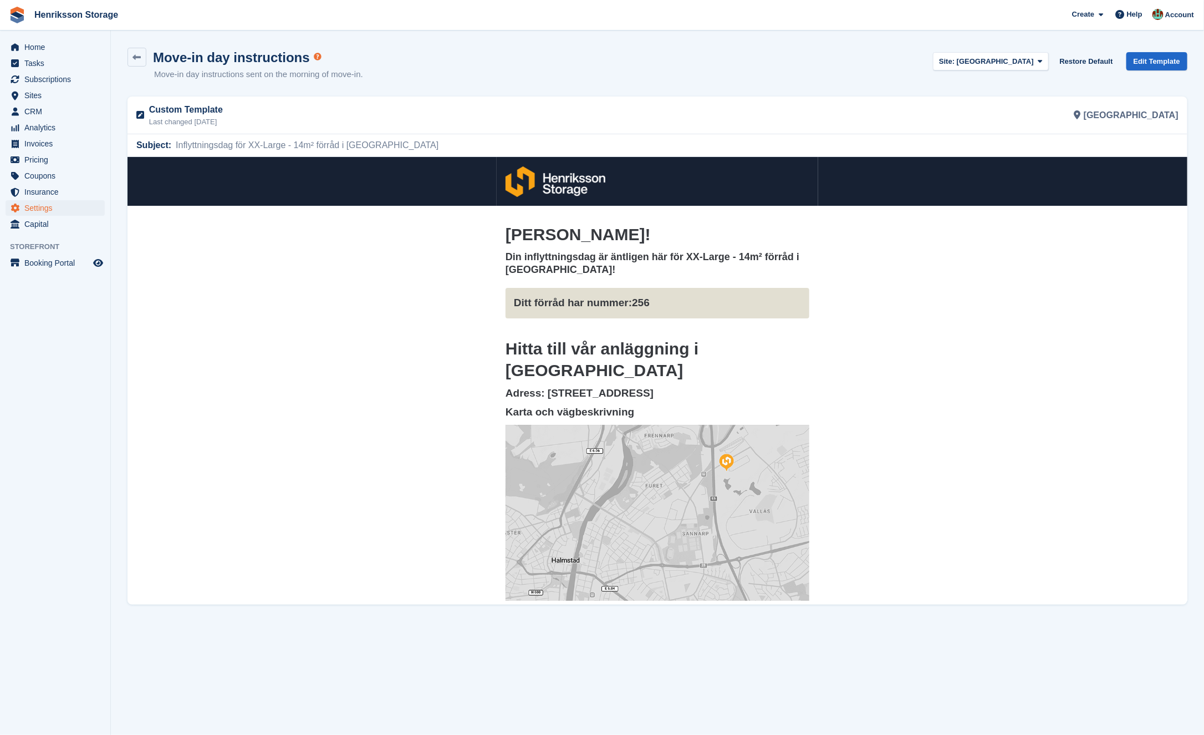
click at [1011, 73] on div "Site: [GEOGRAPHIC_DATA]" at bounding box center [990, 63] width 115 height 23
click at [1011, 57] on span "[GEOGRAPHIC_DATA]" at bounding box center [995, 61] width 77 height 8
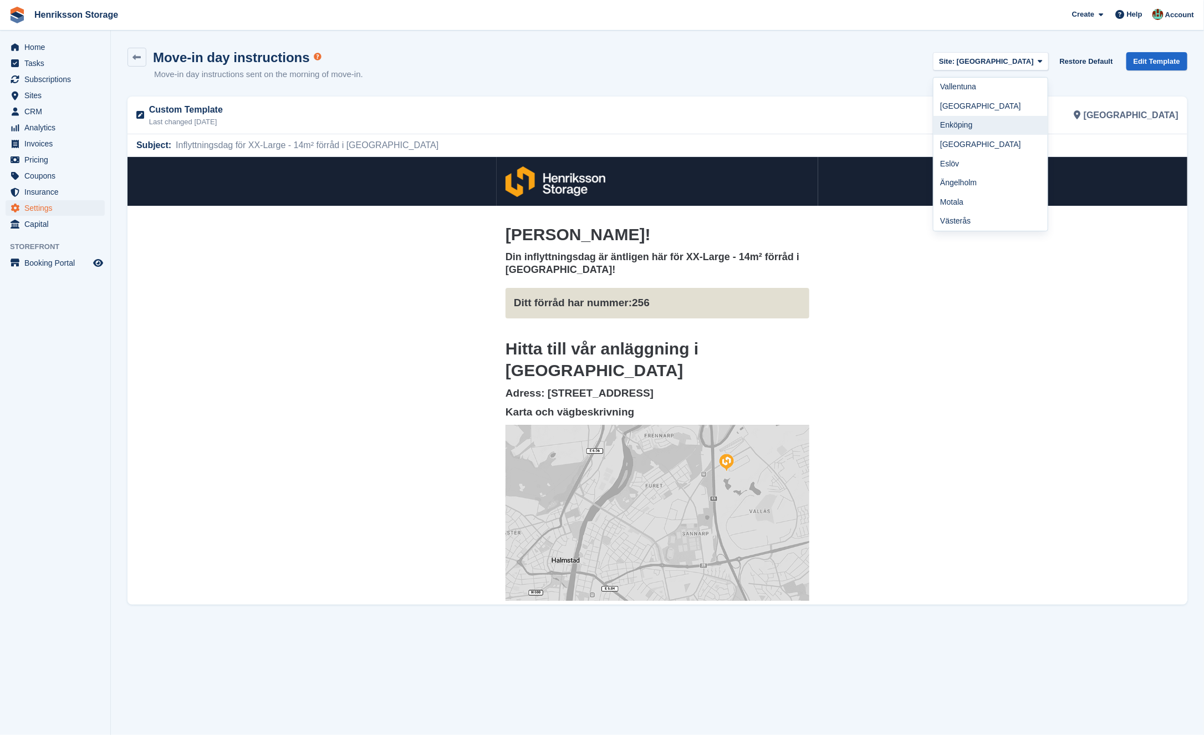
click at [1022, 124] on link "Enköping" at bounding box center [991, 125] width 114 height 19
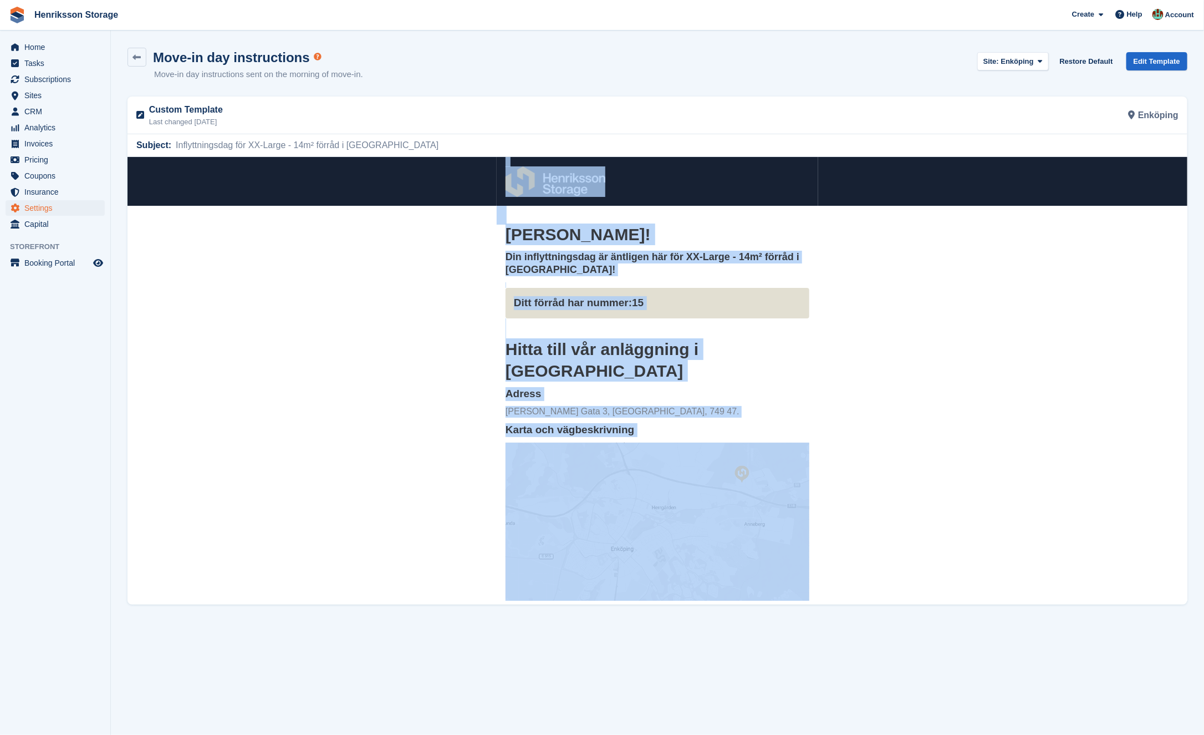
drag, startPoint x: 470, startPoint y: 172, endPoint x: 641, endPoint y: 427, distance: 307.7
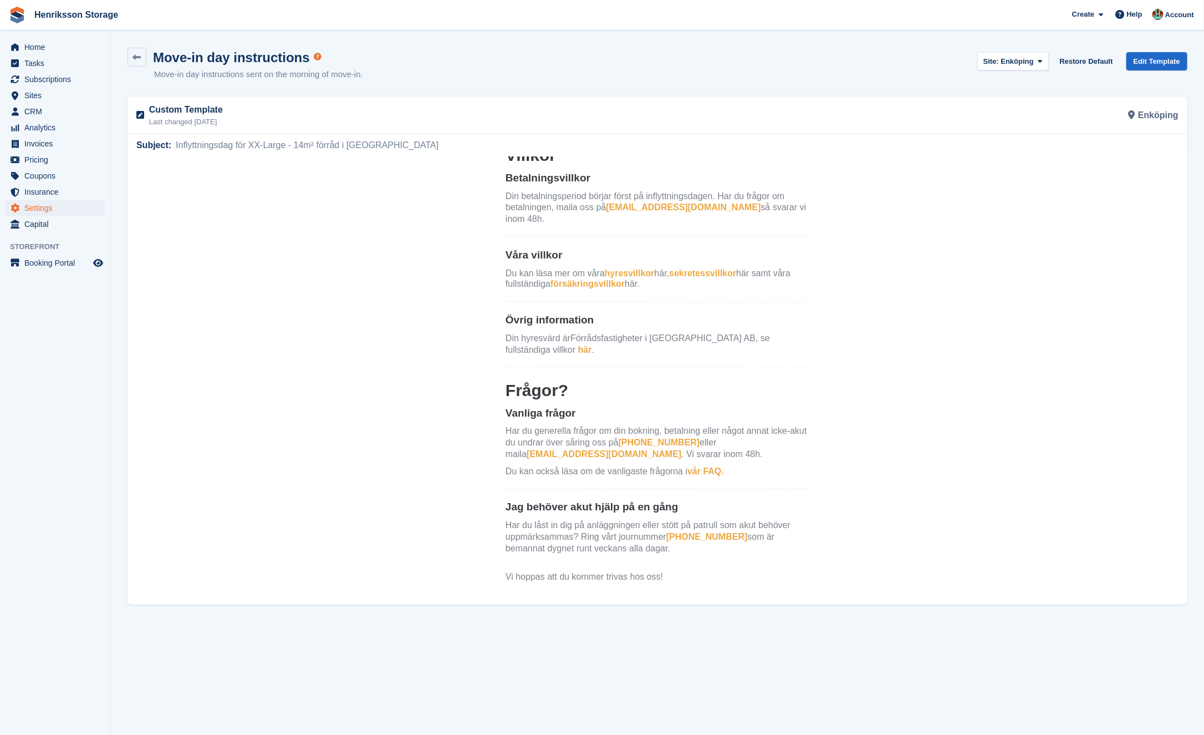
scroll to position [1109, 0]
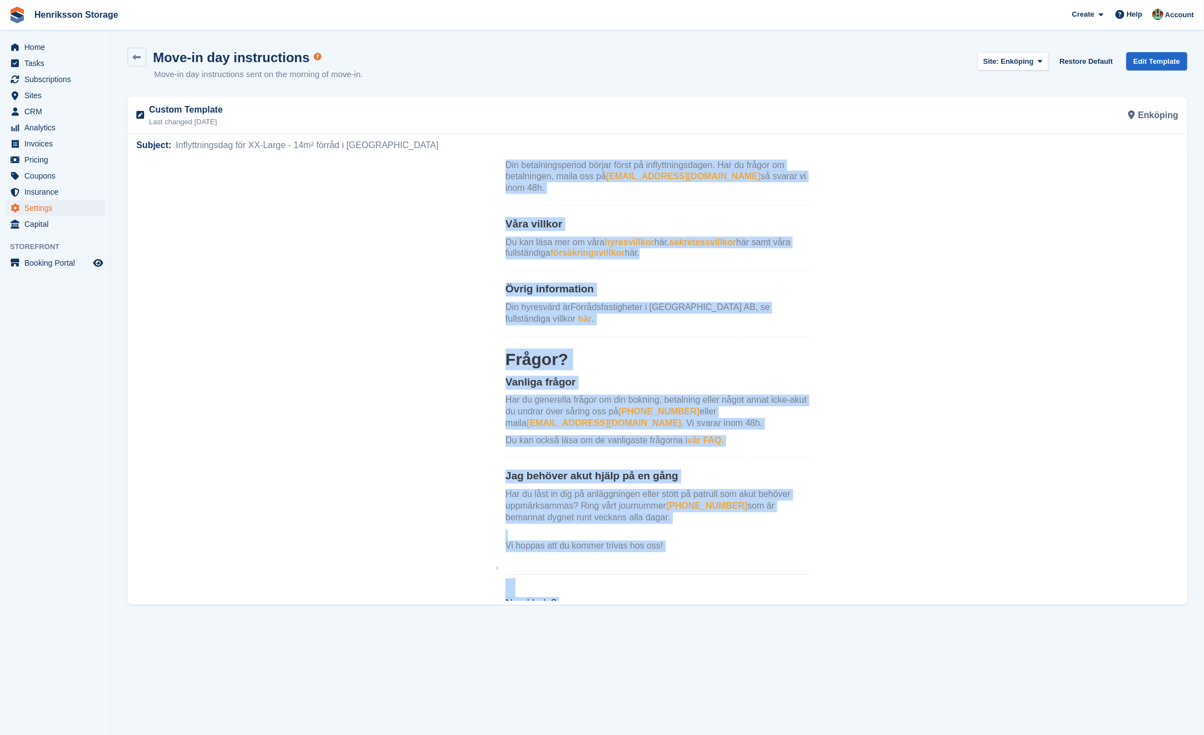
click at [647, 587] on th "Need help? Phone: [PHONE_NUMBER] Email: [EMAIL_ADDRESS][DOMAIN_NAME]" at bounding box center [657, 609] width 304 height 80
copy center "Lor Ipsum Dolors! Ame consecteturadip el seddoeiu tem inc UT-Labor - 83e² dolor…"
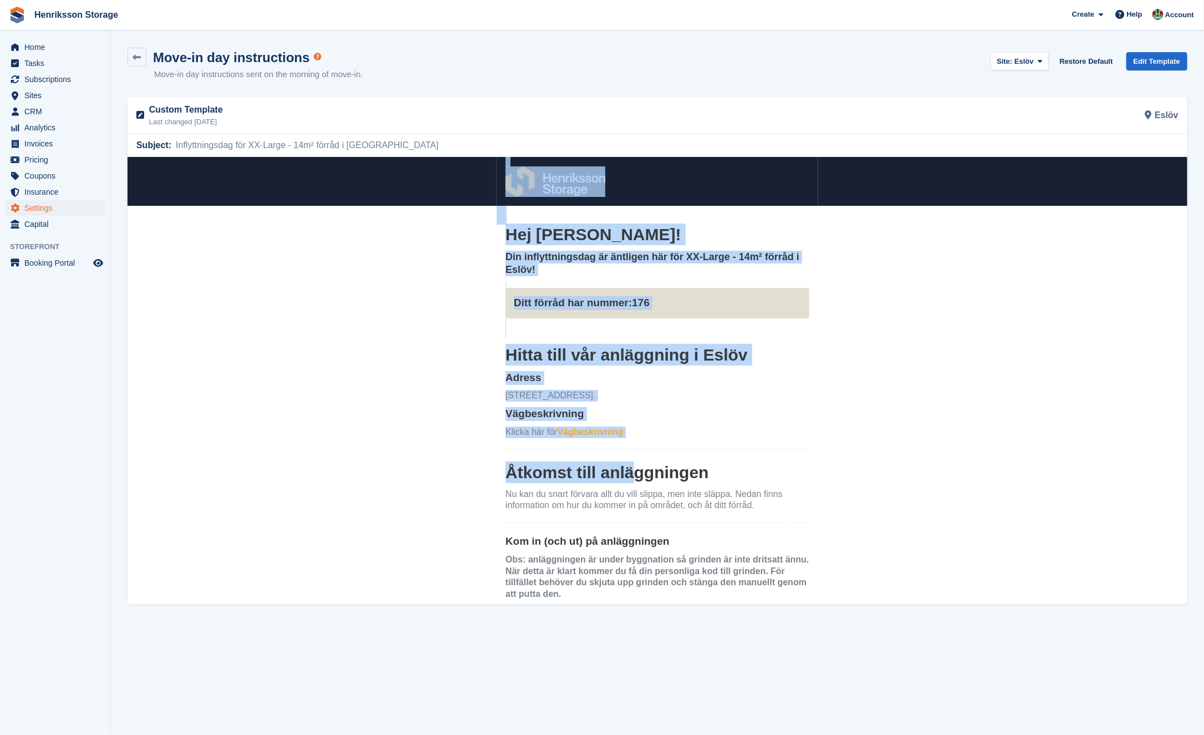
drag, startPoint x: 457, startPoint y: 175, endPoint x: 635, endPoint y: 473, distance: 346.8
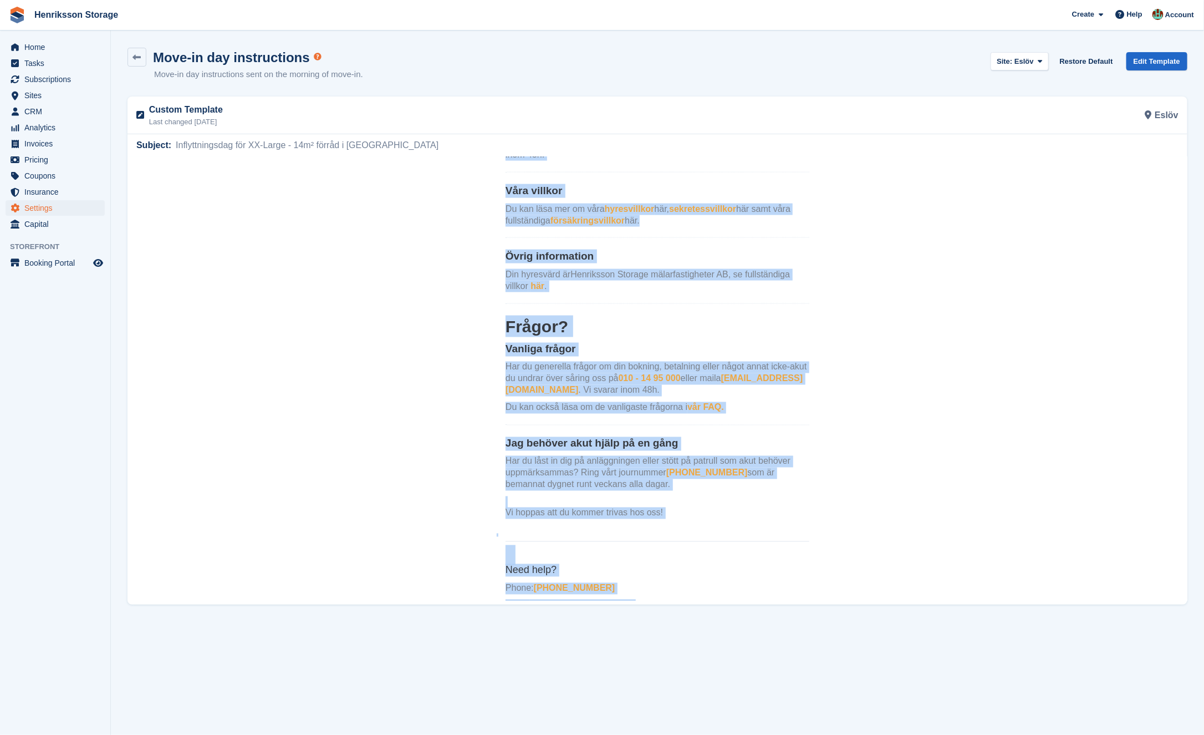
click at [650, 599] on p "Email: info@henriksson.com" at bounding box center [657, 605] width 304 height 12
copy center "Hej Alex Jönsson! Din inflyttningsdag är äntligen här för XX-Large - 14m² förrå…"
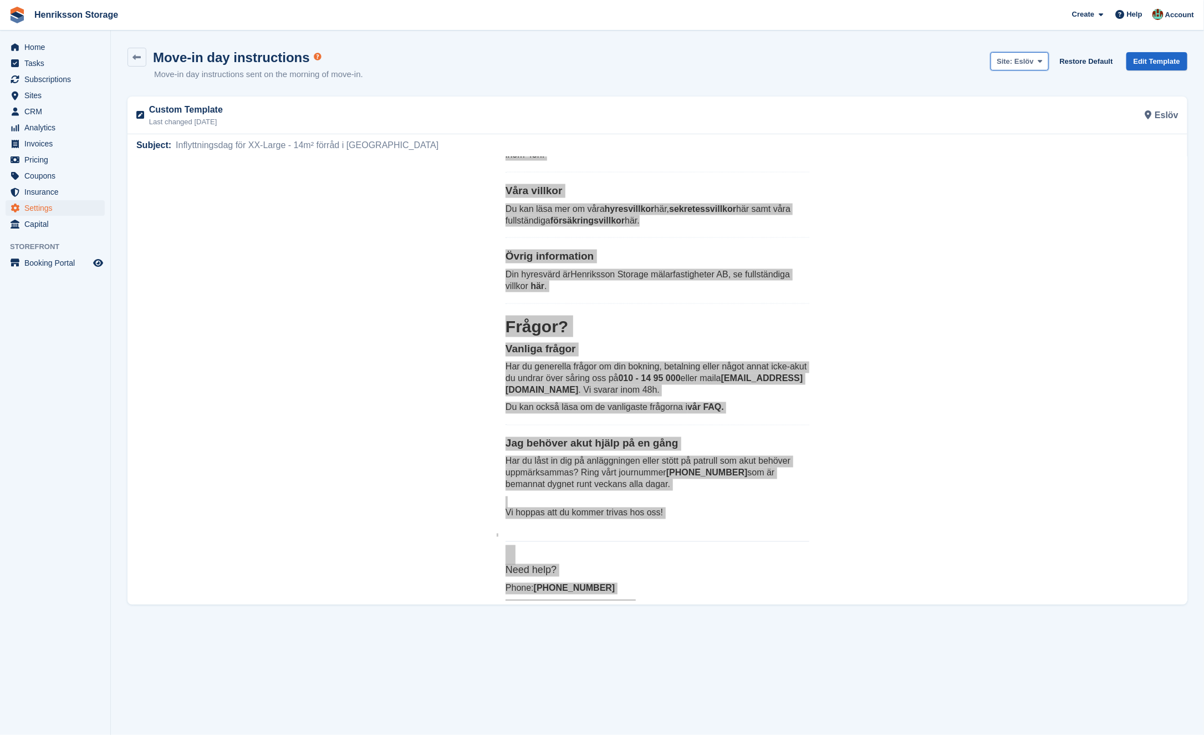
click at [1008, 56] on span "Site: Eslöv" at bounding box center [1015, 61] width 37 height 11
click at [1019, 178] on link "Ängelholm" at bounding box center [1048, 182] width 114 height 19
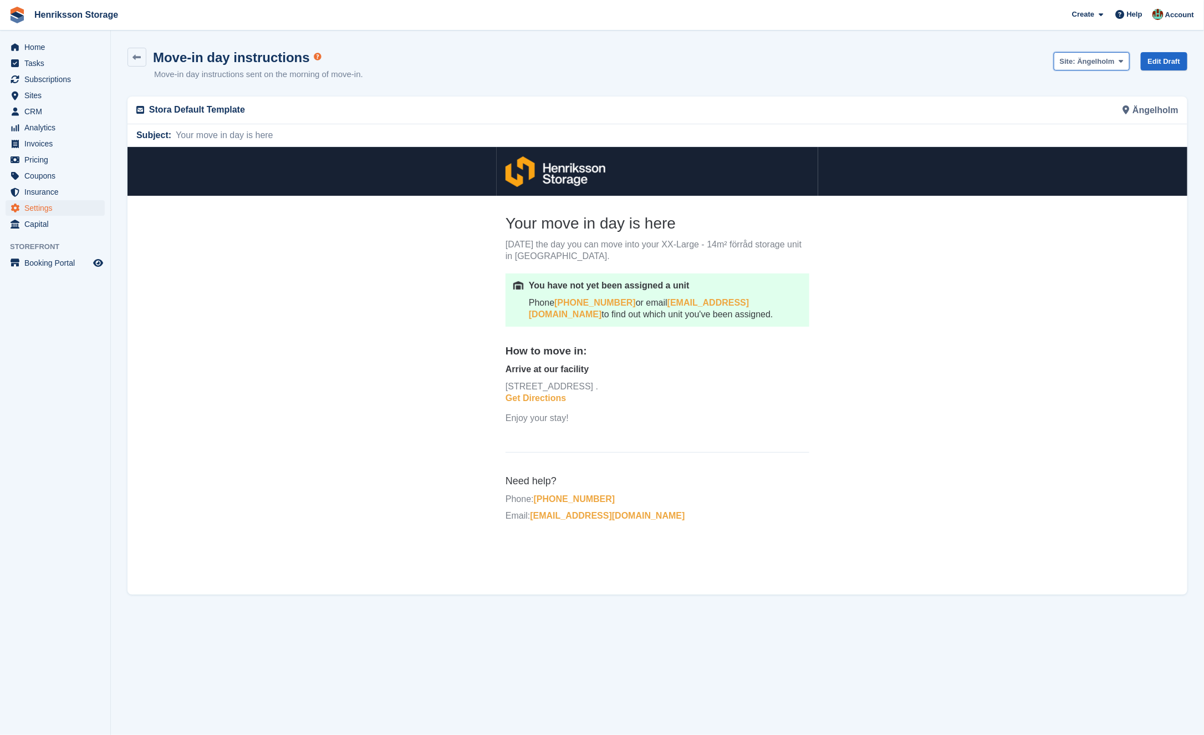
click at [1083, 52] on button "Site: Ängelholm" at bounding box center [1092, 61] width 76 height 18
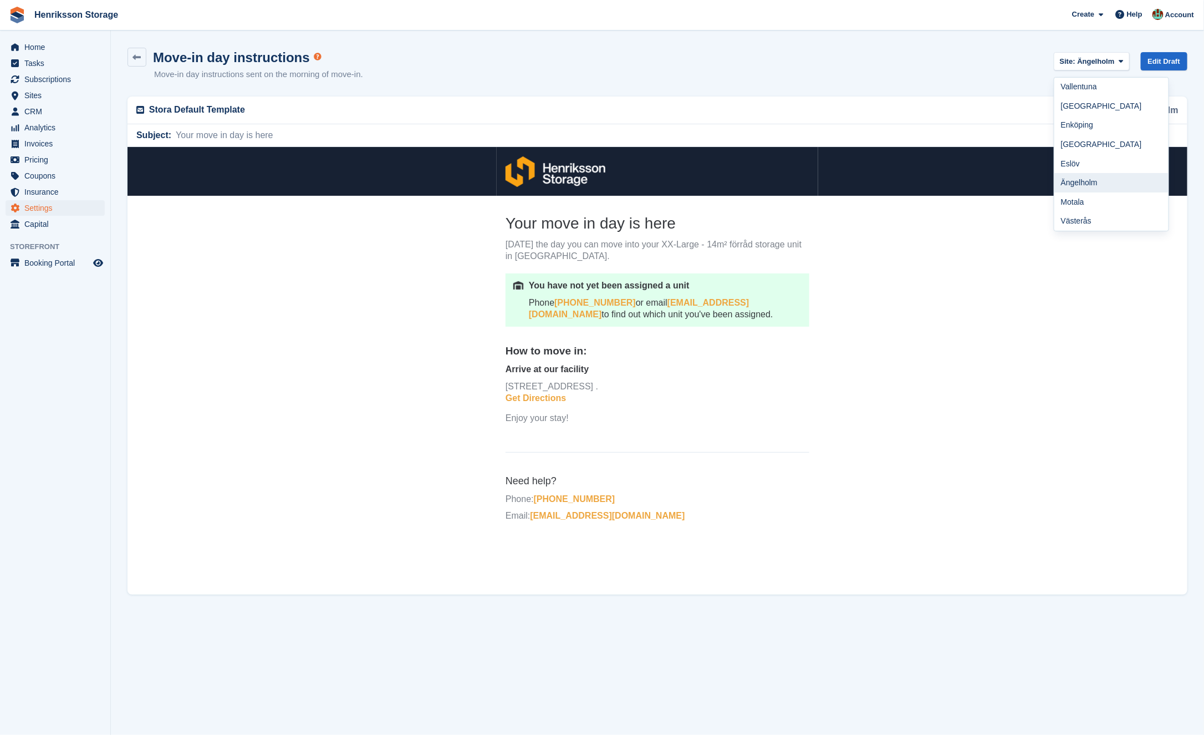
click at [1076, 178] on link "Ängelholm" at bounding box center [1111, 182] width 114 height 19
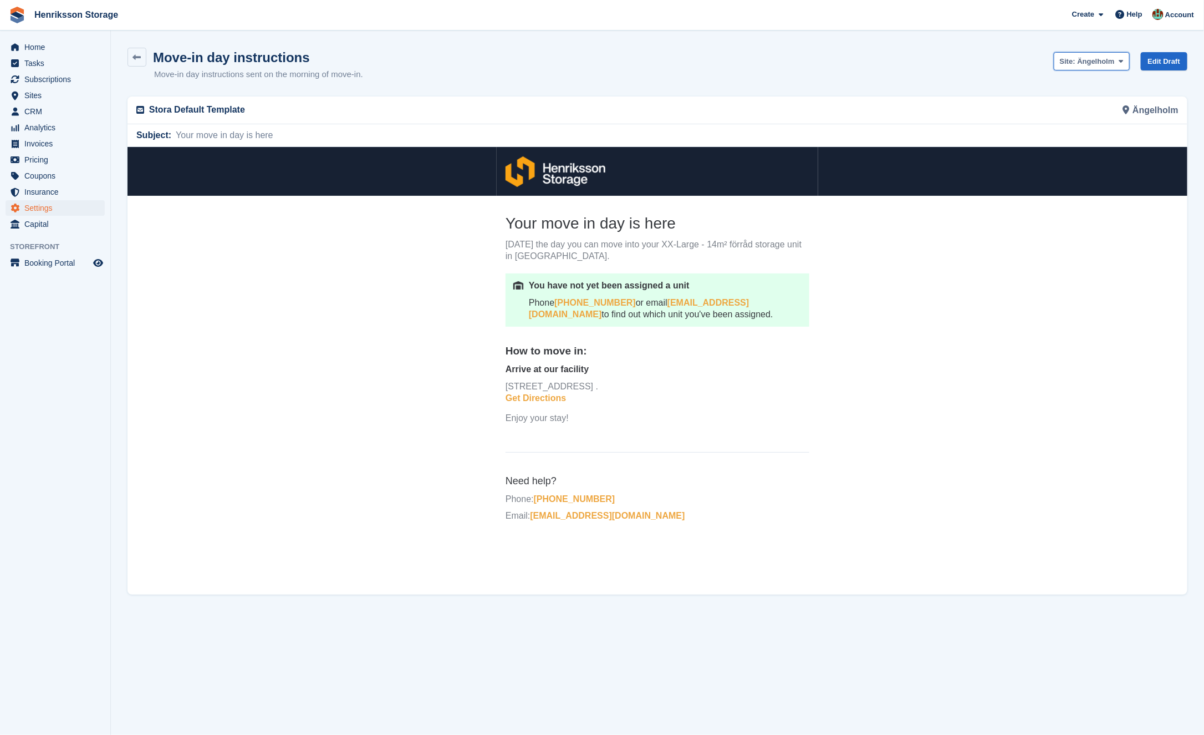
click at [1075, 59] on span "Site: Ängelholm" at bounding box center [1087, 61] width 55 height 11
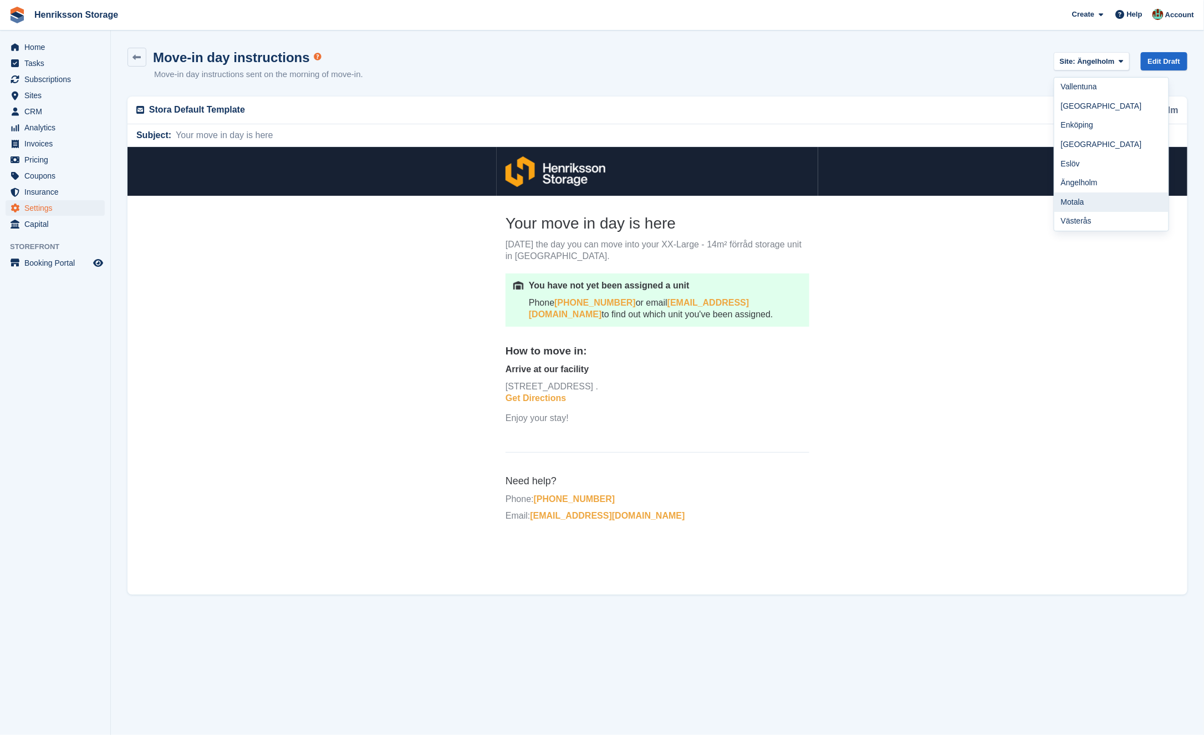
click at [1068, 200] on link "Motala" at bounding box center [1111, 201] width 114 height 19
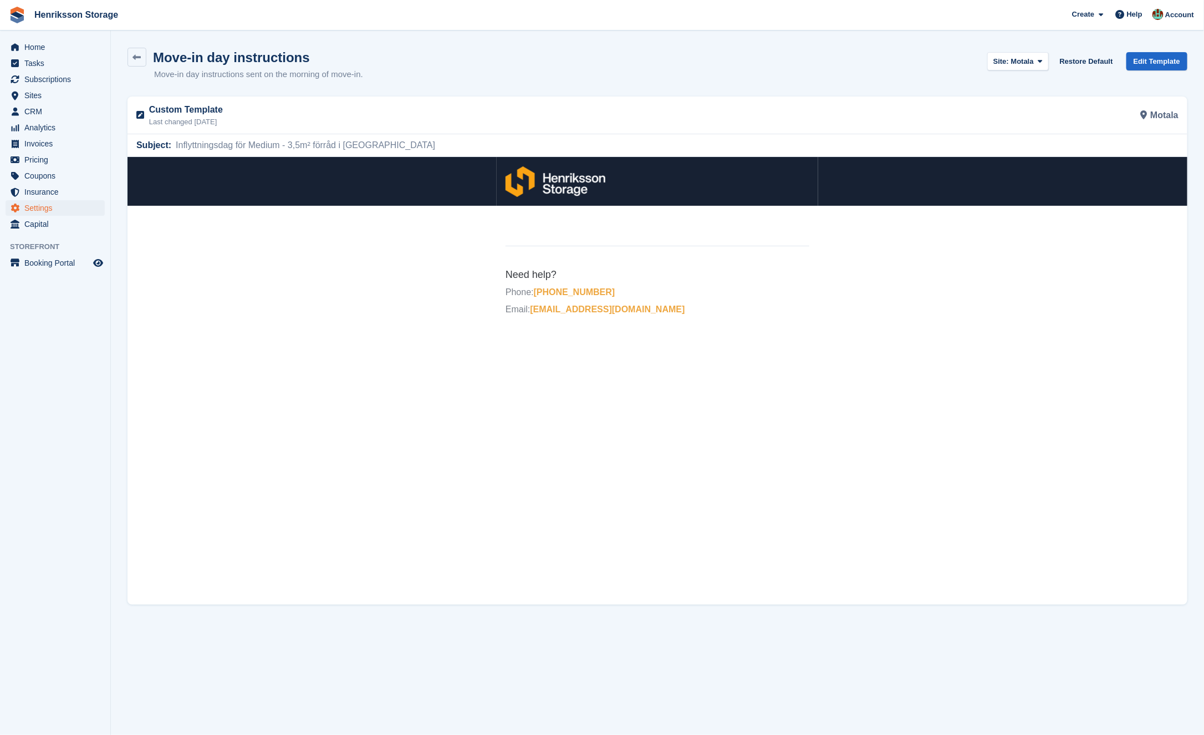
click at [1075, 72] on div "Site: Motala Vallentuna Halmstad Enköping Kristianstad Eslöv Ängelholm Motala V…" at bounding box center [1087, 64] width 200 height 32
click at [1015, 68] on button "Site: Motala" at bounding box center [1018, 61] width 62 height 18
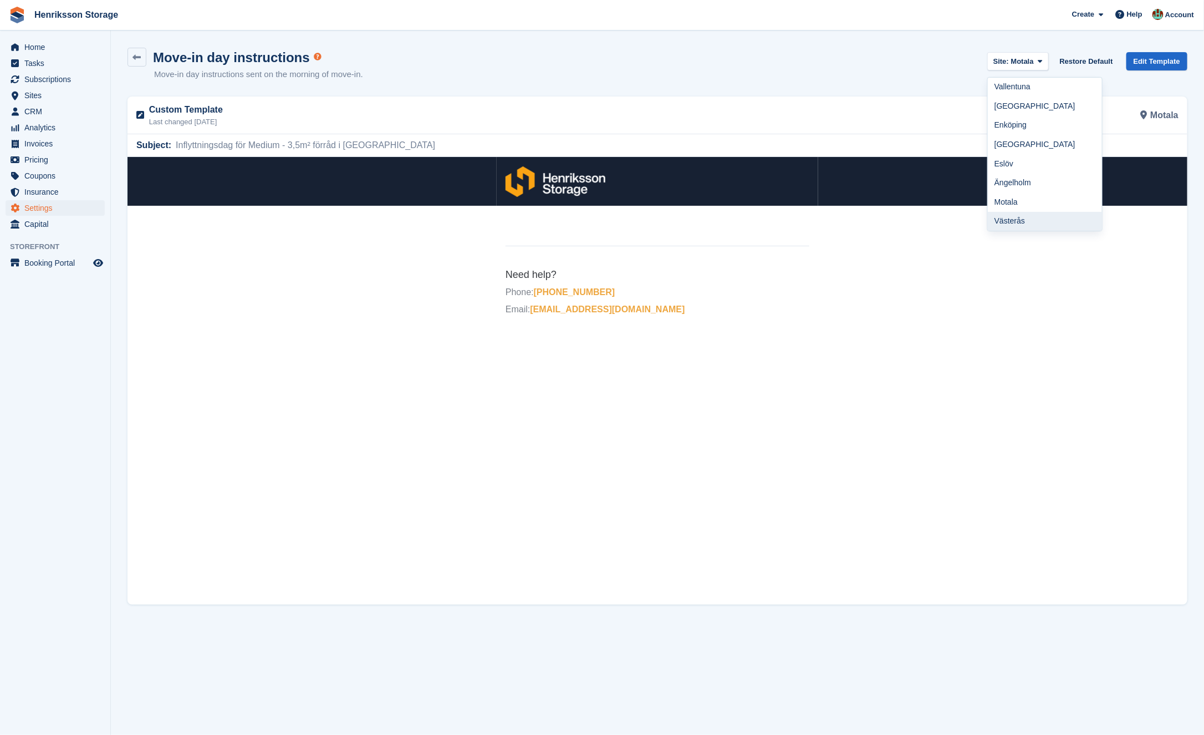
click at [1013, 219] on link "Västerås" at bounding box center [1045, 221] width 114 height 19
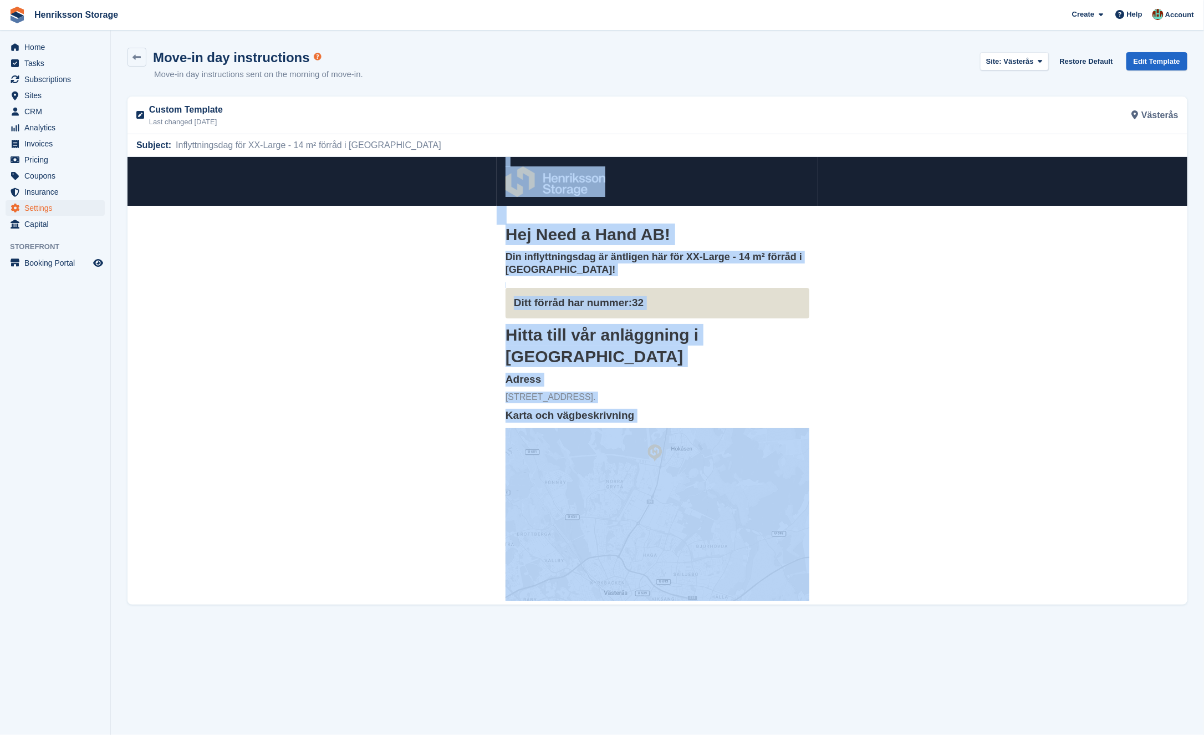
drag, startPoint x: 457, startPoint y: 161, endPoint x: 593, endPoint y: 584, distance: 444.1
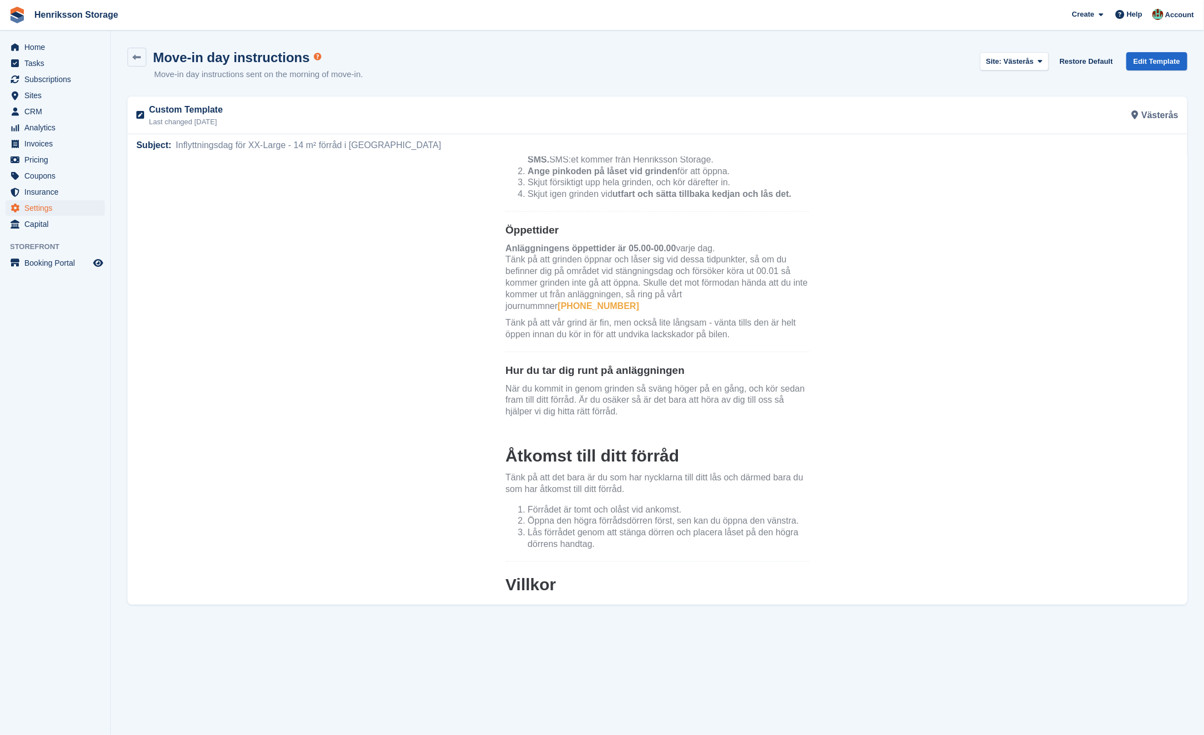
scroll to position [1106, 0]
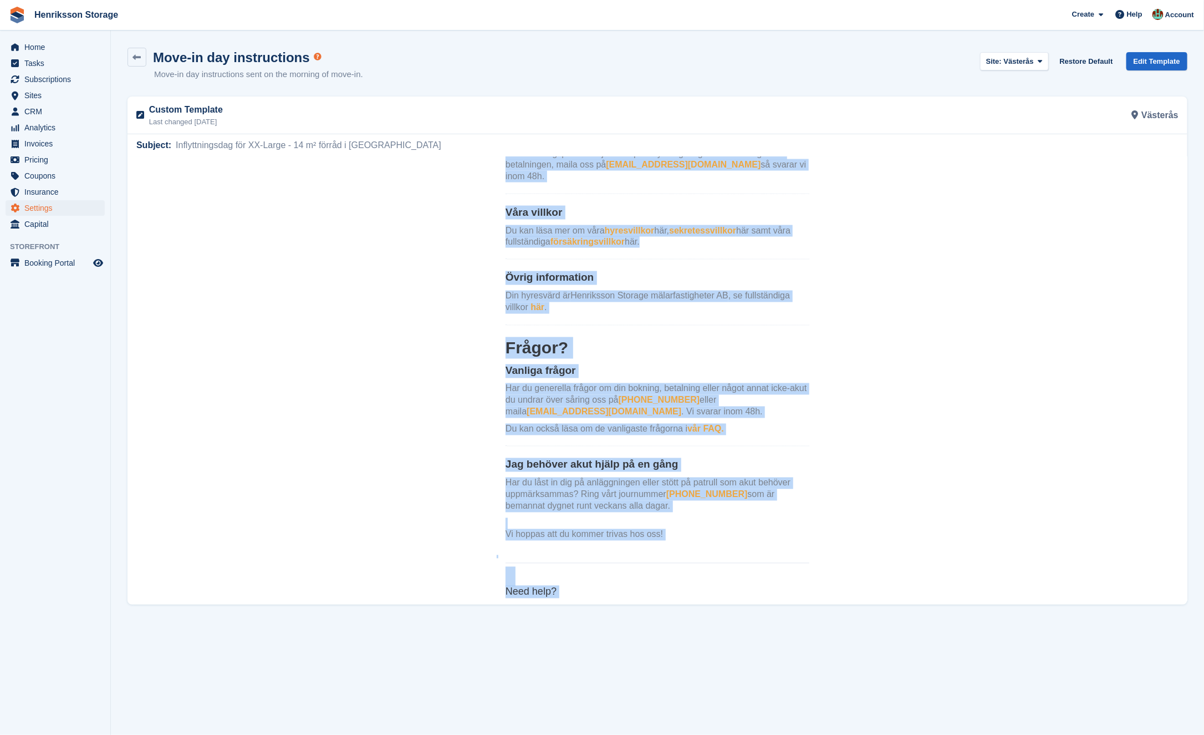
click at [638, 620] on p "Email: info@henriksson.com" at bounding box center [657, 626] width 304 height 12
copy center "Hej Need a Hand AB! Din inflyttningsdag är äntligen här för XX-Large - 14 m² fö…"
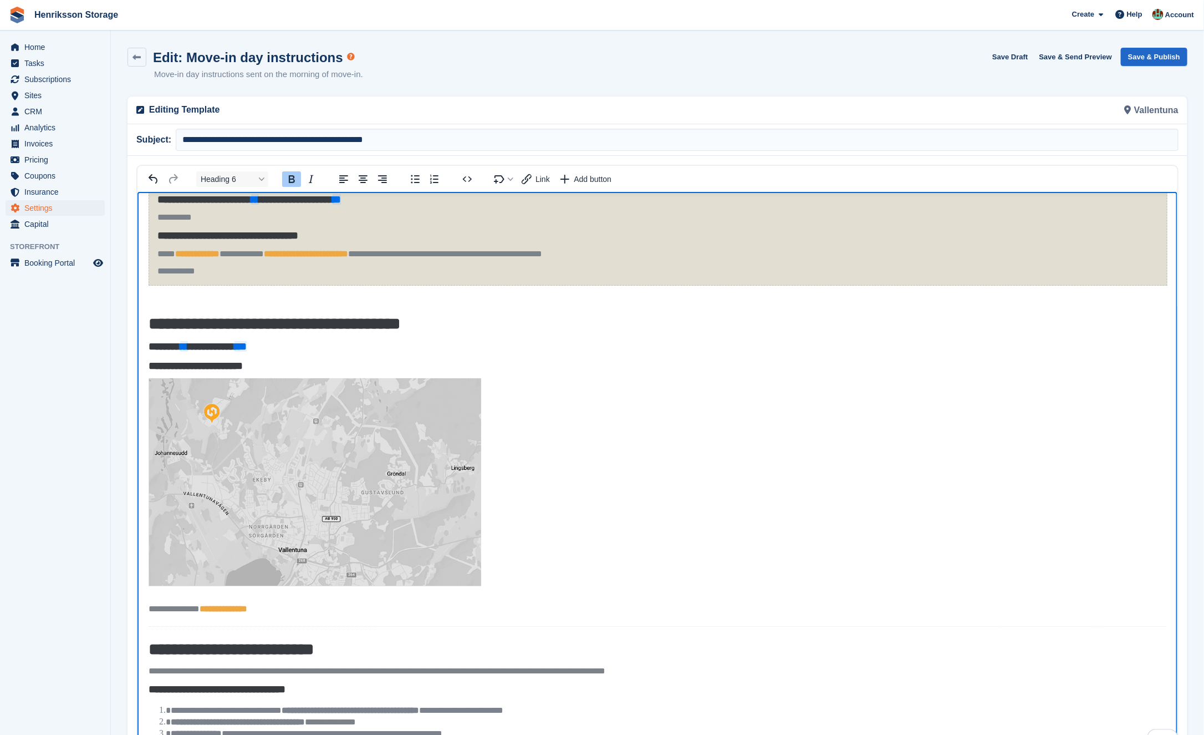
scroll to position [117, 0]
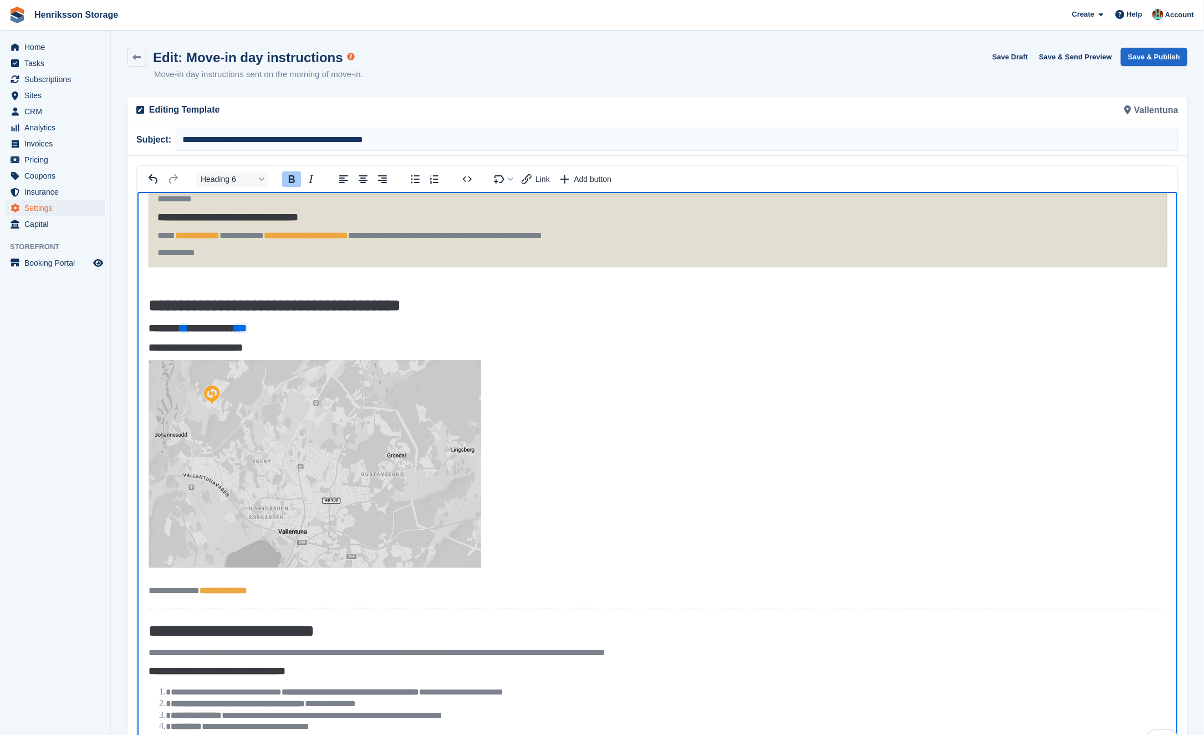
click at [154, 297] on strong "**********" at bounding box center [274, 305] width 252 height 16
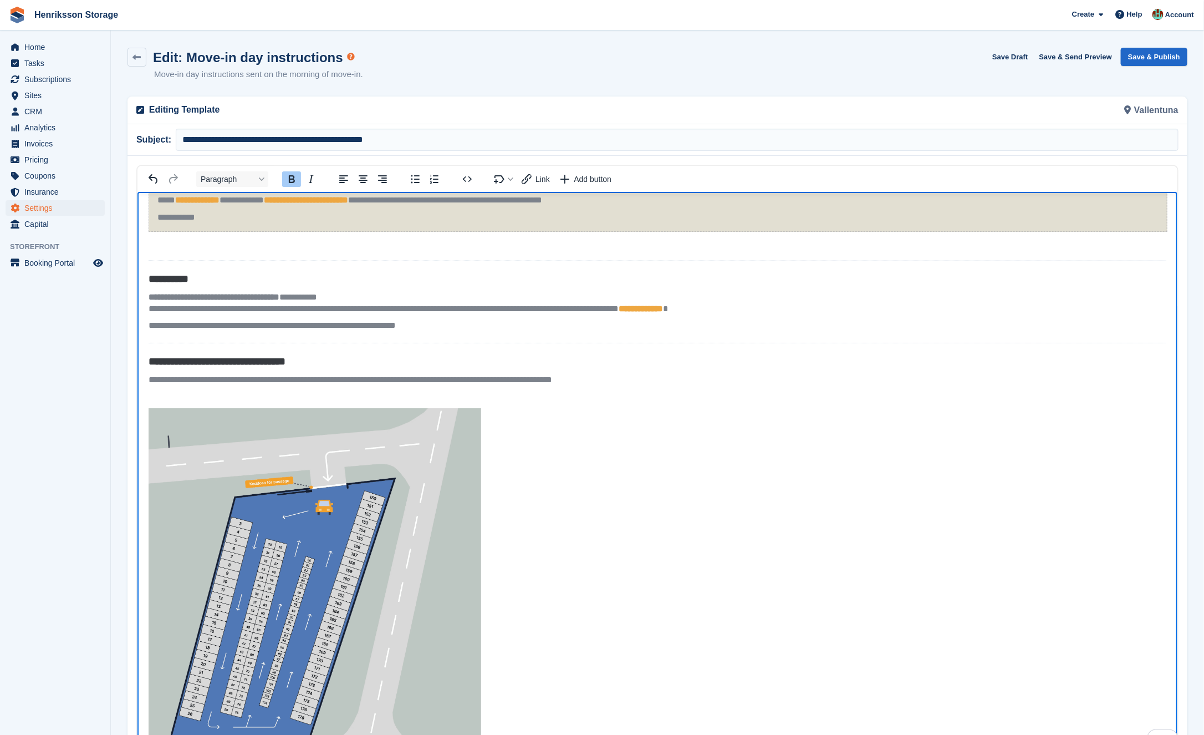
scroll to position [0, 0]
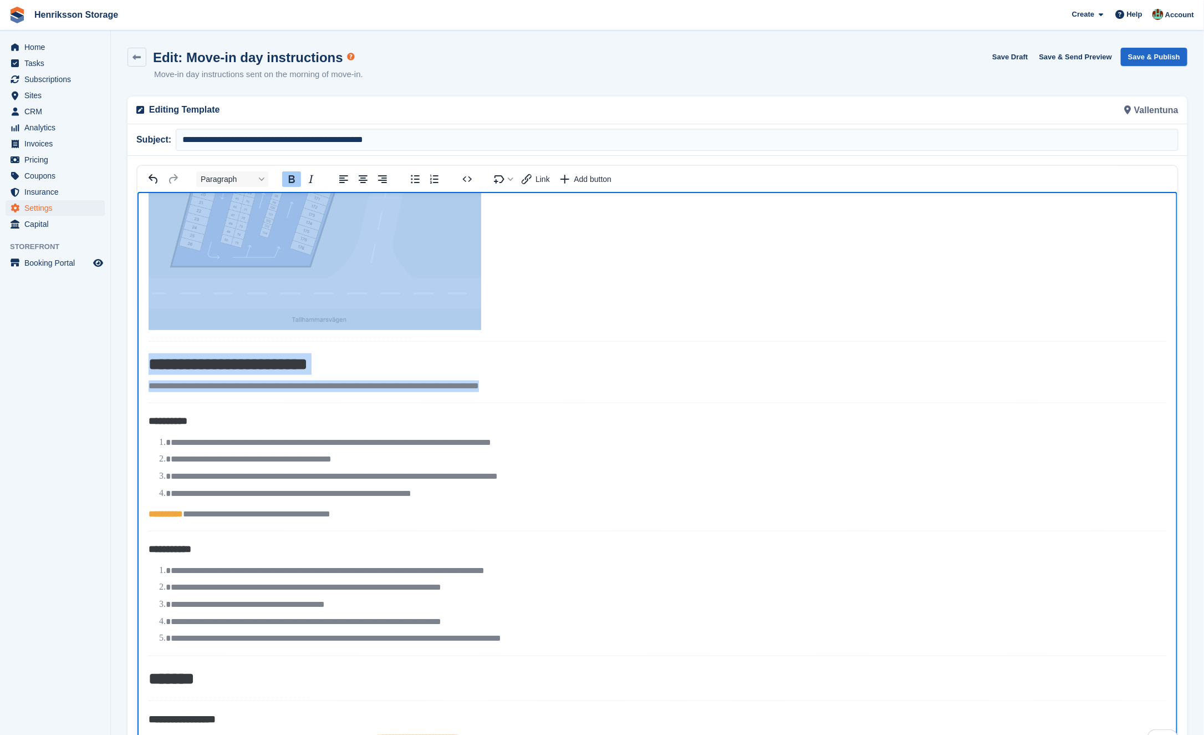
click at [677, 404] on body "**********" at bounding box center [657, 316] width 1040 height 1495
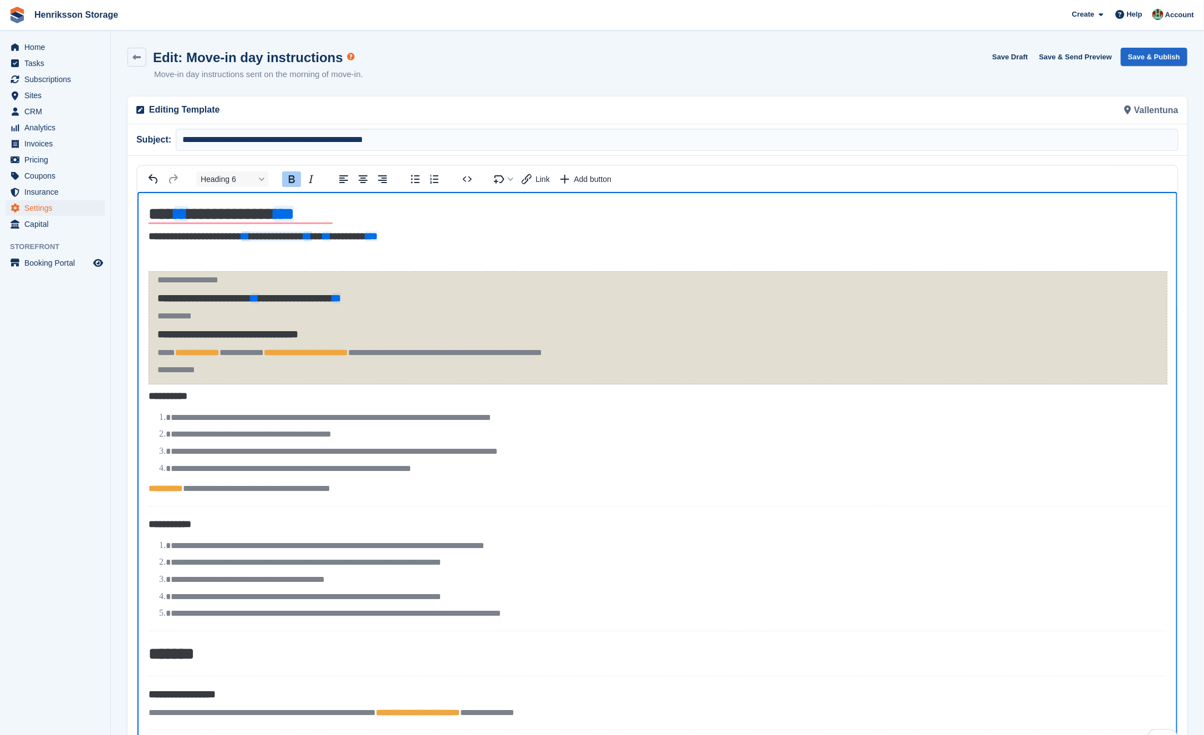
click at [273, 241] on span "**********" at bounding box center [276, 236] width 70 height 10
click at [213, 259] on body "**********" at bounding box center [657, 615] width 1040 height 848
click at [164, 251] on p "To enrich screen reader interactions, please activate Accessibility in Grammarl…" at bounding box center [657, 254] width 1018 height 12
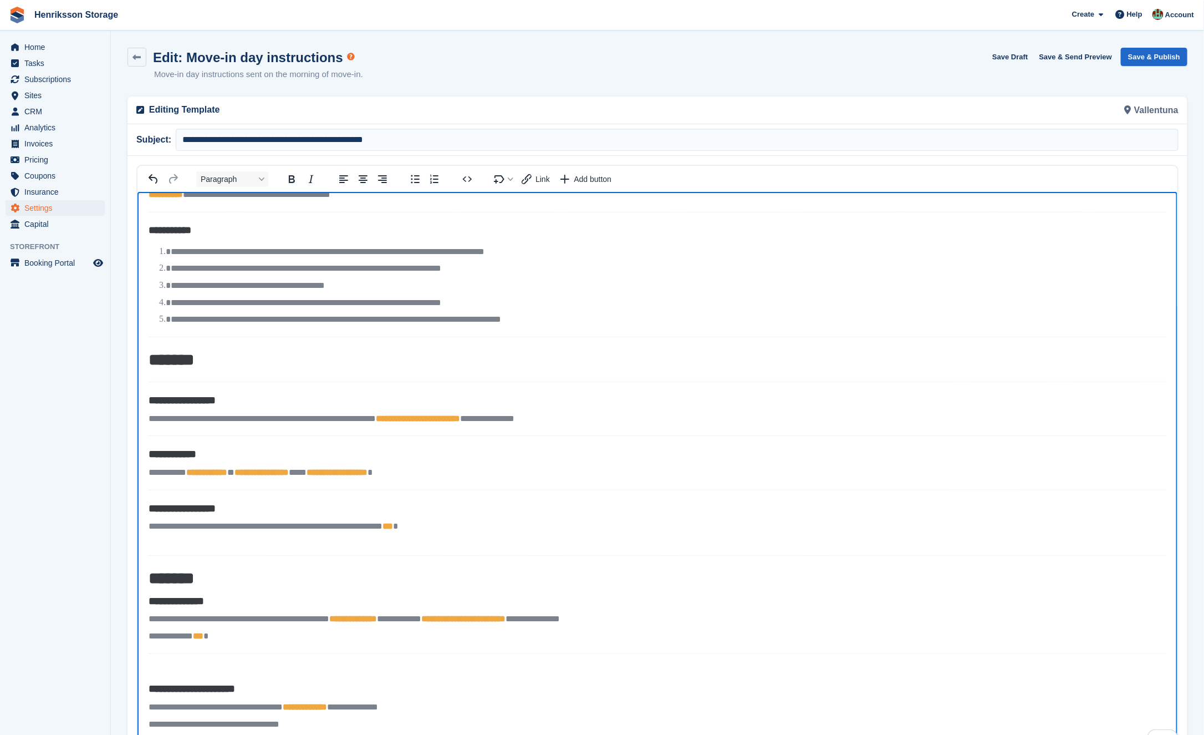
scroll to position [70, 0]
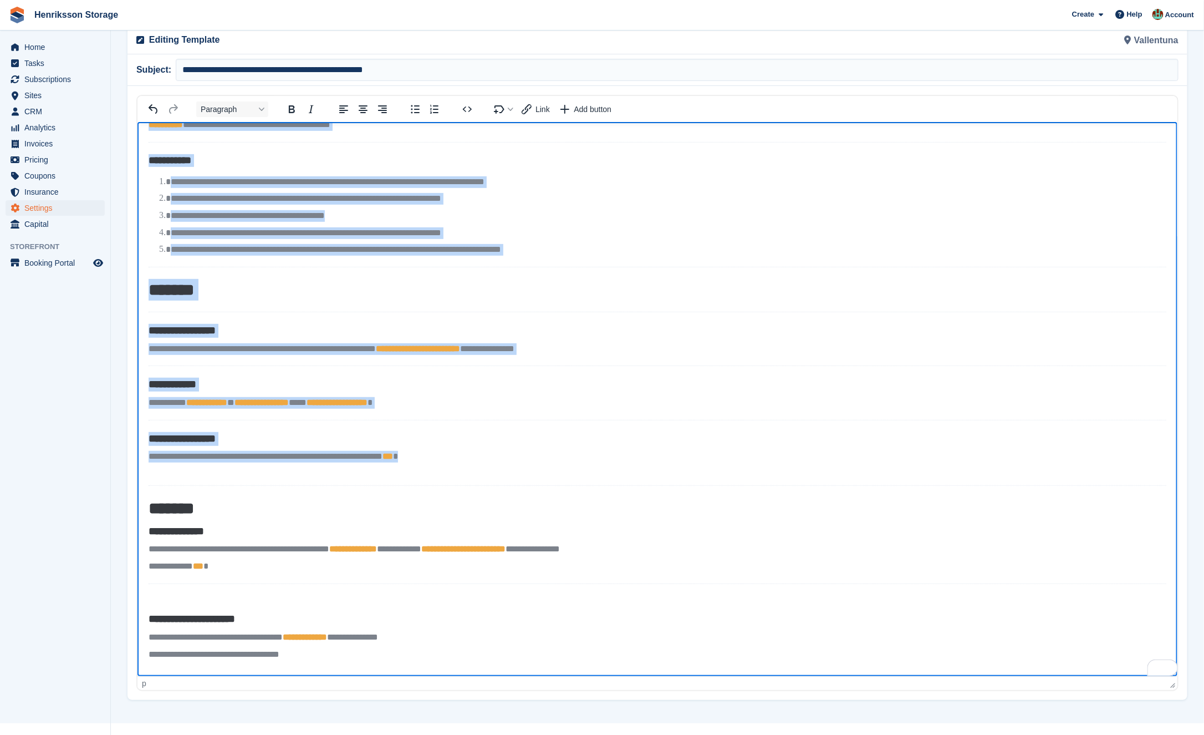
click at [606, 453] on p "**********" at bounding box center [657, 461] width 1018 height 23
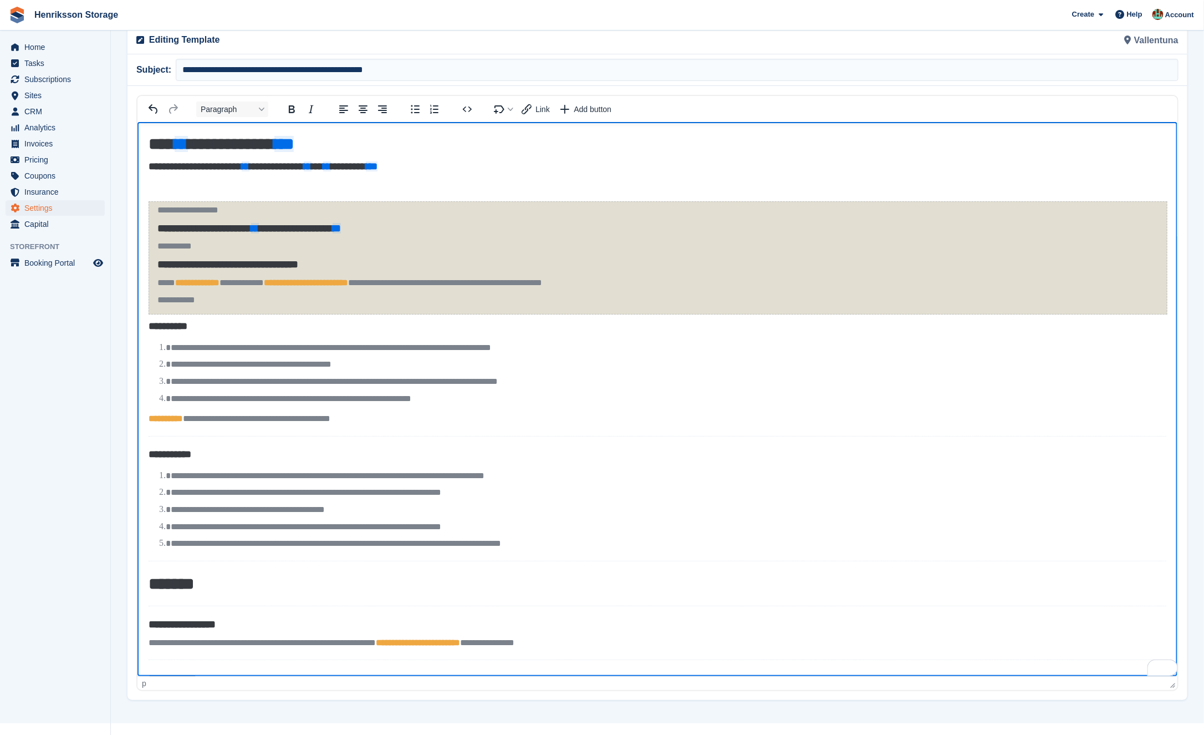
scroll to position [0, 0]
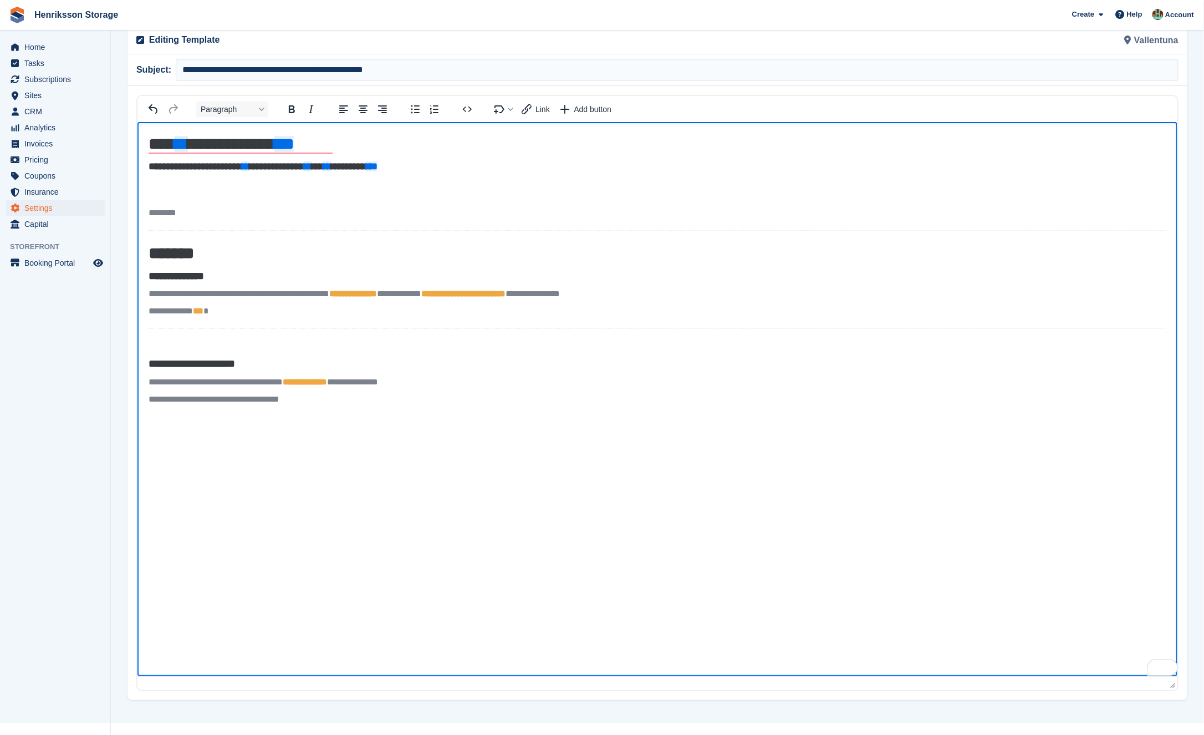
click at [320, 221] on body "**********" at bounding box center [657, 270] width 1040 height 299
click at [320, 218] on p "********" at bounding box center [657, 213] width 1018 height 12
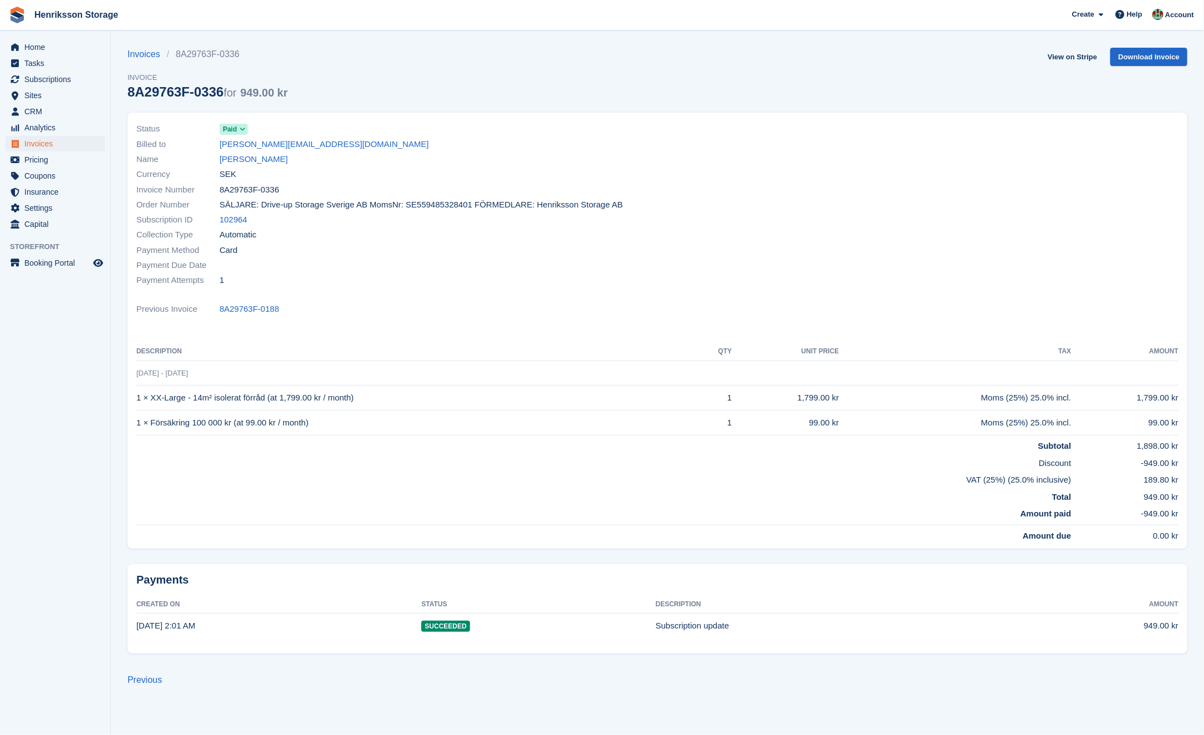
drag, startPoint x: 302, startPoint y: 162, endPoint x: 185, endPoint y: 151, distance: 118.0
click at [185, 152] on div "Name [PERSON_NAME]" at bounding box center [393, 159] width 514 height 15
click at [389, 188] on div "Invoice Number 8A29763F-0336" at bounding box center [393, 189] width 514 height 15
click at [1160, 49] on link "Download Invoice" at bounding box center [1148, 57] width 77 height 18
click at [45, 77] on span "Subscriptions" at bounding box center [57, 80] width 67 height 16
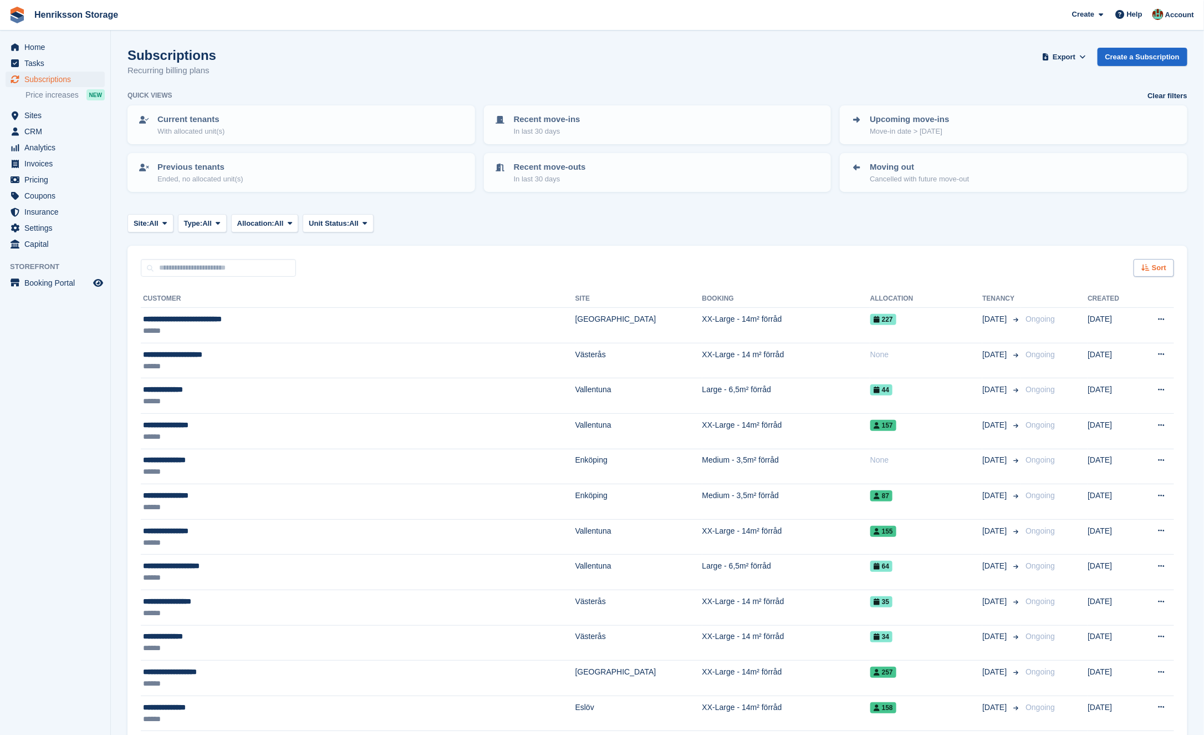
click at [1151, 262] on div "Sort" at bounding box center [1154, 268] width 40 height 18
click at [1120, 336] on span "Move in date" at bounding box center [1107, 337] width 44 height 9
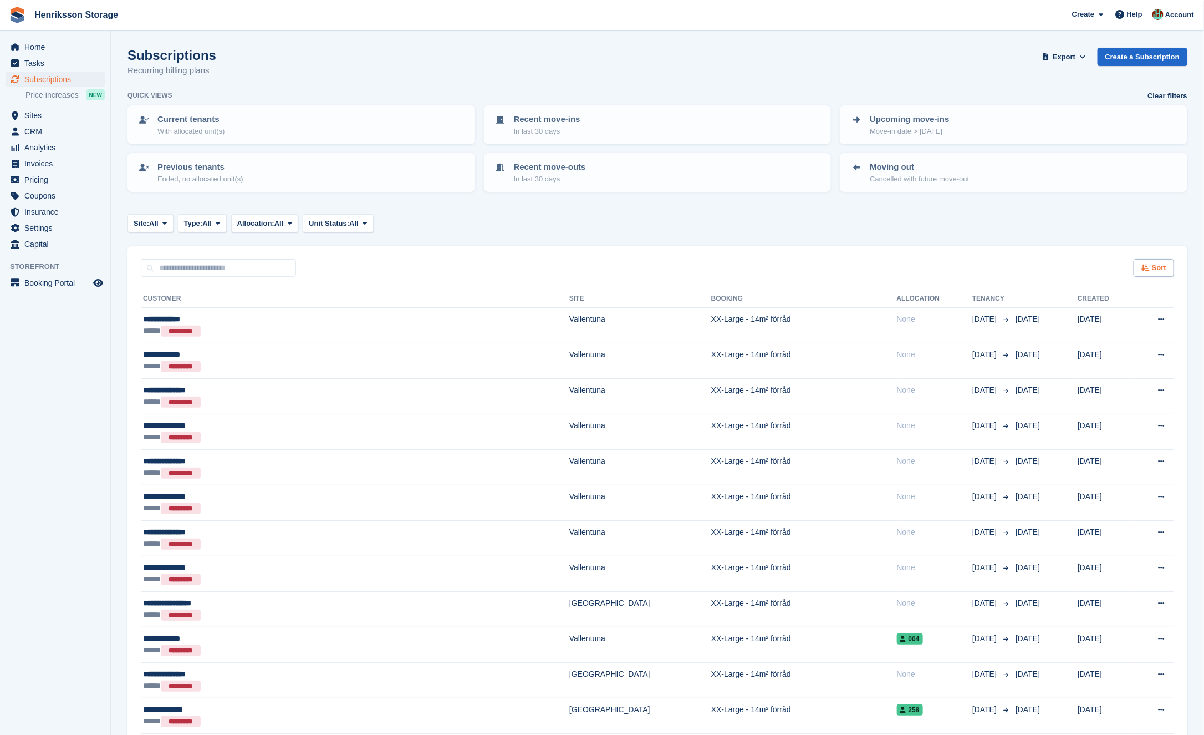
click at [1158, 265] on span "Sort" at bounding box center [1159, 267] width 14 height 11
click at [1126, 394] on span "Move in (newest first)" at bounding box center [1123, 396] width 79 height 9
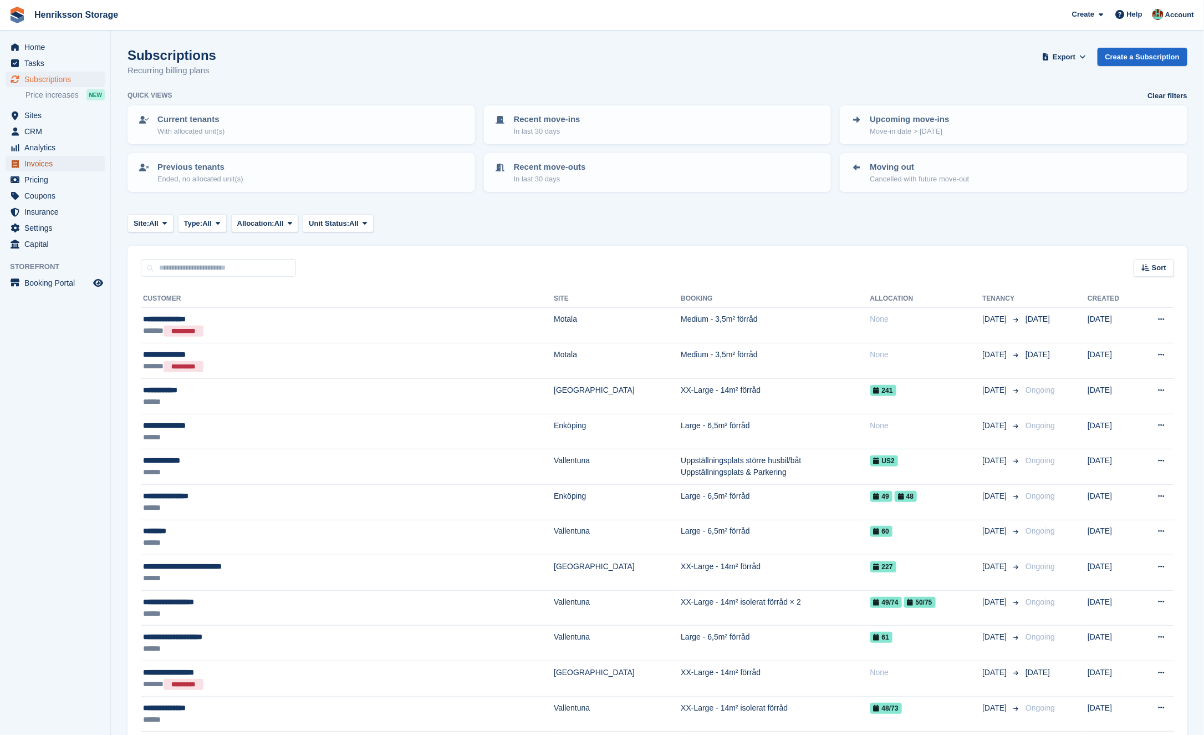
click at [74, 168] on span "Invoices" at bounding box center [57, 164] width 67 height 16
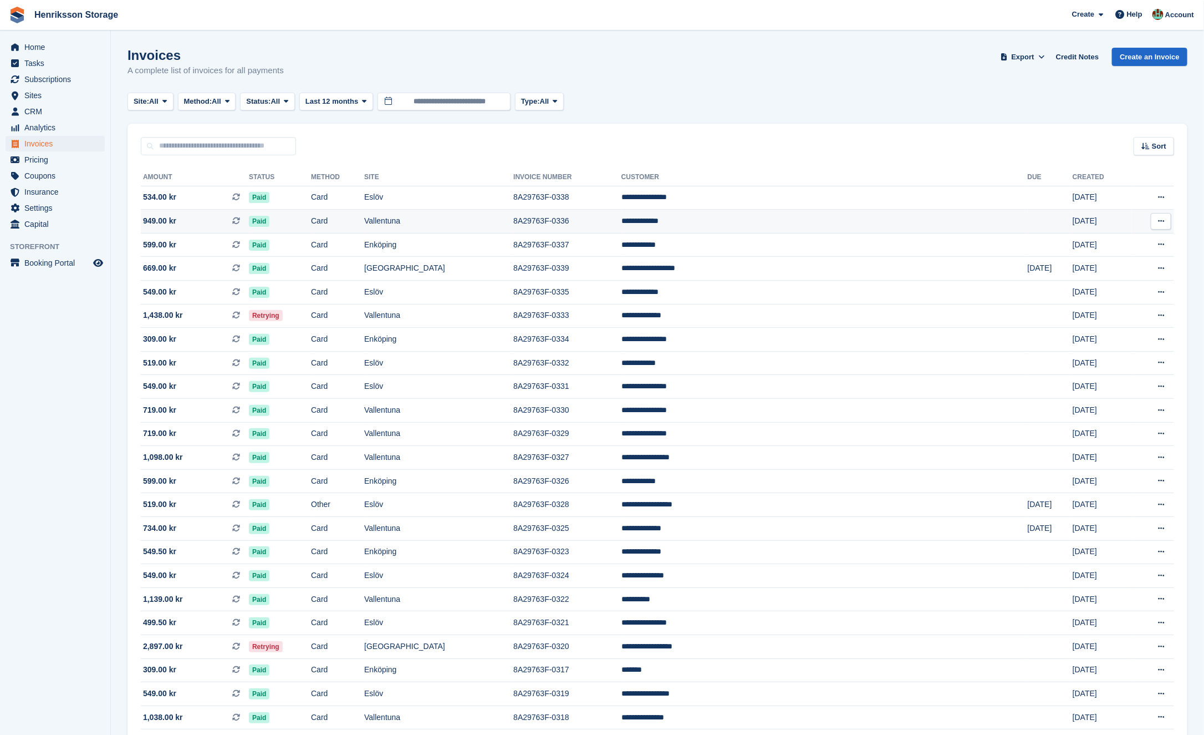
click at [586, 218] on td "8A29763F-0336" at bounding box center [567, 222] width 108 height 24
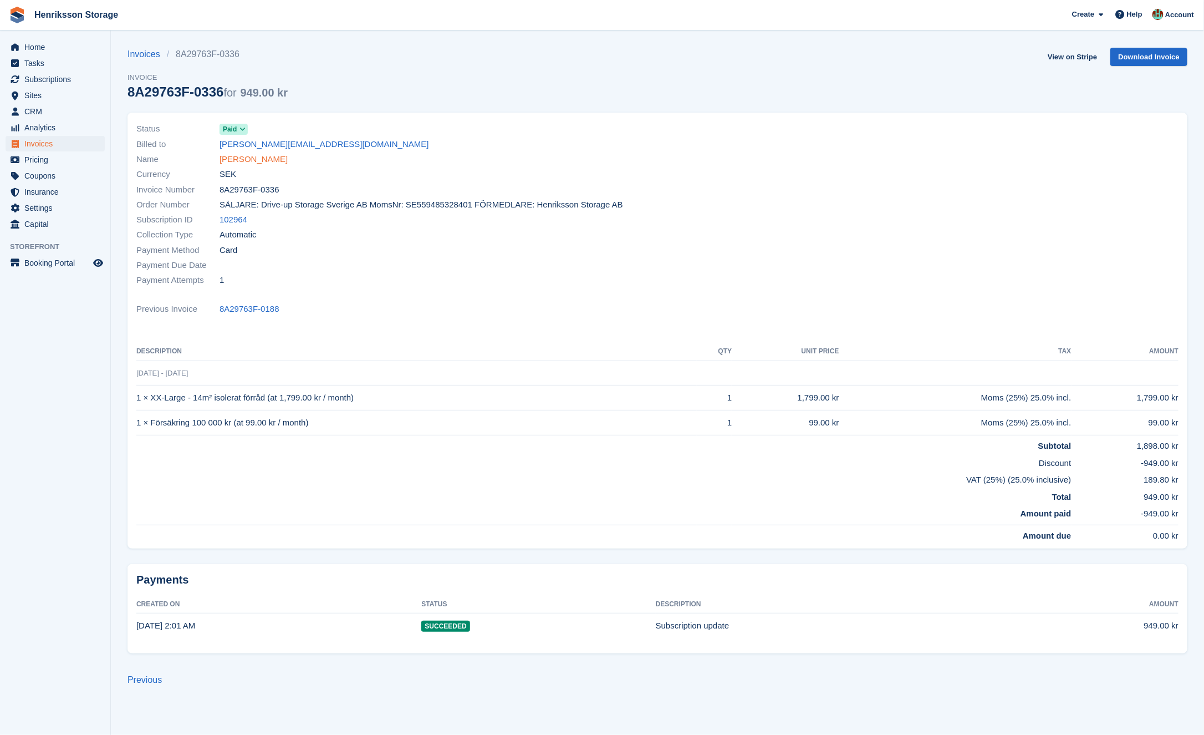
click at [243, 160] on link "[PERSON_NAME]" at bounding box center [254, 159] width 68 height 13
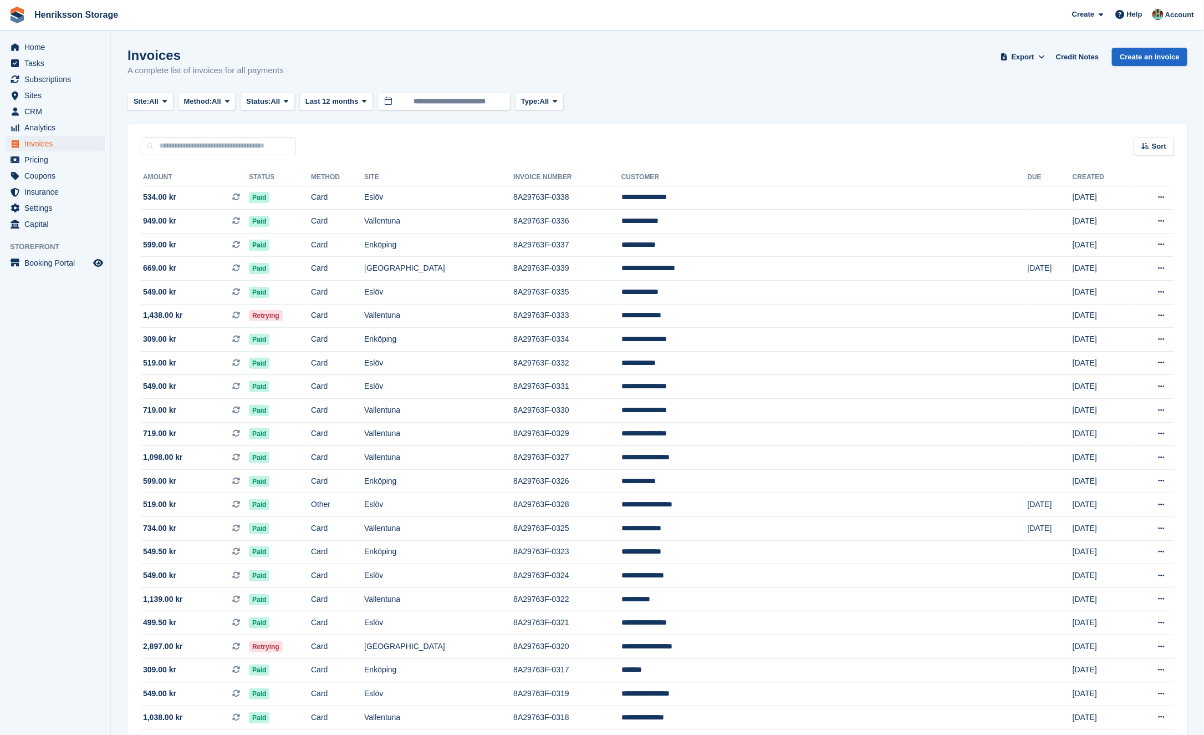
click at [76, 350] on aside "Home Tasks Subscriptions Subscriptions Subscriptions Price increases NEW Price …" at bounding box center [55, 369] width 110 height 679
click at [55, 94] on span "Sites" at bounding box center [57, 96] width 67 height 16
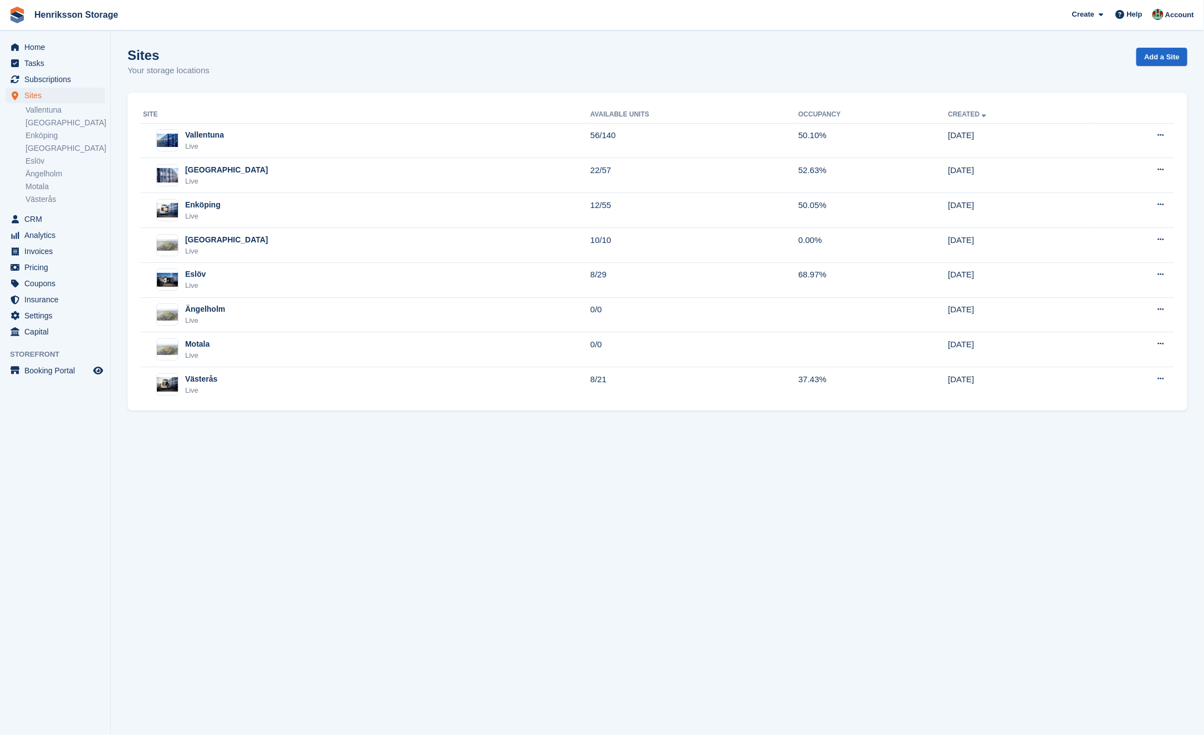
click at [329, 60] on div "Sites Your storage locations Add a Site" at bounding box center [658, 69] width 1060 height 43
drag, startPoint x: 197, startPoint y: 426, endPoint x: 69, endPoint y: 374, distance: 138.3
click at [69, 374] on div "Home Tasks Subscriptions Subscriptions Subscriptions Price increases NEW Price …" at bounding box center [602, 367] width 1204 height 735
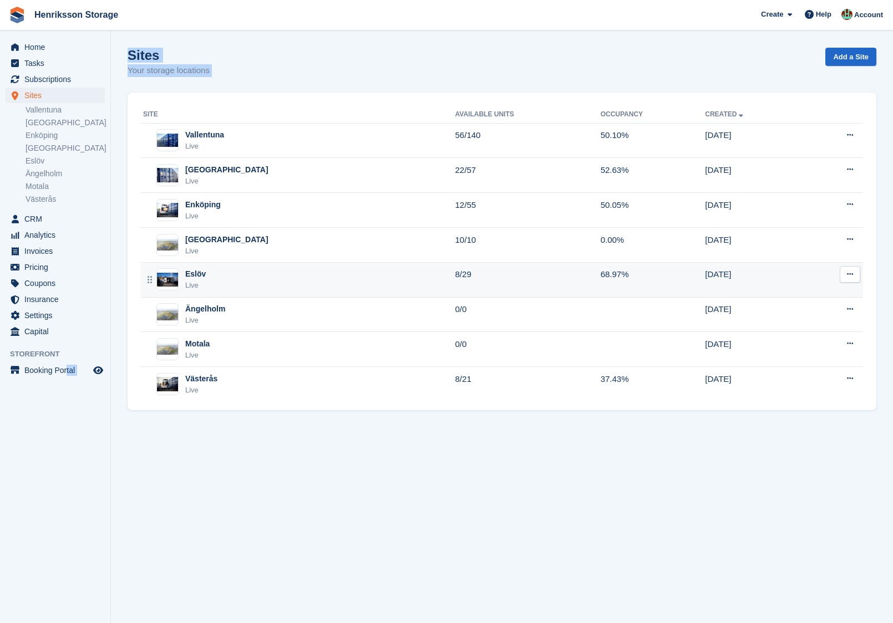
click at [246, 272] on div "Eslöv Live" at bounding box center [299, 279] width 312 height 23
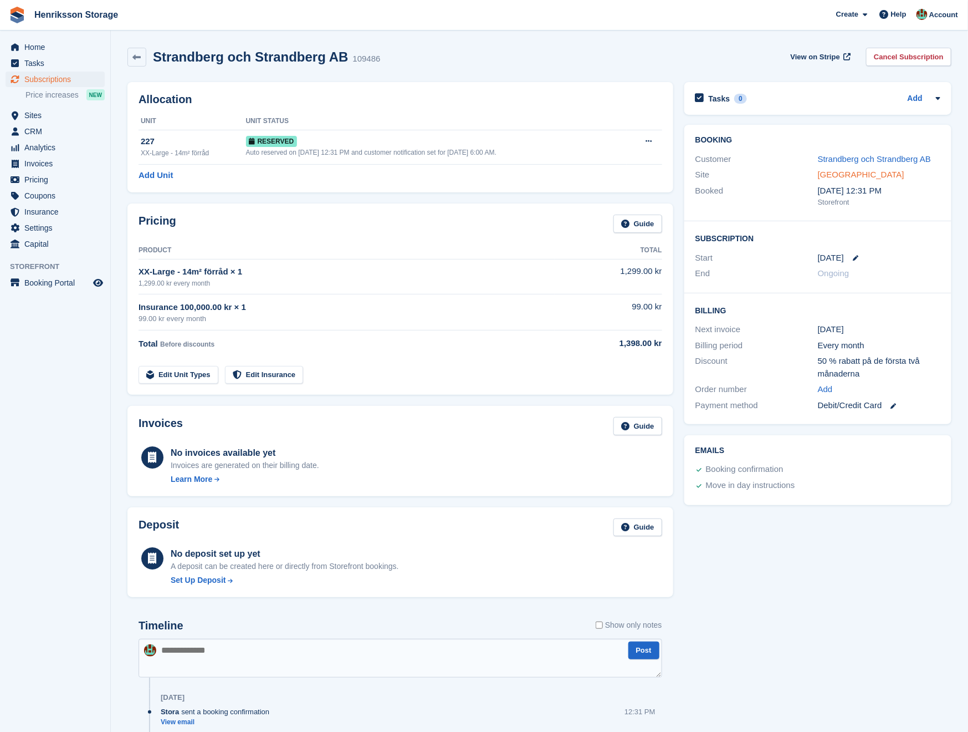
click at [844, 176] on link "[GEOGRAPHIC_DATA]" at bounding box center [861, 174] width 86 height 9
click at [839, 155] on link "Strandberg och Strandberg AB" at bounding box center [874, 158] width 113 height 9
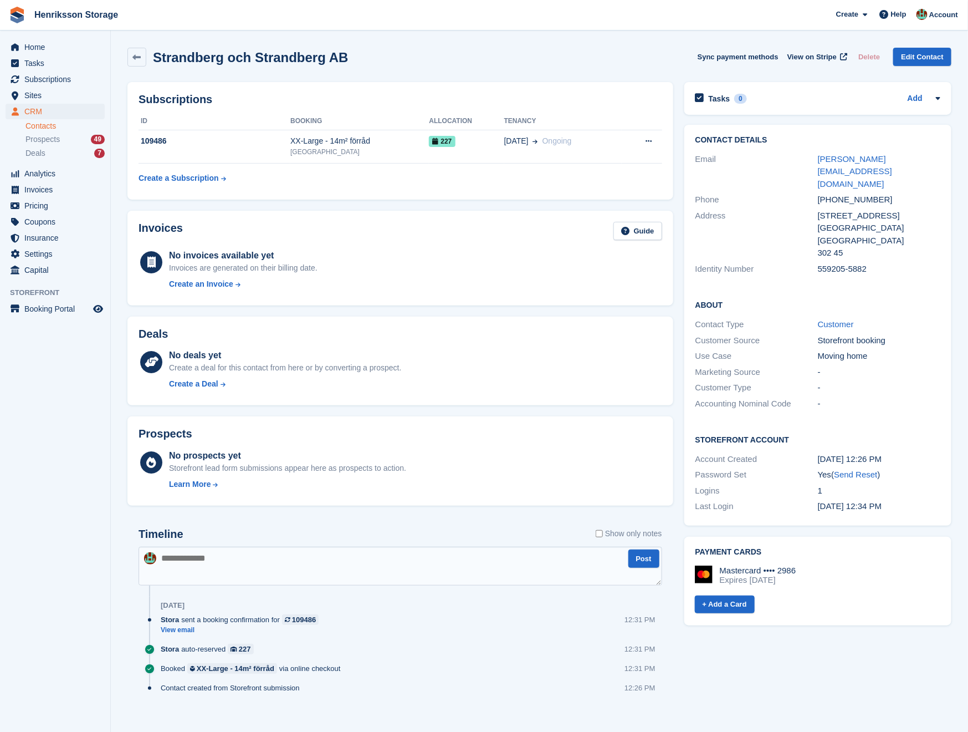
click at [849, 193] on div "[PHONE_NUMBER]" at bounding box center [879, 199] width 123 height 13
copy div "[PHONE_NUMBER]"
drag, startPoint x: 362, startPoint y: 53, endPoint x: 155, endPoint y: 58, distance: 207.4
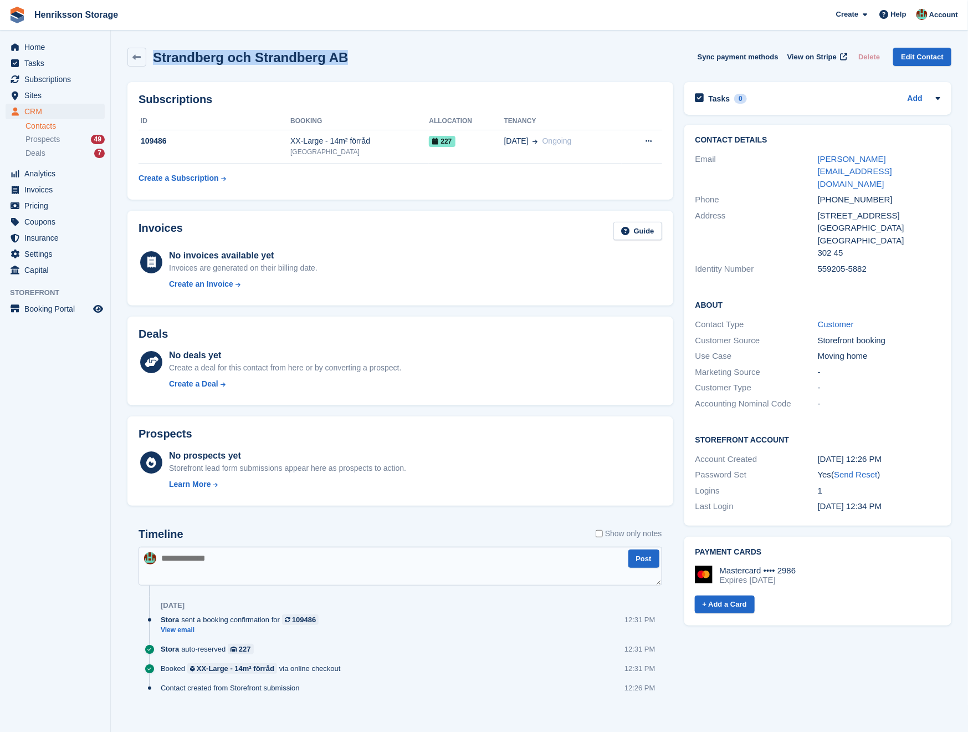
click at [155, 58] on div "[PERSON_NAME] och [PERSON_NAME] Sync payment methods View on Stripe Delete Edit…" at bounding box center [540, 57] width 824 height 19
copy h2 "Strandberg och Strandberg AB"
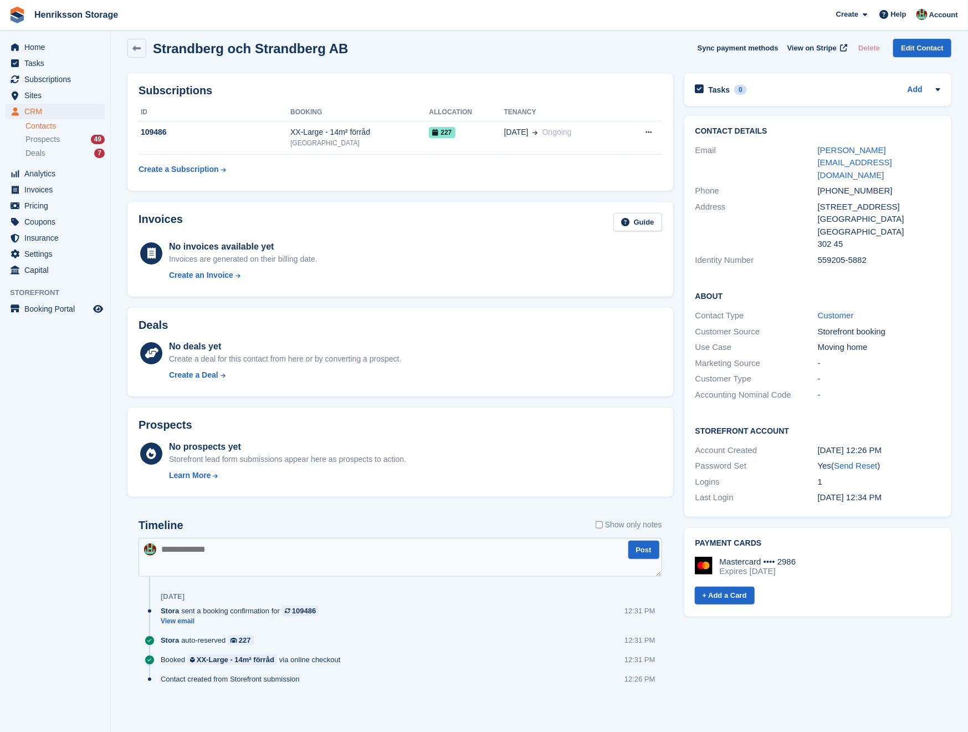
click at [851, 185] on div "[PHONE_NUMBER]" at bounding box center [879, 191] width 123 height 13
copy div "[PHONE_NUMBER]"
click at [840, 201] on div "[STREET_ADDRESS]" at bounding box center [879, 207] width 123 height 13
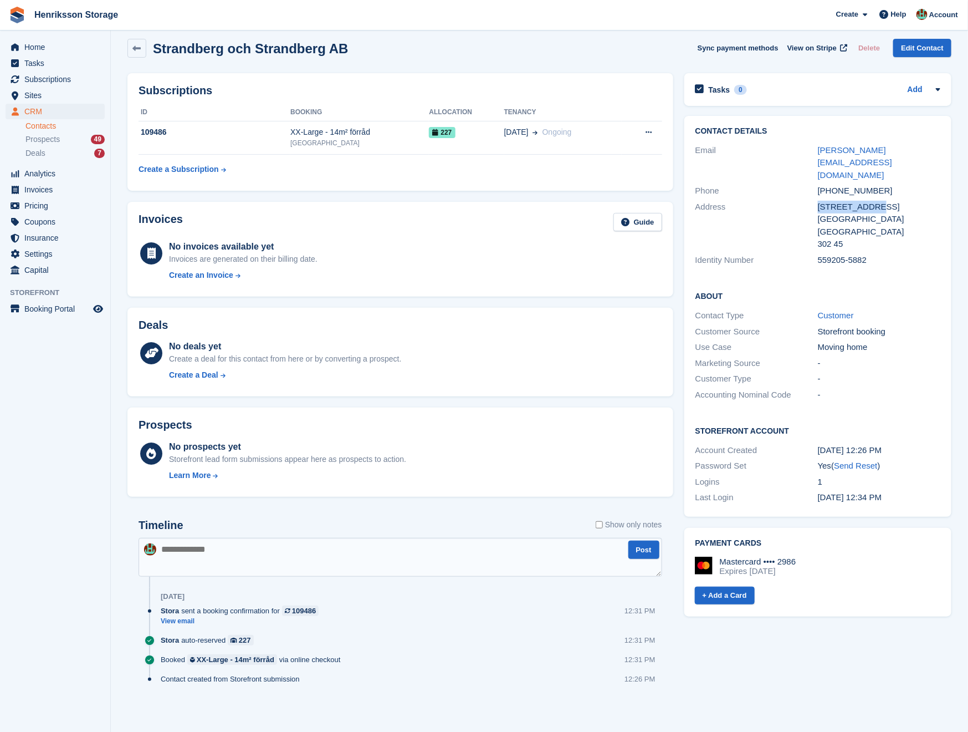
click at [840, 201] on div "[STREET_ADDRESS]" at bounding box center [879, 207] width 123 height 13
click at [856, 213] on div "[GEOGRAPHIC_DATA]" at bounding box center [879, 219] width 123 height 13
copy div "[STREET_ADDRESS]"
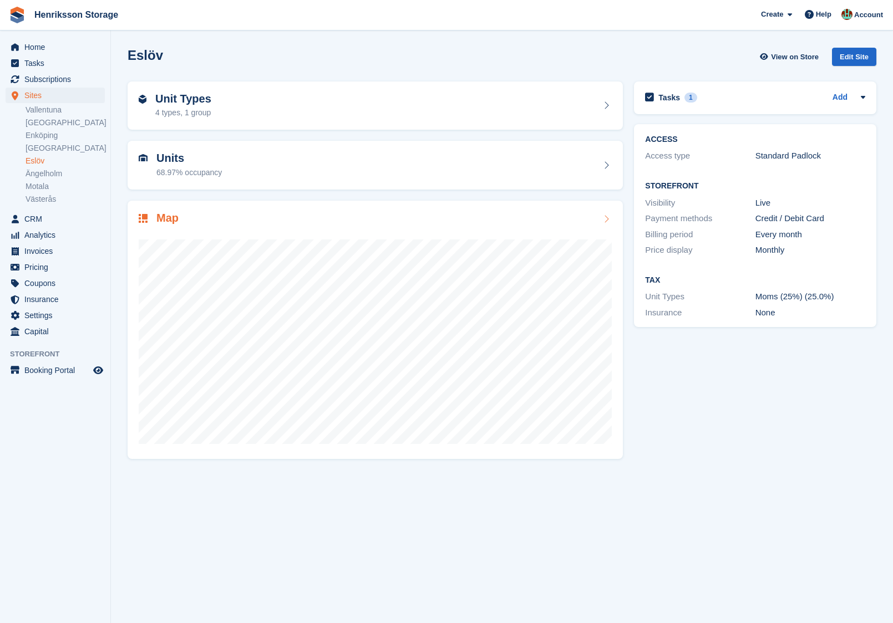
click at [274, 222] on div "Map" at bounding box center [375, 219] width 473 height 15
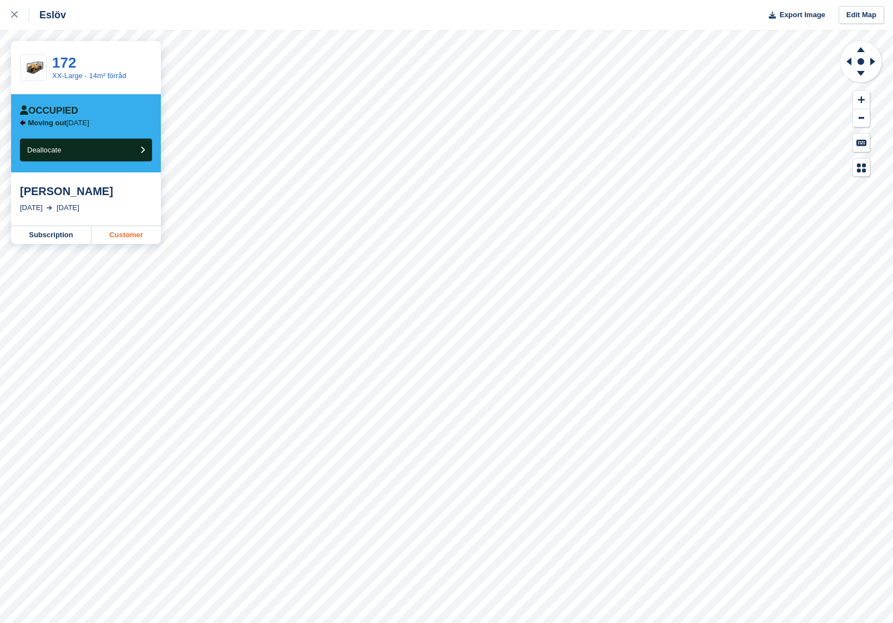
click at [134, 235] on link "Customer" at bounding box center [125, 235] width 69 height 18
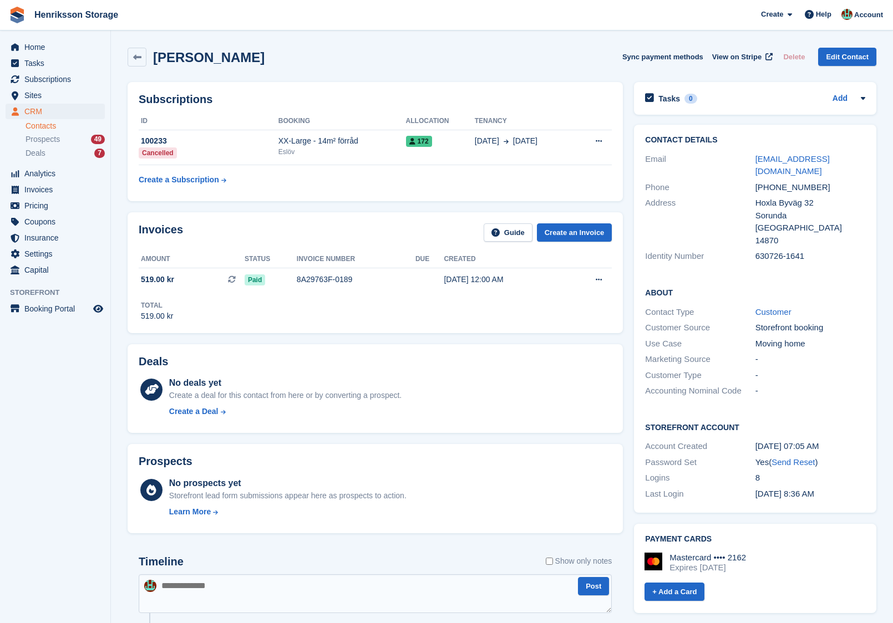
click at [779, 181] on div "[PHONE_NUMBER]" at bounding box center [810, 187] width 110 height 13
copy div "[PHONE_NUMBER]"
click at [53, 79] on span "Subscriptions" at bounding box center [57, 80] width 67 height 16
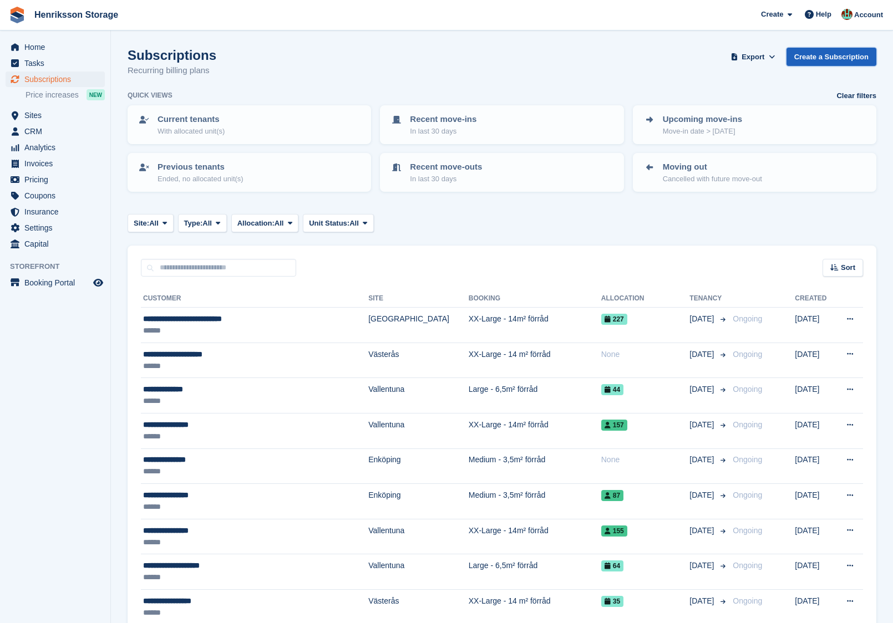
click at [808, 60] on link "Create a Subscription" at bounding box center [831, 57] width 90 height 18
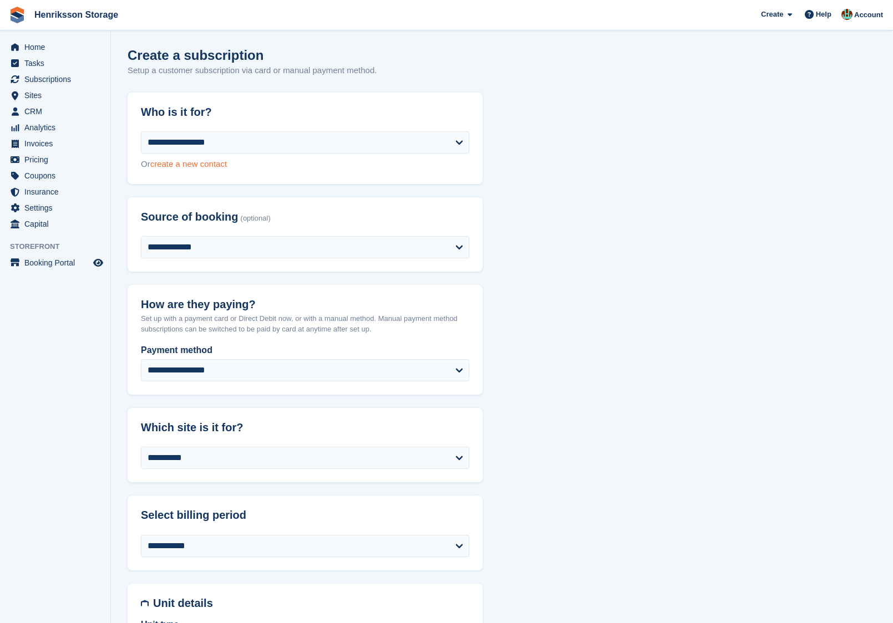
click at [205, 167] on link "create a new contact" at bounding box center [188, 163] width 77 height 9
select select "**********"
select select "****"
select select "*"
select select "*****"
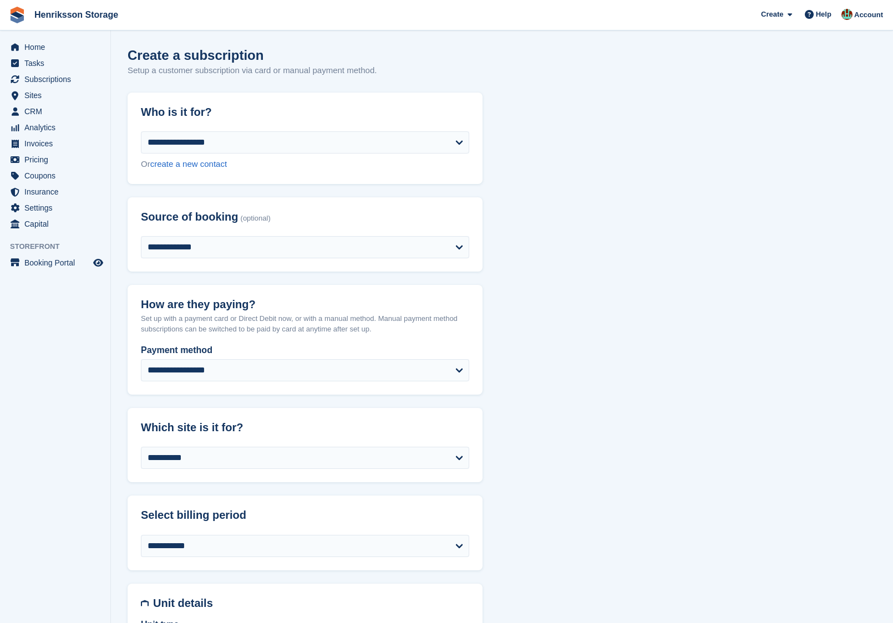
select select "*****"
select select
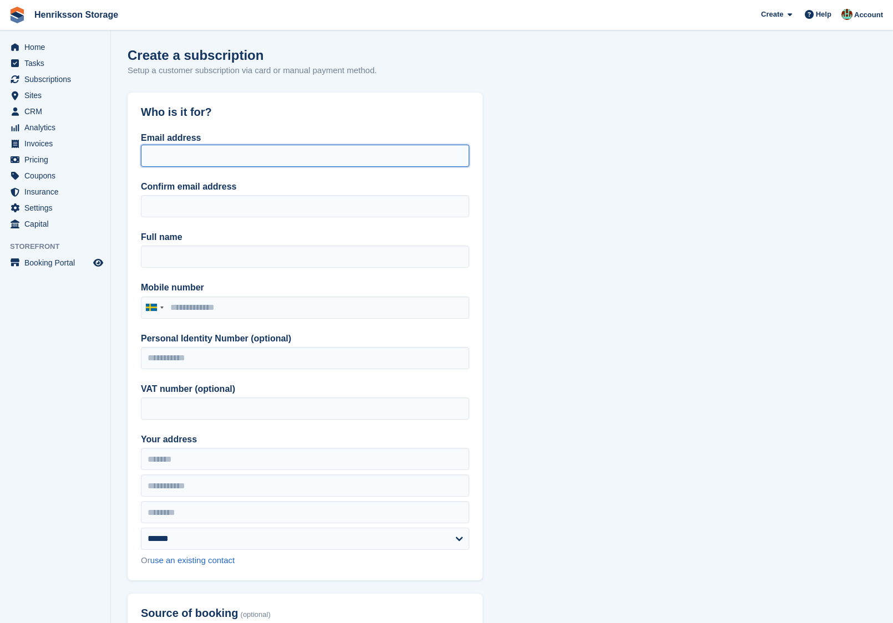
click at [191, 159] on input "Email address" at bounding box center [305, 156] width 328 height 22
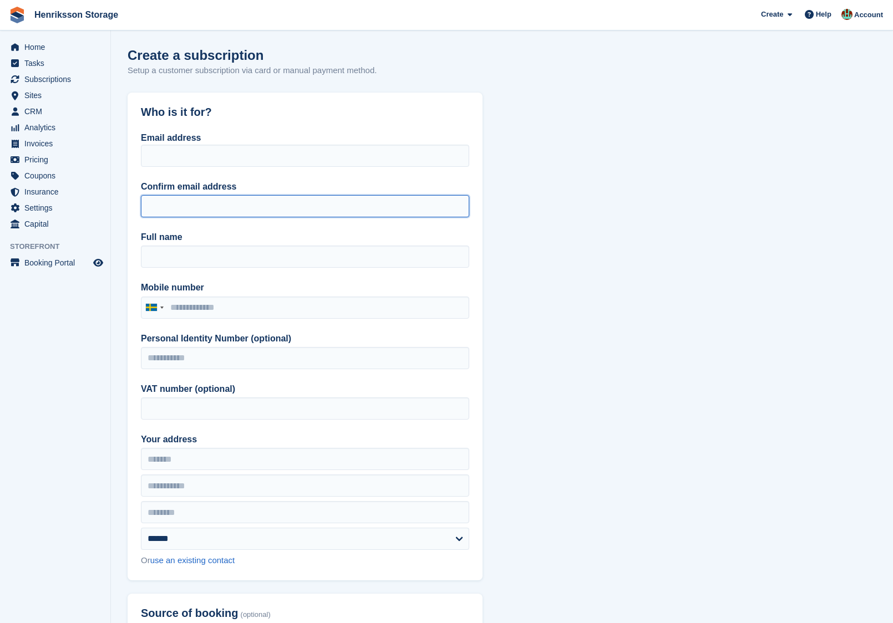
click at [172, 200] on input "Confirm email address" at bounding box center [305, 206] width 328 height 22
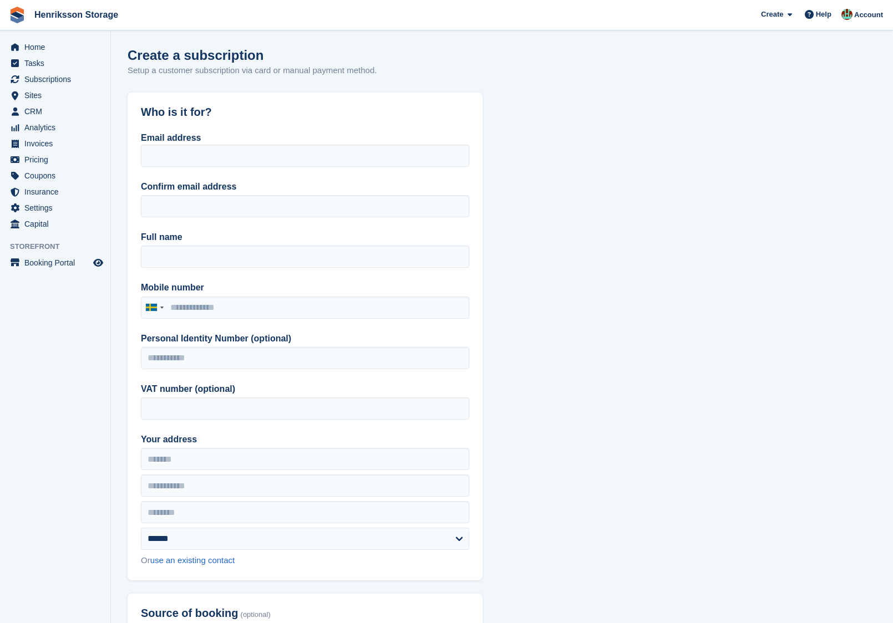
click at [183, 244] on div "Full name" at bounding box center [305, 249] width 328 height 37
click at [175, 185] on label "Confirm email address" at bounding box center [305, 186] width 328 height 13
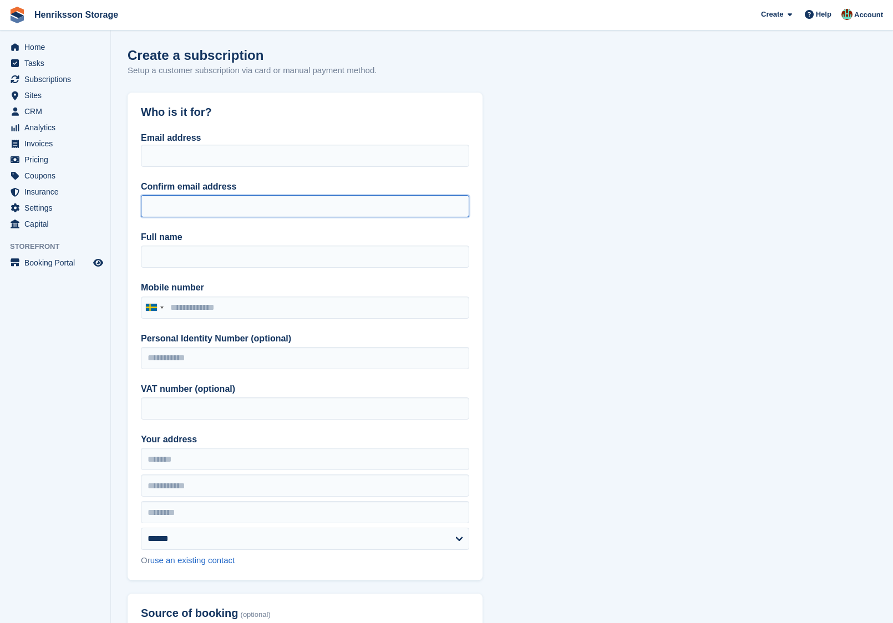
click at [175, 195] on input "Confirm email address" at bounding box center [305, 206] width 328 height 22
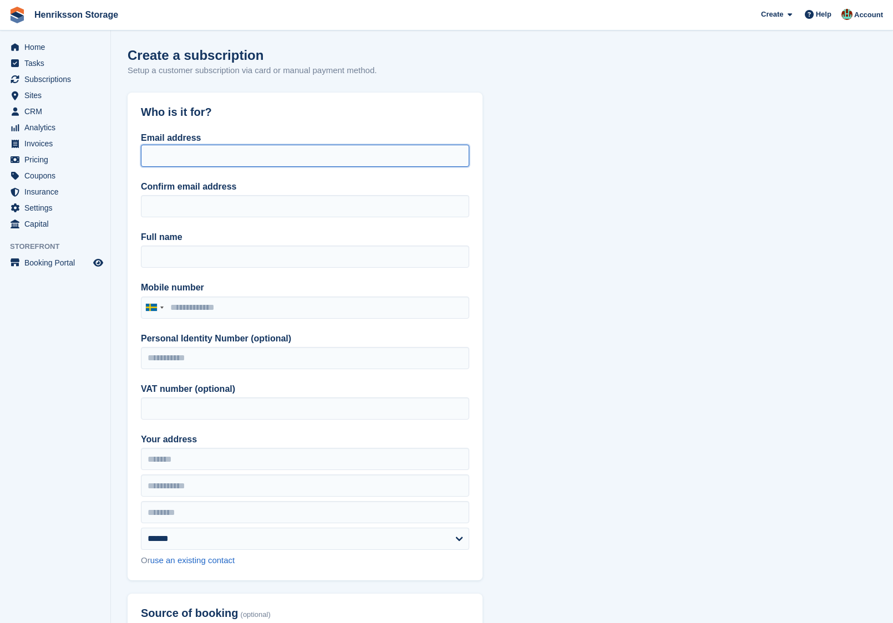
click at [178, 154] on input "Email address" at bounding box center [305, 156] width 328 height 22
